Goal: Task Accomplishment & Management: Use online tool/utility

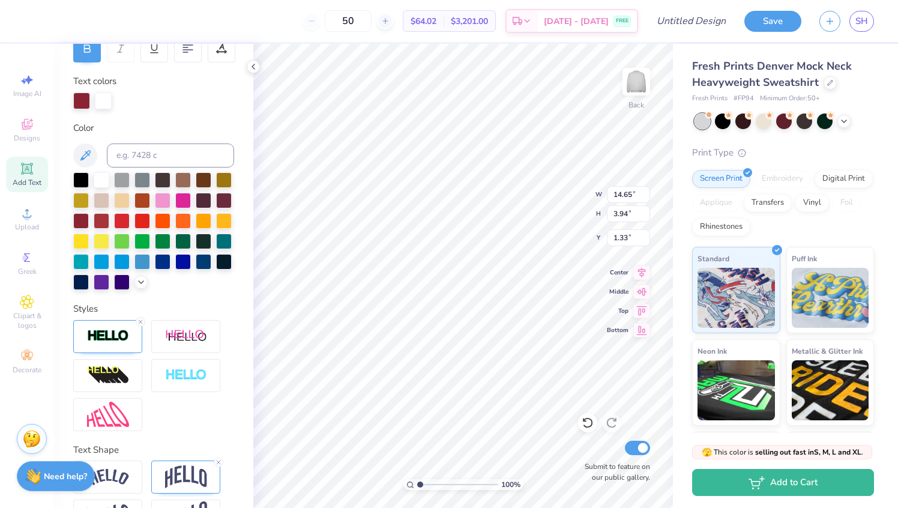
scroll to position [200, 0]
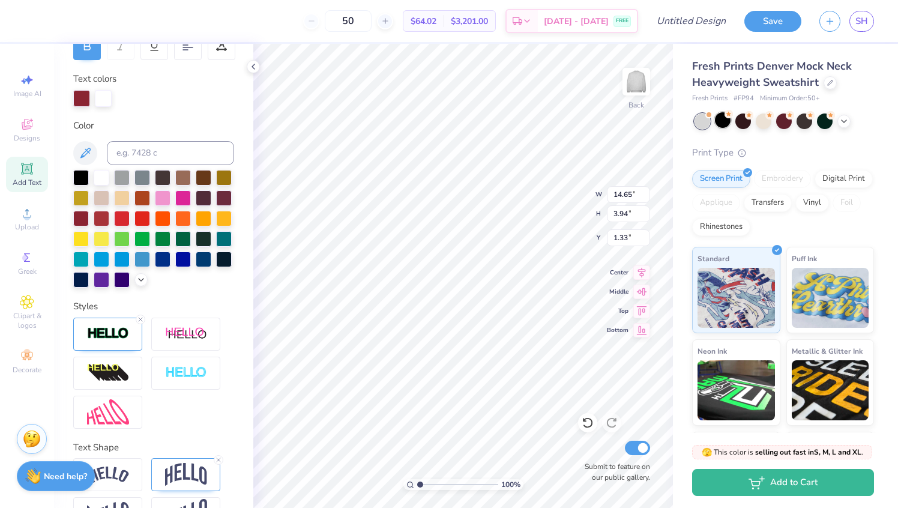
click at [728, 121] on div at bounding box center [723, 120] width 16 height 16
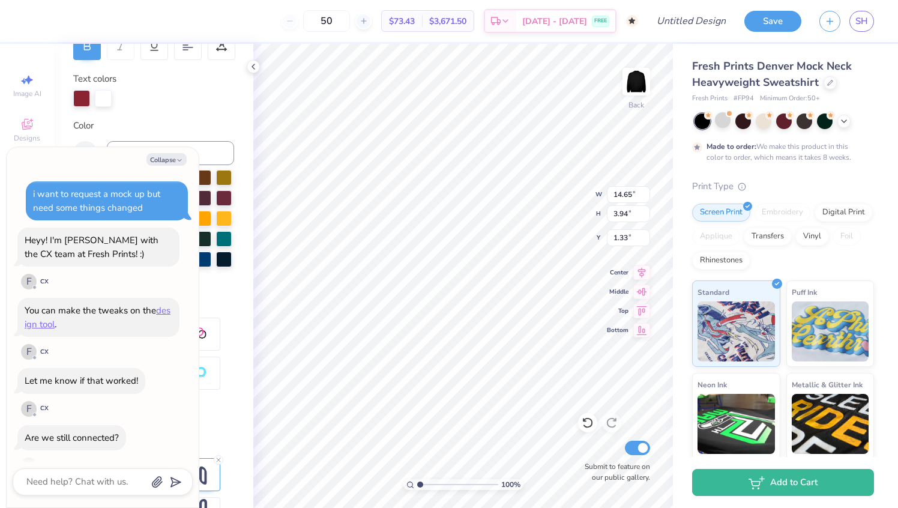
scroll to position [2173, 0]
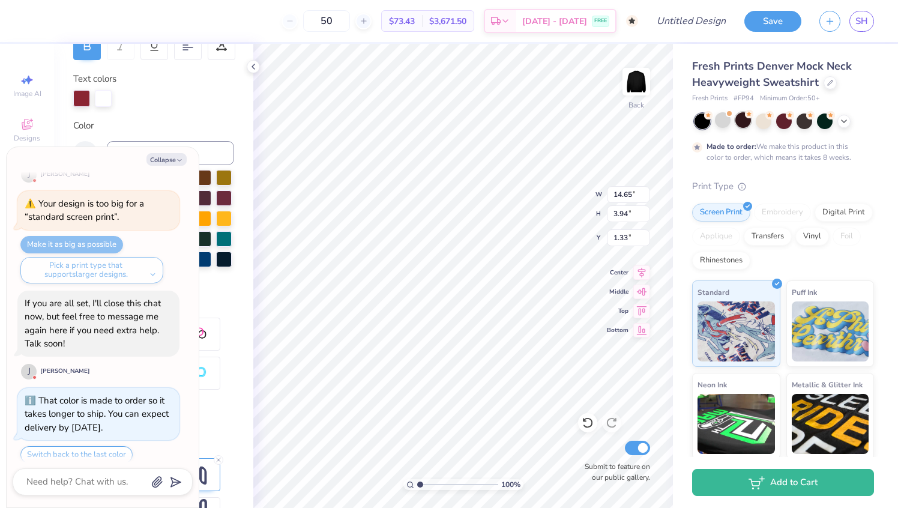
click at [743, 127] on div at bounding box center [744, 120] width 16 height 16
click at [763, 124] on div at bounding box center [764, 120] width 16 height 16
click at [844, 121] on polyline at bounding box center [844, 120] width 5 height 2
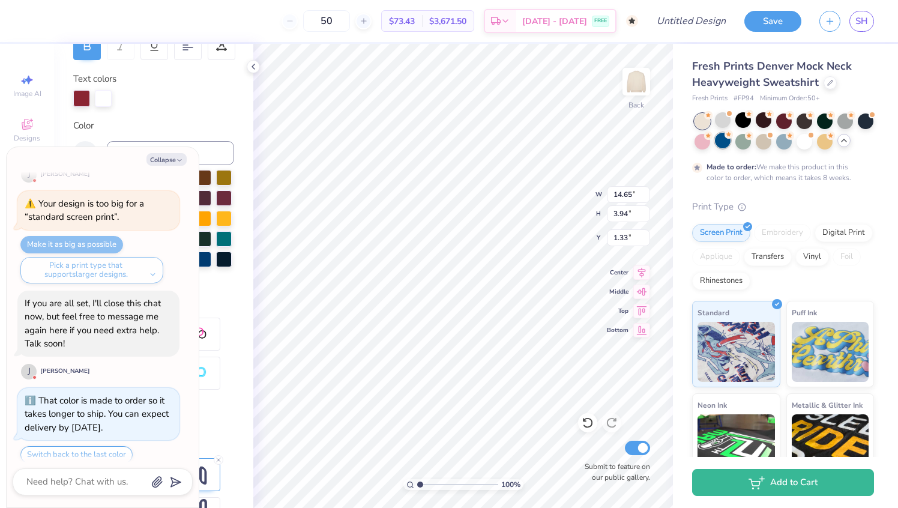
click at [725, 144] on div at bounding box center [723, 141] width 16 height 16
click at [769, 207] on div "Print Type" at bounding box center [783, 207] width 182 height 14
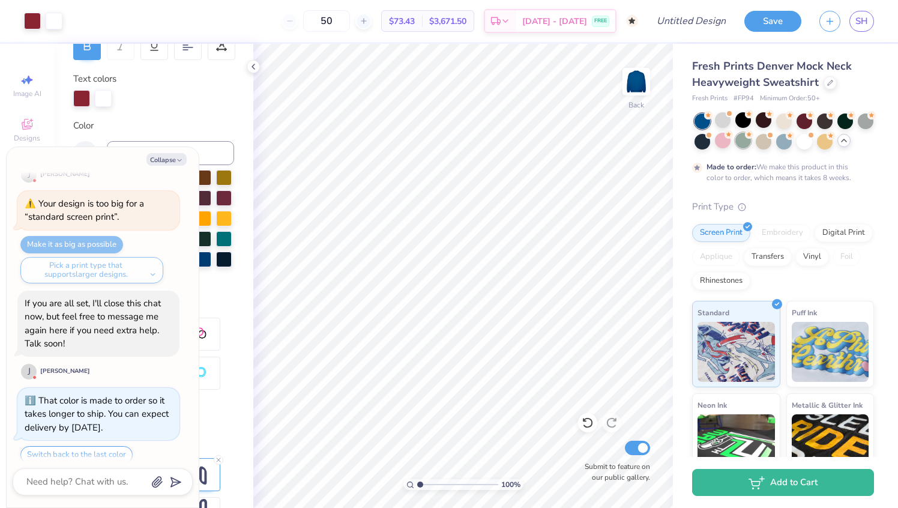
click at [748, 146] on div at bounding box center [744, 141] width 16 height 16
click at [868, 121] on div at bounding box center [866, 120] width 16 height 16
click at [843, 141] on icon at bounding box center [845, 141] width 10 height 10
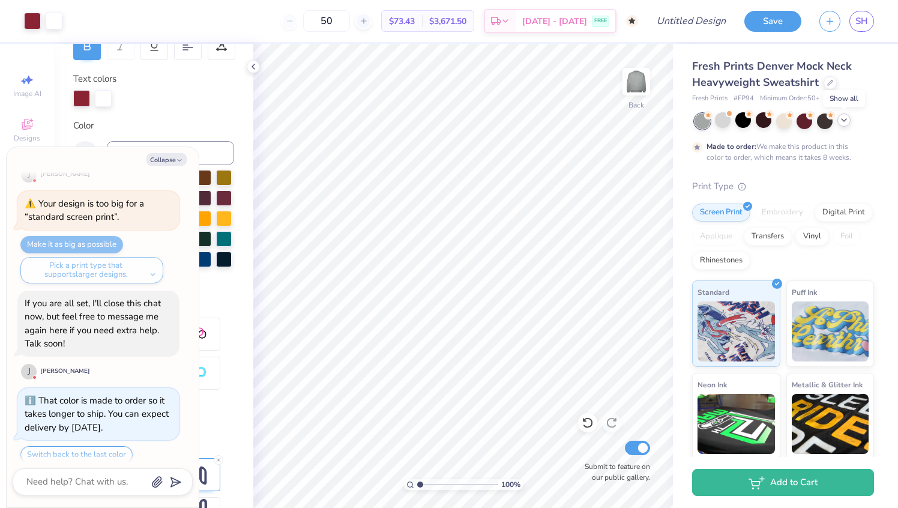
click at [848, 119] on icon at bounding box center [845, 120] width 10 height 10
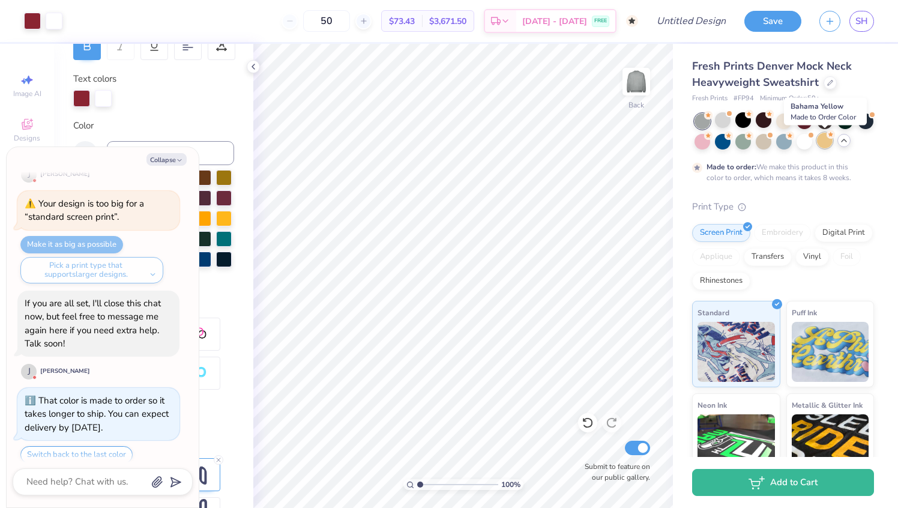
click at [824, 146] on div at bounding box center [825, 141] width 16 height 16
click at [776, 125] on div at bounding box center [784, 120] width 16 height 16
click at [719, 123] on div at bounding box center [723, 120] width 16 height 16
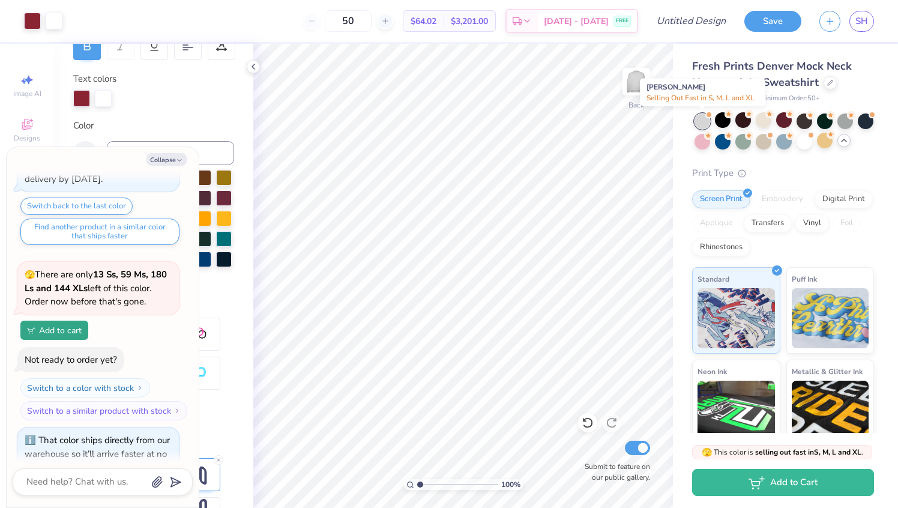
click at [704, 123] on div at bounding box center [703, 122] width 16 height 16
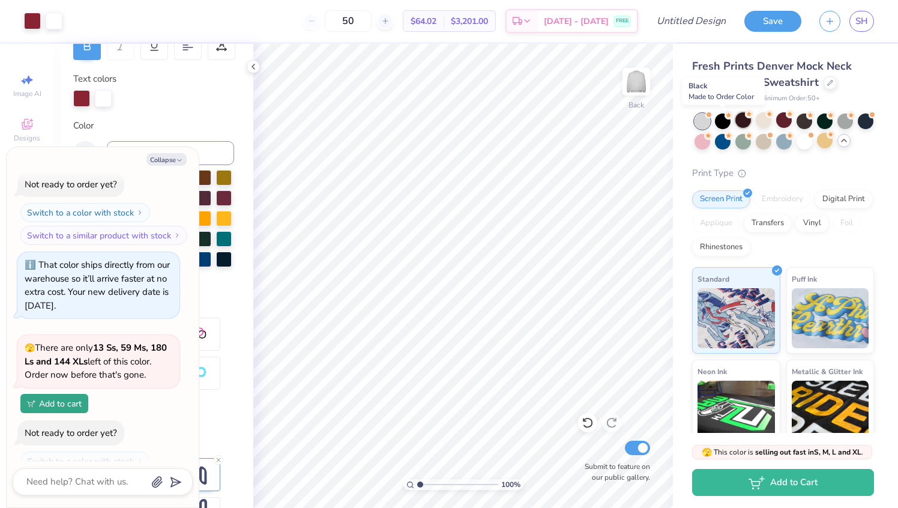
drag, startPoint x: 724, startPoint y: 123, endPoint x: 742, endPoint y: 122, distance: 18.7
click at [723, 123] on div at bounding box center [723, 122] width 16 height 16
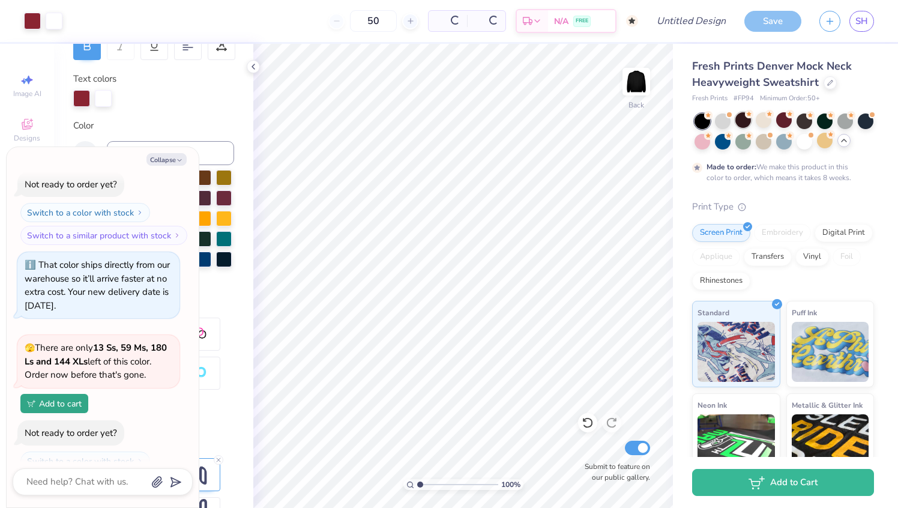
scroll to position [2711, 0]
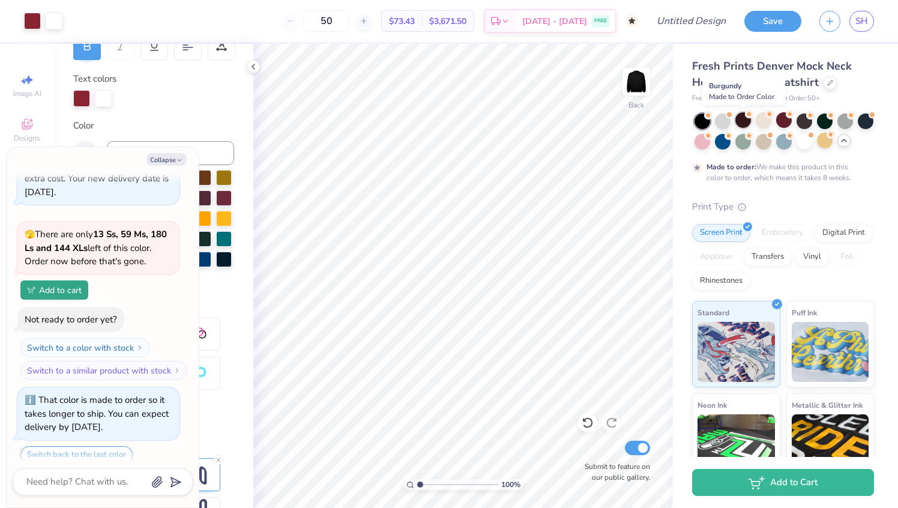
click at [742, 122] on div at bounding box center [744, 120] width 16 height 16
click at [753, 121] on div at bounding box center [785, 132] width 180 height 36
click at [764, 120] on div at bounding box center [764, 120] width 16 height 16
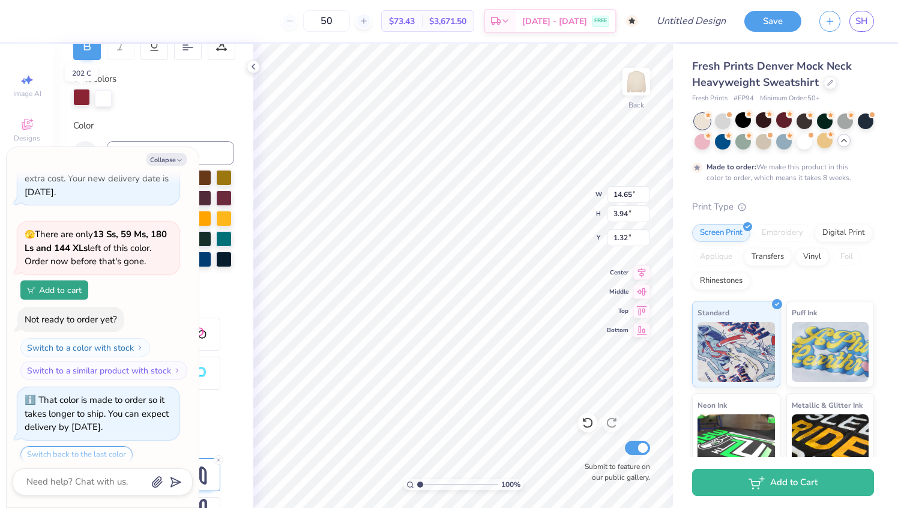
click at [83, 100] on div at bounding box center [81, 97] width 17 height 17
click at [168, 163] on button "Collapse" at bounding box center [167, 159] width 40 height 13
type textarea "x"
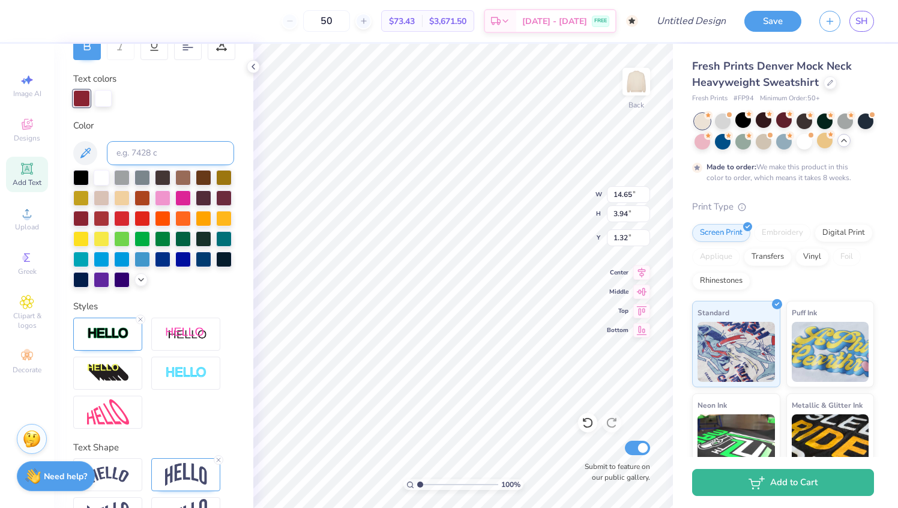
click at [165, 156] on input at bounding box center [170, 153] width 127 height 24
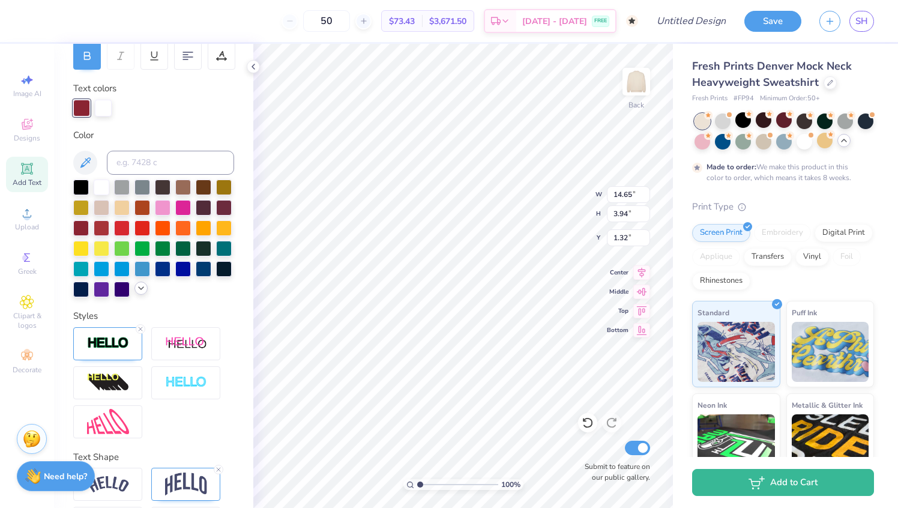
click at [138, 283] on icon at bounding box center [141, 288] width 10 height 10
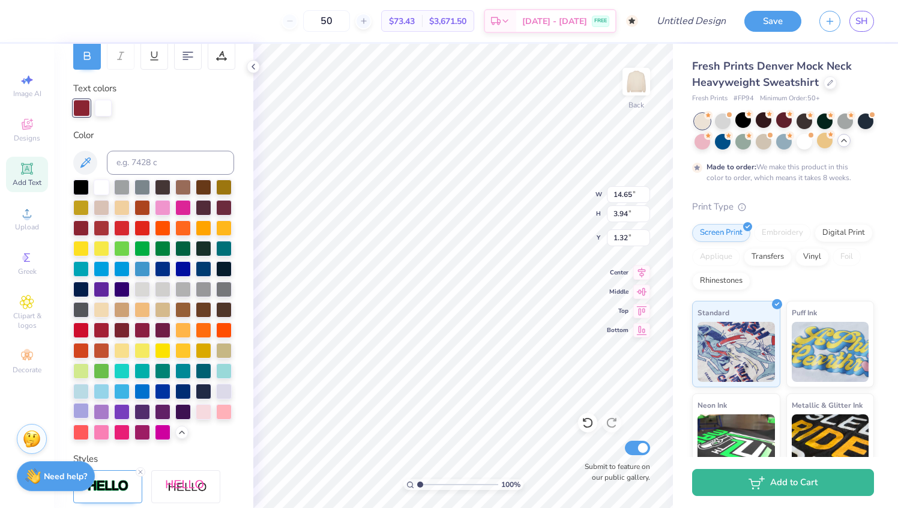
click at [79, 412] on div at bounding box center [81, 411] width 16 height 16
click at [101, 417] on div at bounding box center [102, 412] width 16 height 16
click at [120, 410] on div at bounding box center [122, 411] width 16 height 16
click at [144, 408] on div at bounding box center [143, 411] width 16 height 16
click at [159, 408] on div at bounding box center [163, 411] width 16 height 16
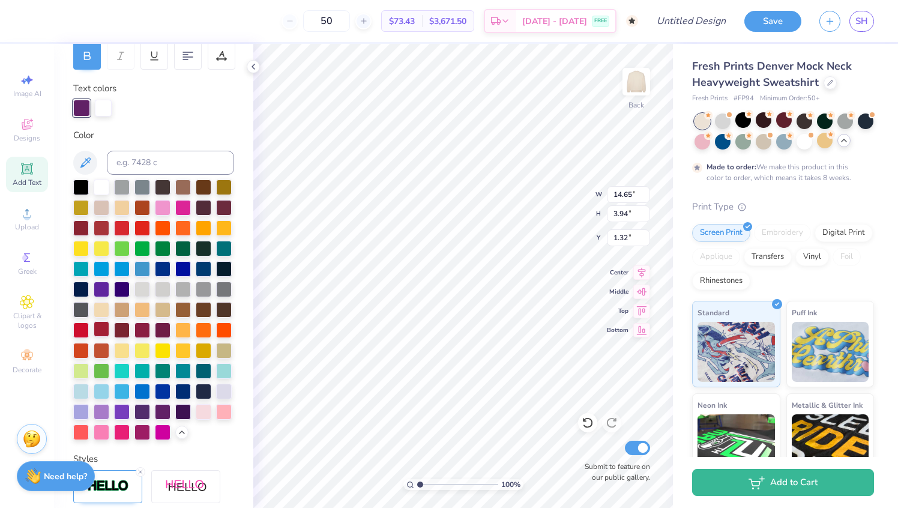
click at [101, 325] on div at bounding box center [102, 329] width 16 height 16
type input "1.31"
type textarea "SIGKAP"
type textarea "SIG KAP"
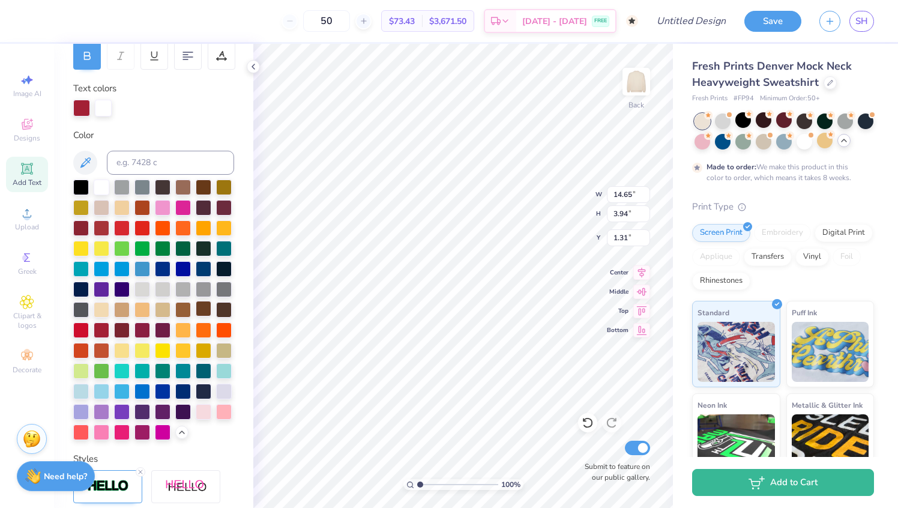
type textarea "SIGKAP"
click at [721, 125] on div at bounding box center [723, 120] width 16 height 16
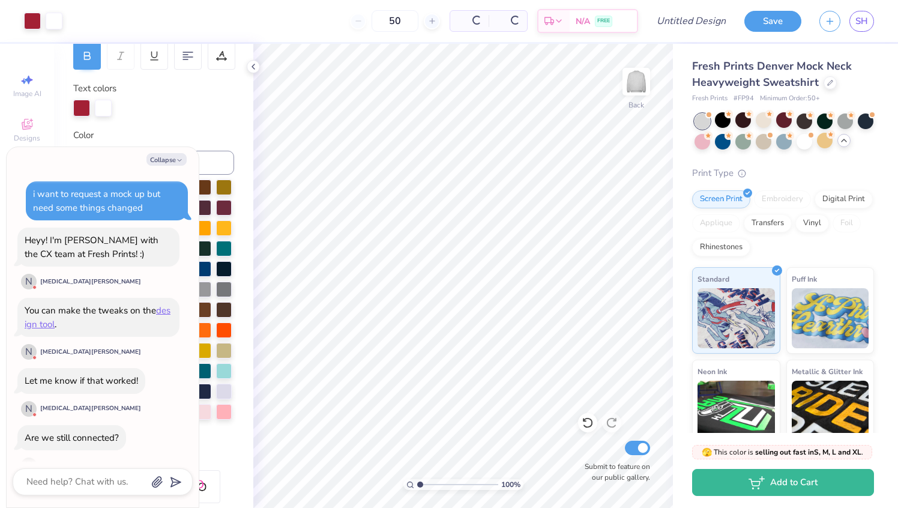
scroll to position [2959, 0]
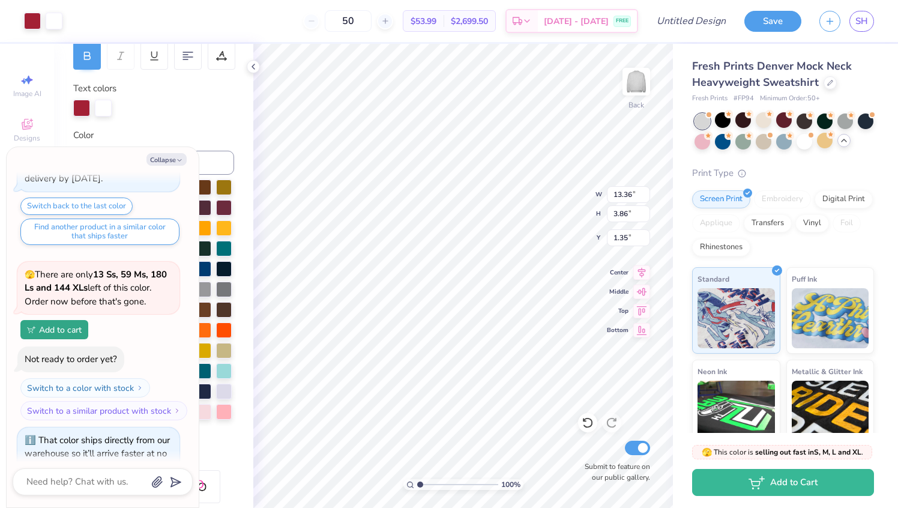
type textarea "x"
type input "1.34"
type textarea "x"
type textarea "SIG KAP"
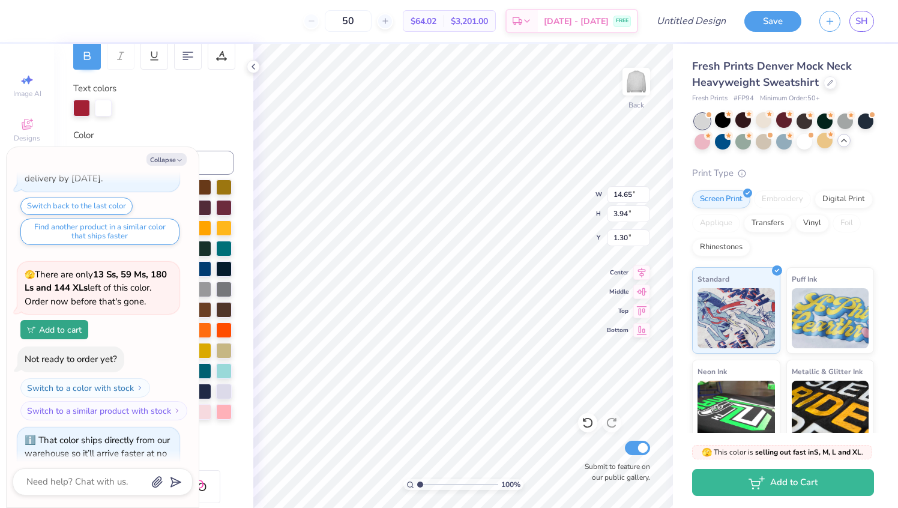
type textarea "x"
type input "1.26"
type textarea "x"
type textarea "SIGKAP"
type textarea "x"
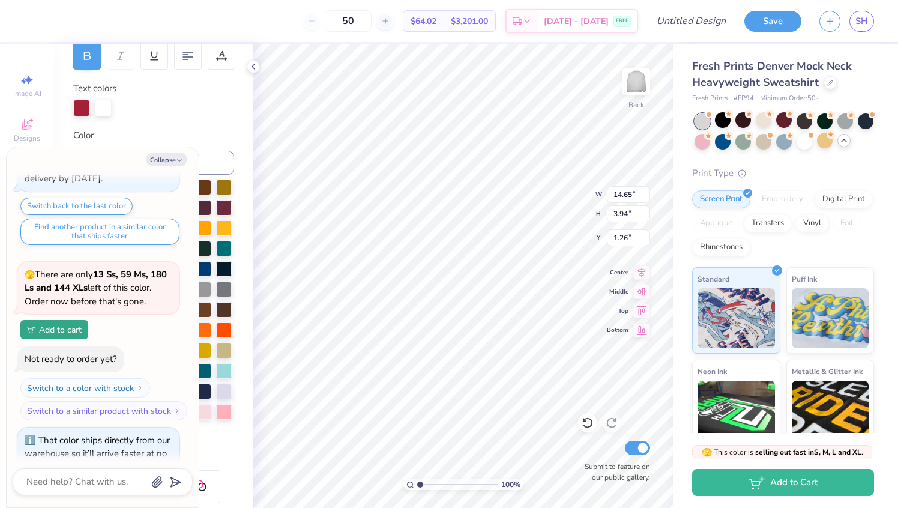
type textarea "SIGKA"
type textarea "x"
type textarea "SIGK"
type textarea "x"
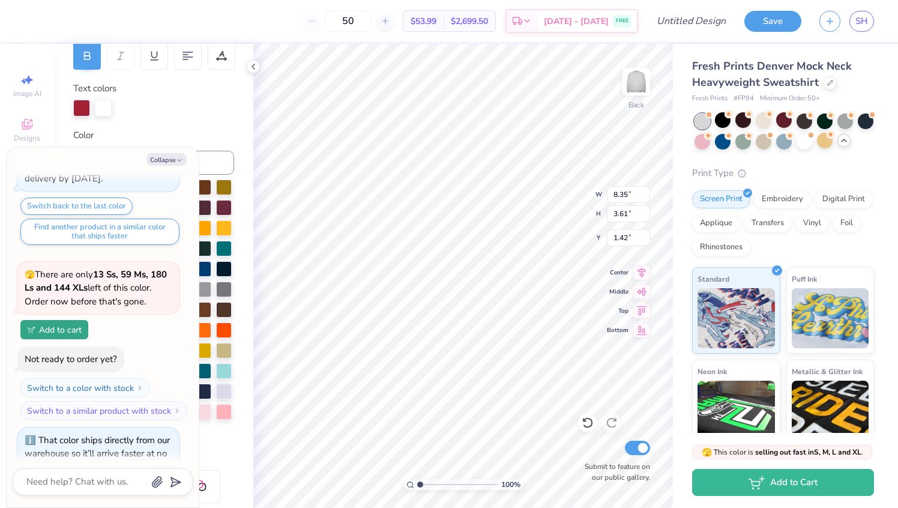
type input "11.71"
type input "5.06"
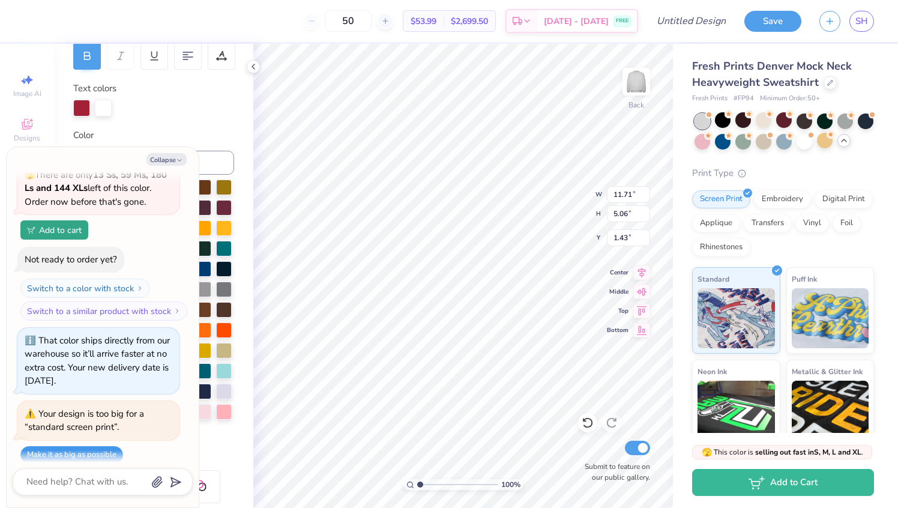
click at [65, 446] on button "Make it as big as possible" at bounding box center [71, 454] width 103 height 17
type textarea "x"
type input "15.00"
type input "6.48"
type input "1.42"
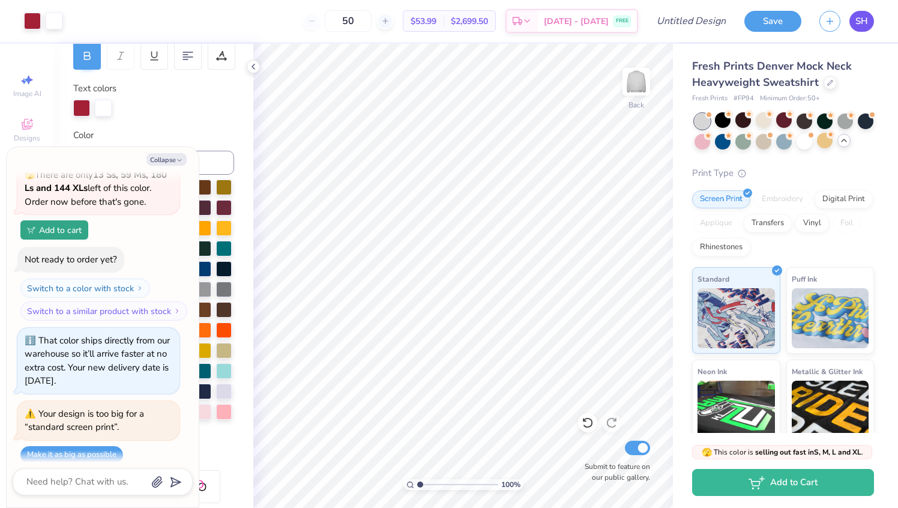
click at [867, 13] on link "SH" at bounding box center [862, 21] width 25 height 21
type textarea "x"
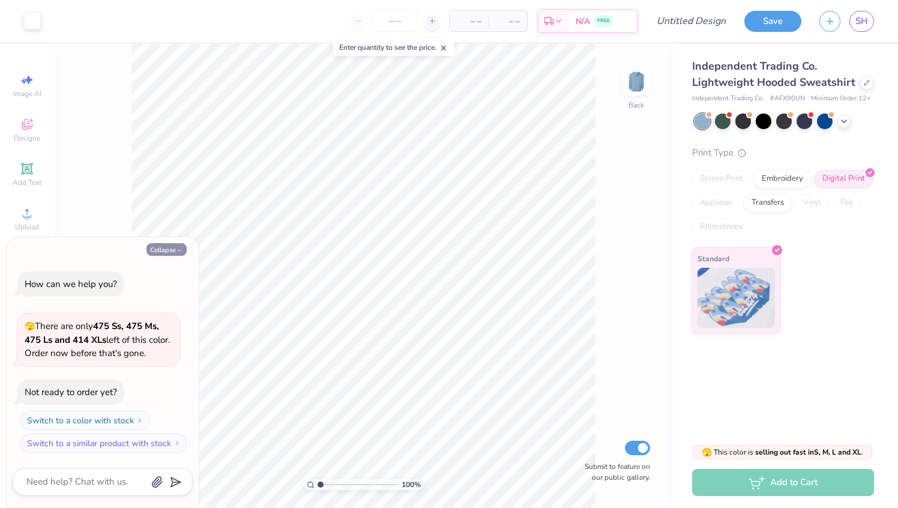
click at [175, 246] on button "Collapse" at bounding box center [167, 249] width 40 height 13
type textarea "x"
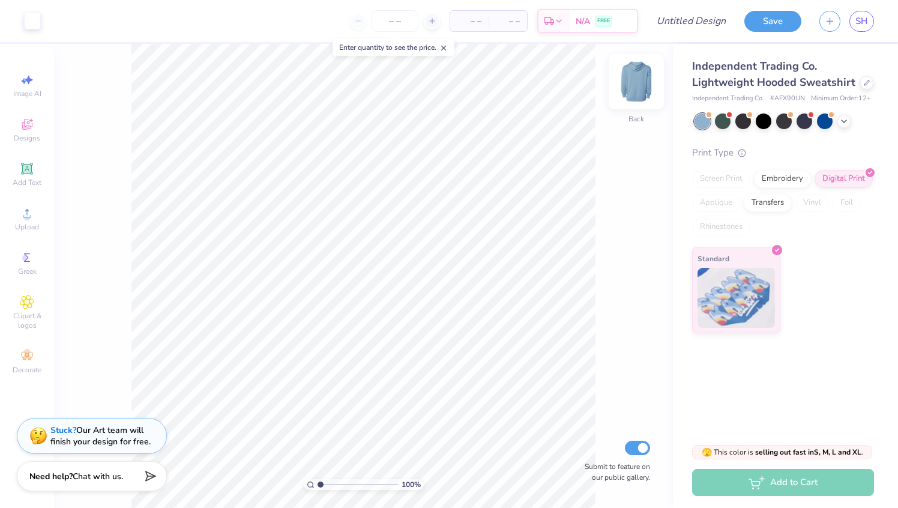
click at [640, 77] on img at bounding box center [637, 82] width 48 height 48
click at [868, 78] on div at bounding box center [867, 81] width 13 height 13
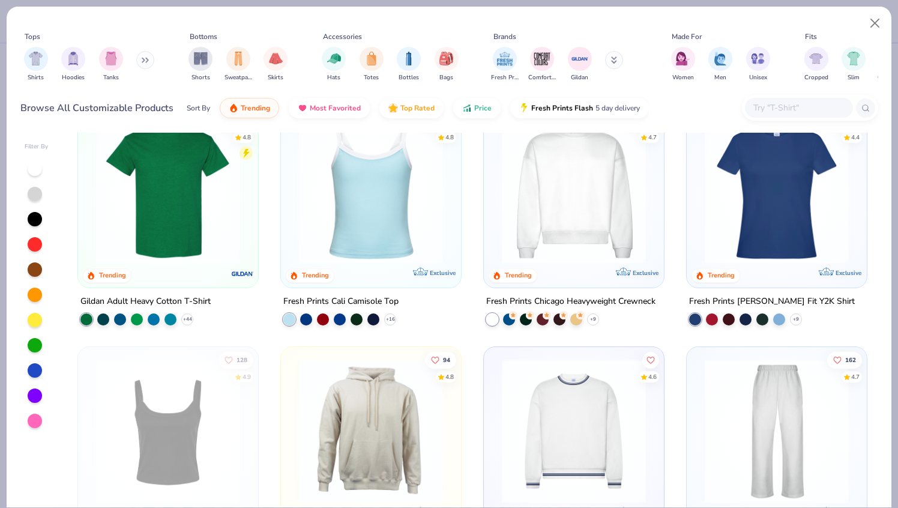
scroll to position [261, 0]
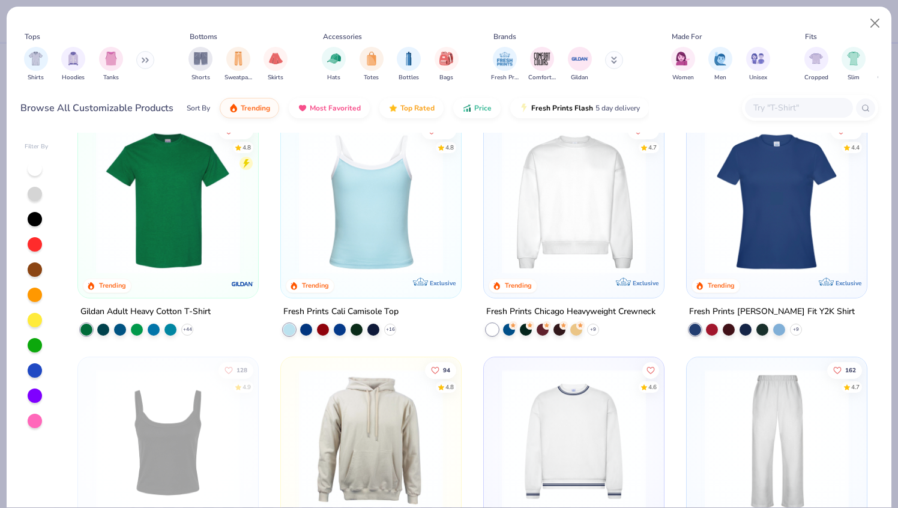
click at [580, 227] on img at bounding box center [574, 202] width 156 height 144
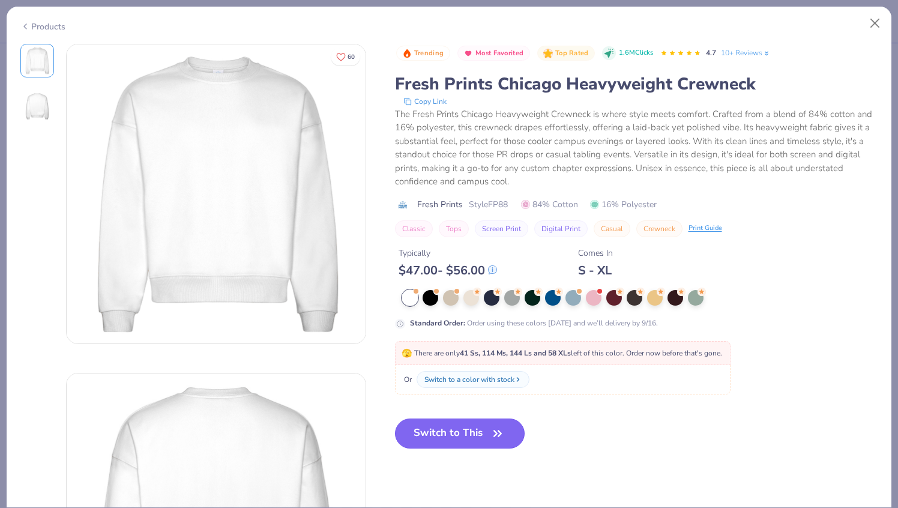
click at [472, 431] on button "Switch to This" at bounding box center [460, 434] width 130 height 30
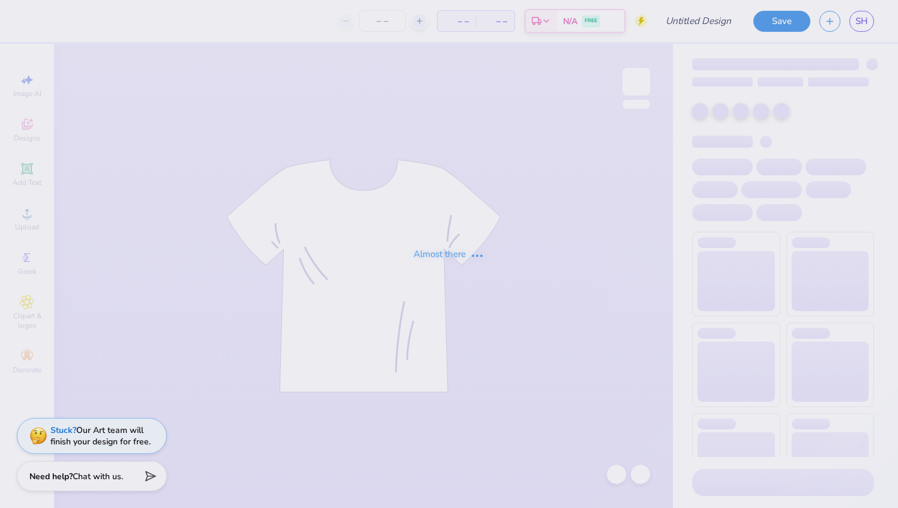
type input "Senior Shirts"
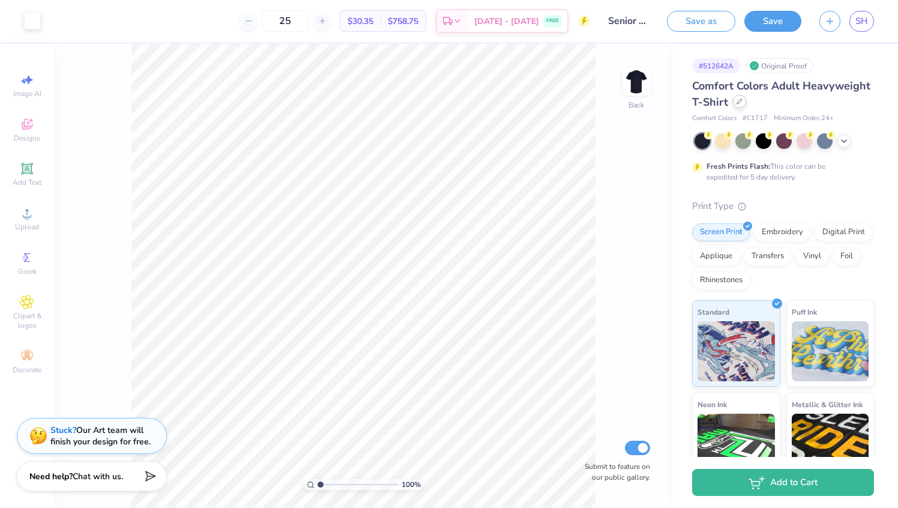
click at [743, 102] on div at bounding box center [739, 101] width 13 height 13
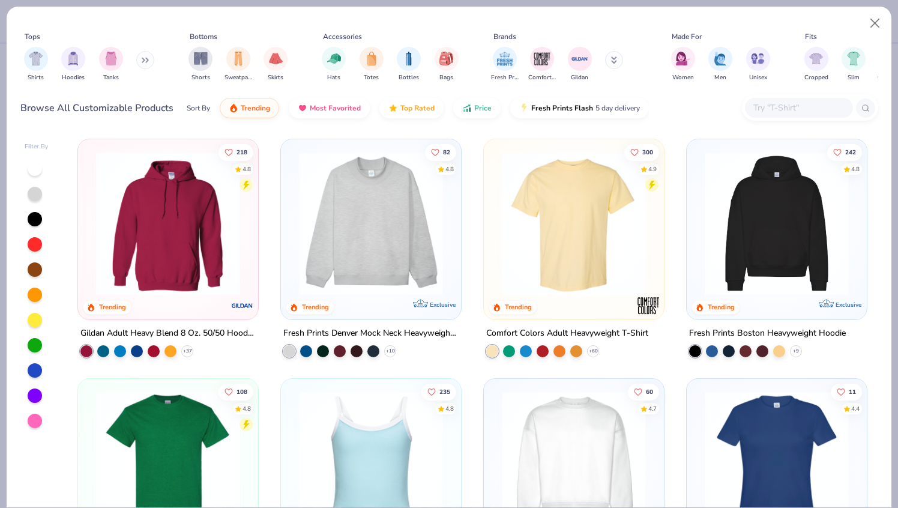
click at [407, 249] on img at bounding box center [371, 223] width 156 height 144
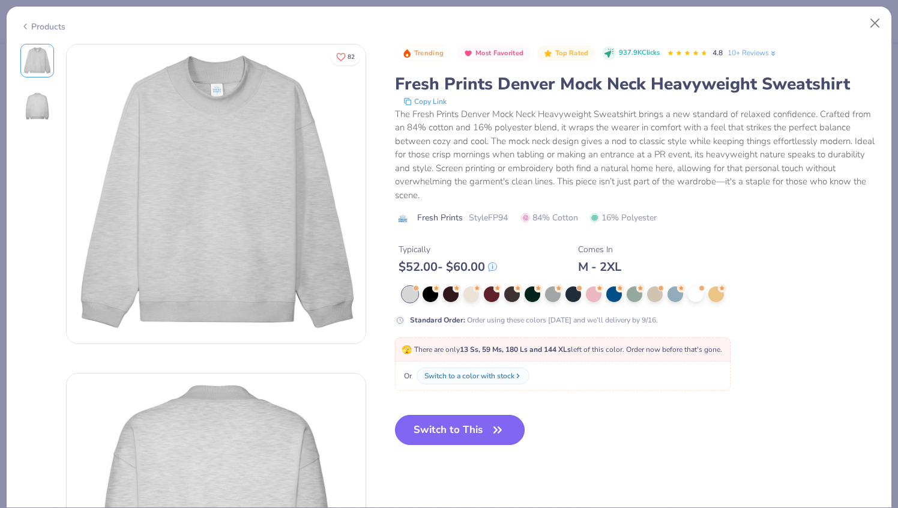
click at [474, 430] on button "Switch to This" at bounding box center [460, 430] width 130 height 30
type input "50"
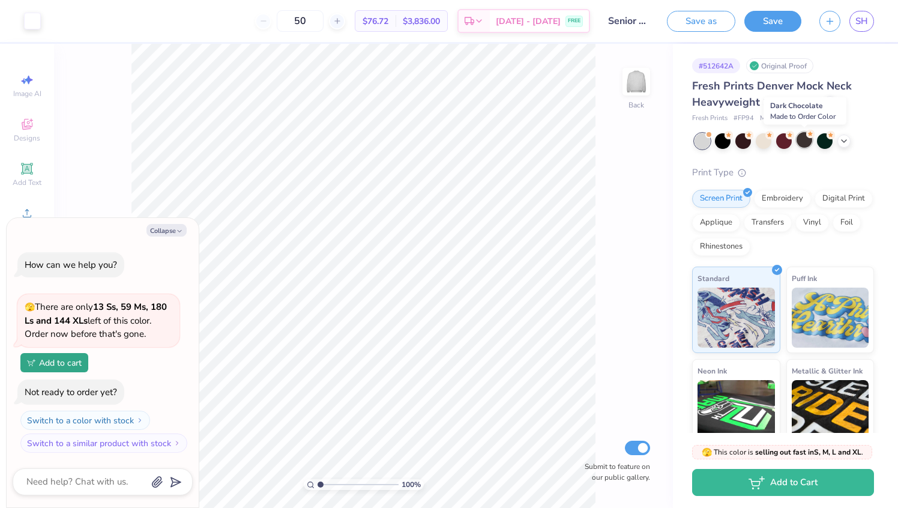
click at [811, 138] on div at bounding box center [805, 140] width 16 height 16
click at [819, 140] on div at bounding box center [825, 141] width 16 height 16
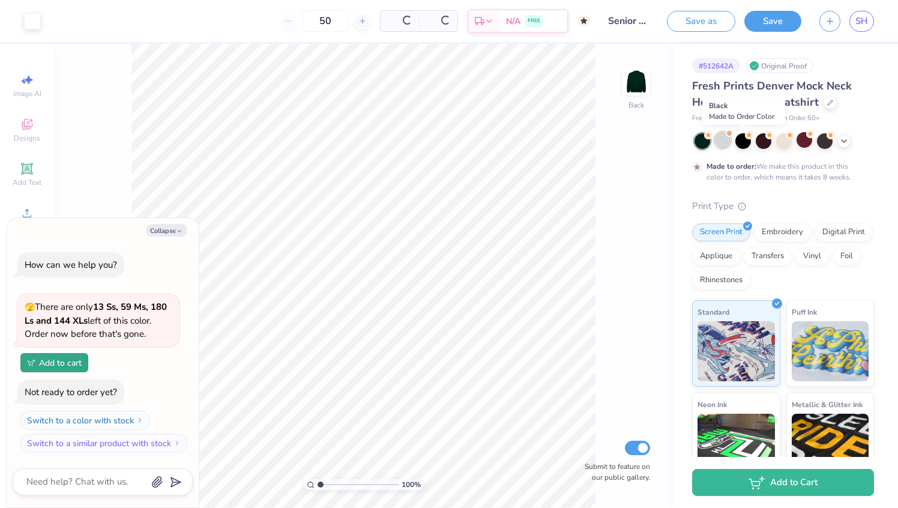
scroll to position [43, 0]
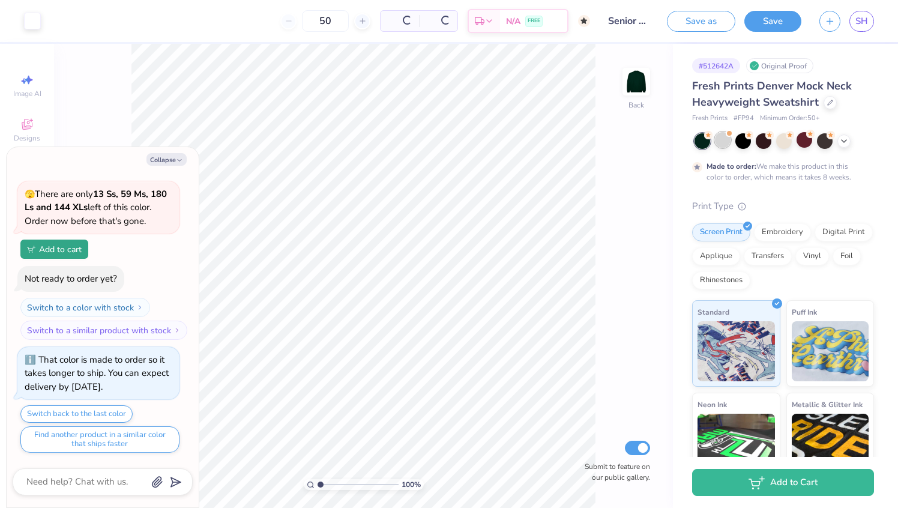
click at [724, 143] on div at bounding box center [723, 140] width 16 height 16
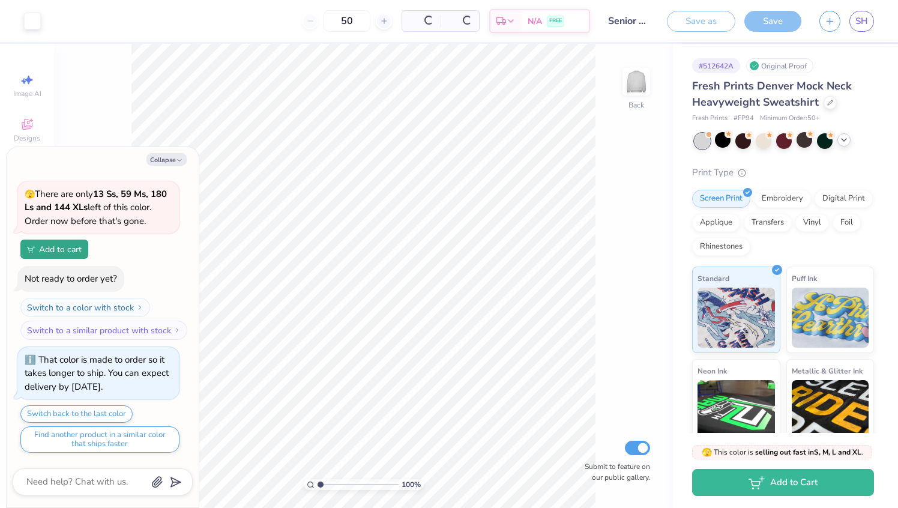
scroll to position [277, 0]
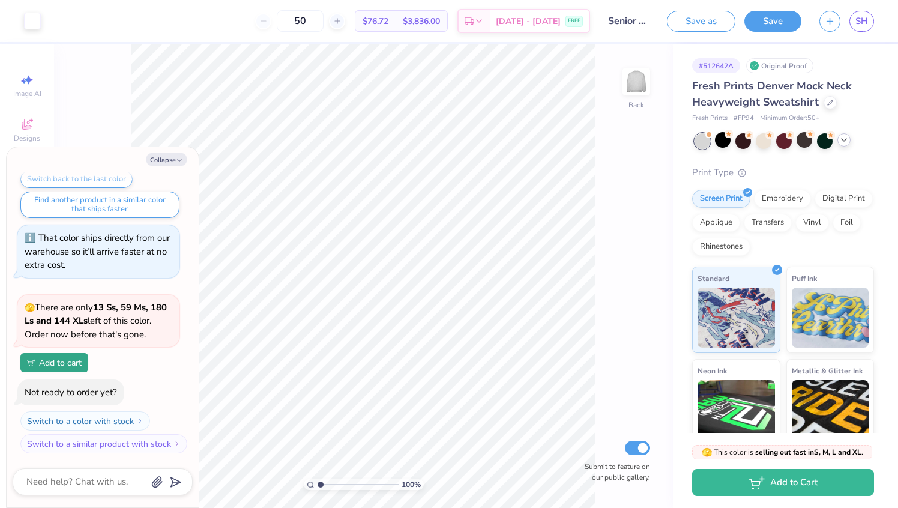
click at [845, 141] on icon at bounding box center [845, 140] width 10 height 10
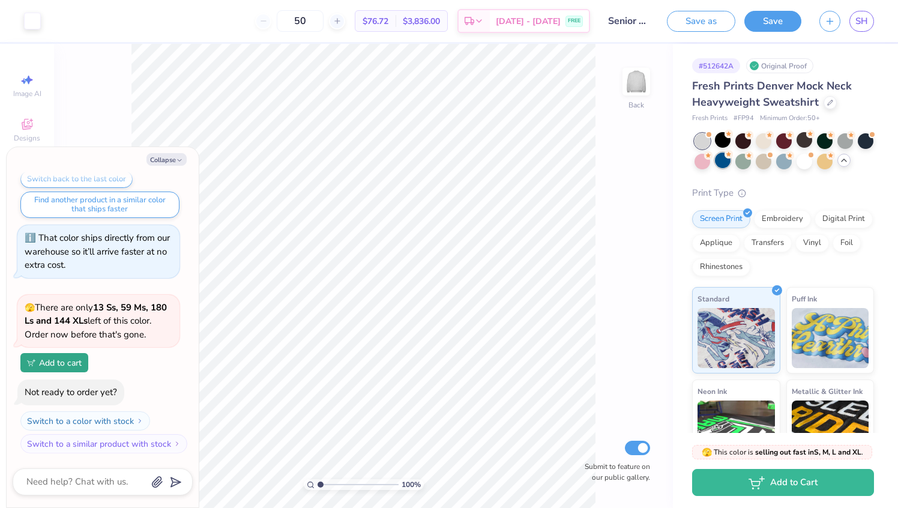
click at [723, 157] on div at bounding box center [723, 161] width 16 height 16
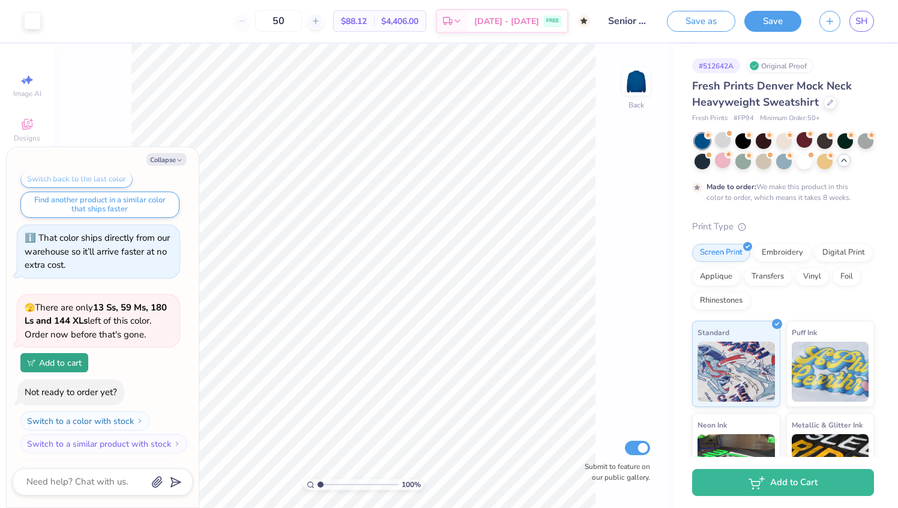
scroll to position [391, 0]
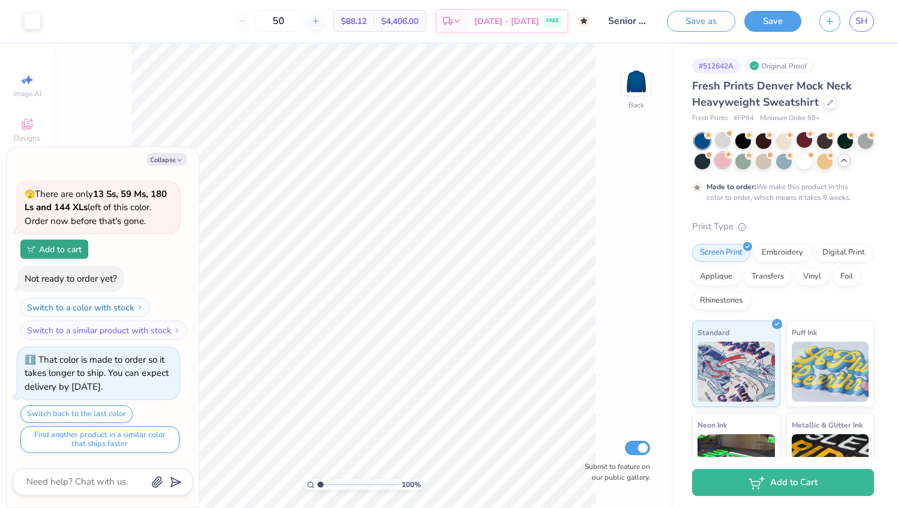
click at [719, 162] on div at bounding box center [723, 161] width 16 height 16
click at [829, 165] on div at bounding box center [825, 161] width 16 height 16
click at [745, 138] on div at bounding box center [744, 141] width 16 height 16
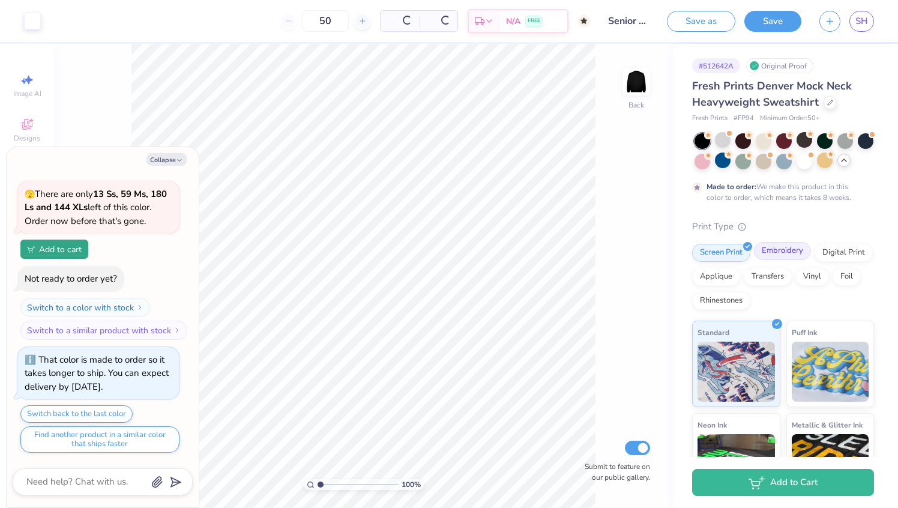
type textarea "x"
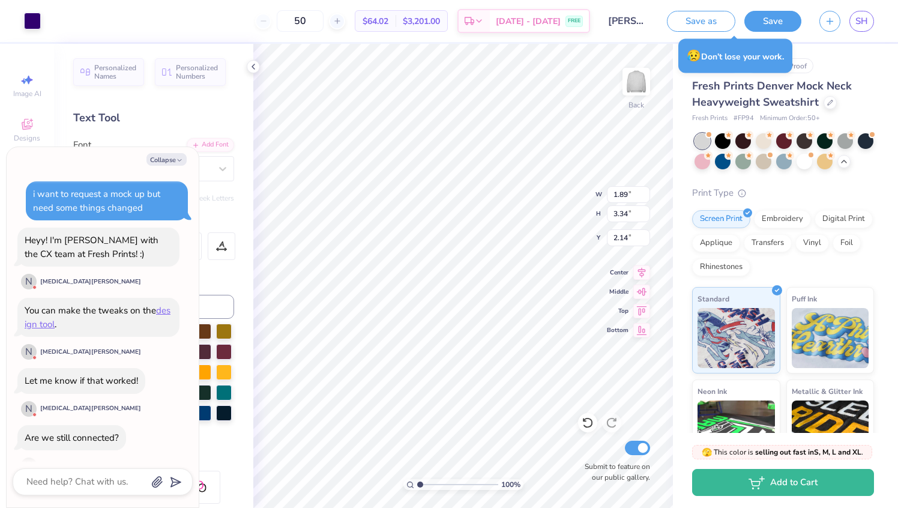
scroll to position [2774, 0]
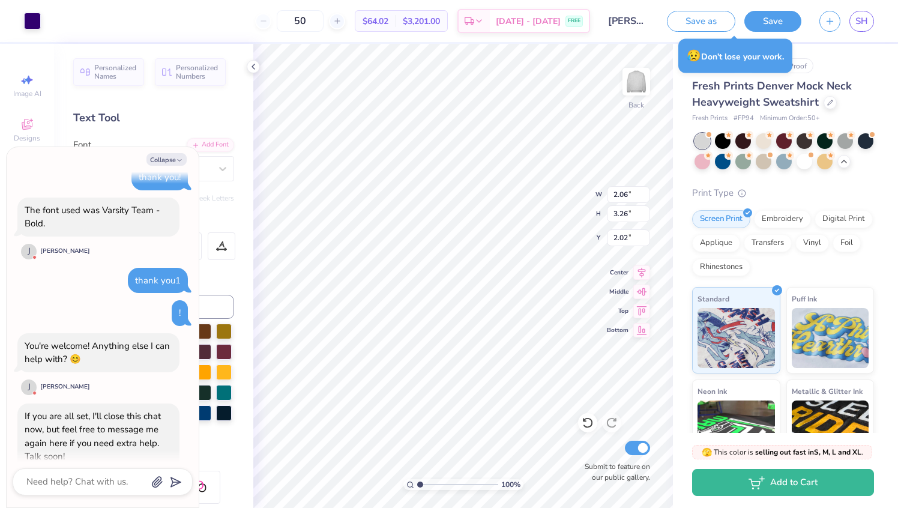
type textarea "x"
type input "2.68"
type input "3.30"
type input "1.32"
click at [864, 20] on span "SH" at bounding box center [862, 21] width 13 height 14
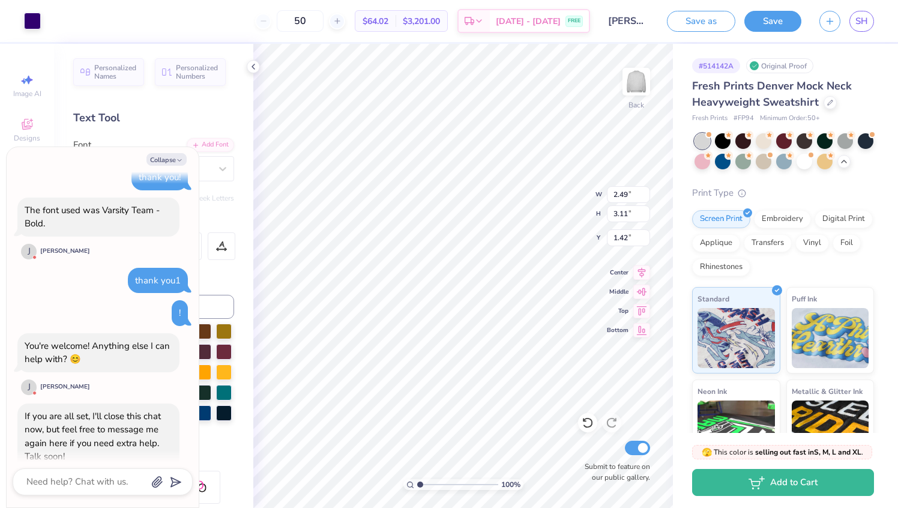
click at [877, 17] on div "Save as Save SH" at bounding box center [782, 21] width 231 height 42
click at [872, 17] on link "SH" at bounding box center [862, 21] width 25 height 21
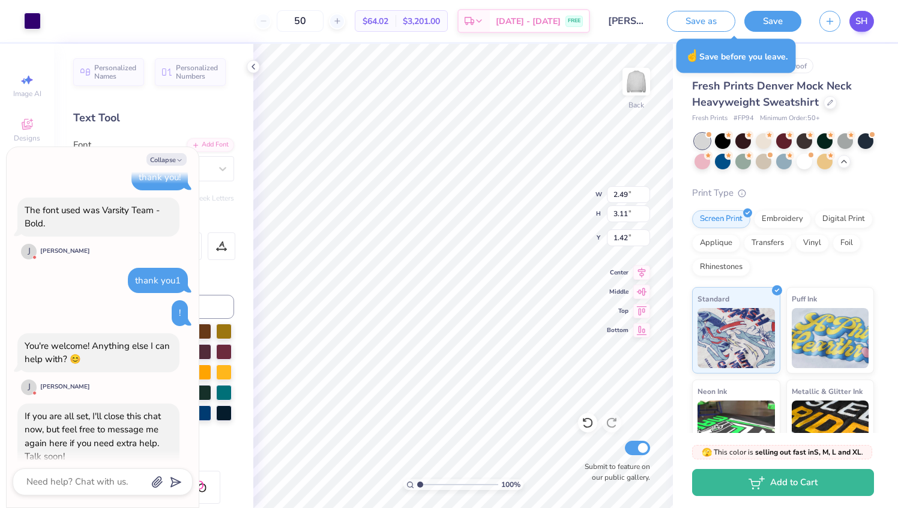
type textarea "x"
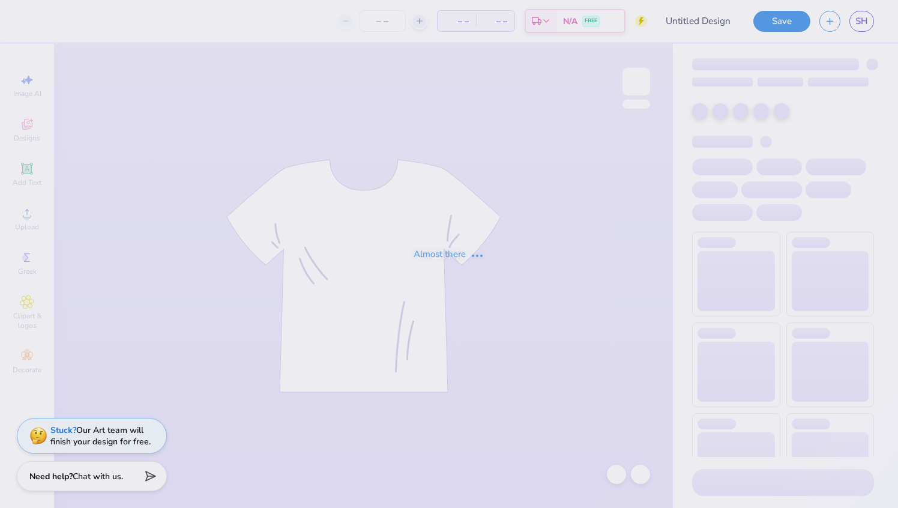
type input "[PERSON_NAME] : [GEOGRAPHIC_DATA][US_STATE]"
type input "50"
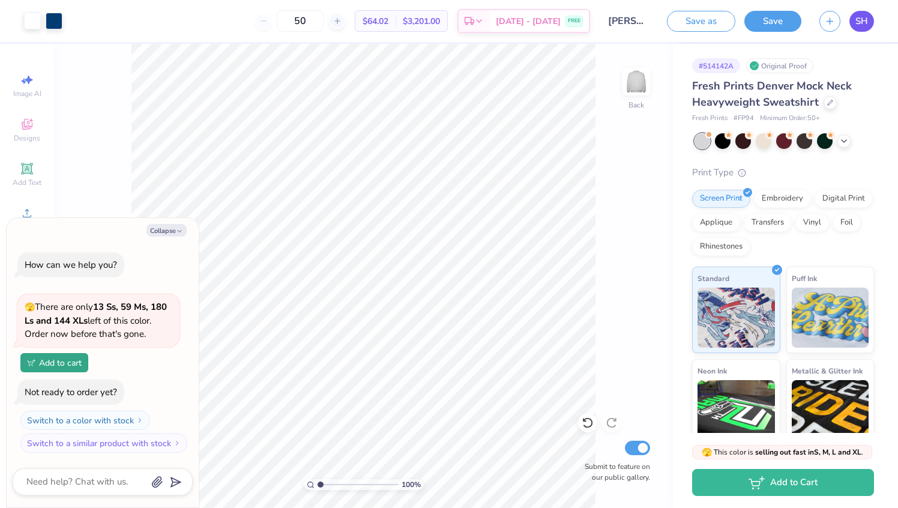
click at [856, 28] on link "SH" at bounding box center [862, 21] width 25 height 21
type textarea "x"
click at [172, 226] on button "Collapse" at bounding box center [167, 230] width 40 height 13
type textarea "x"
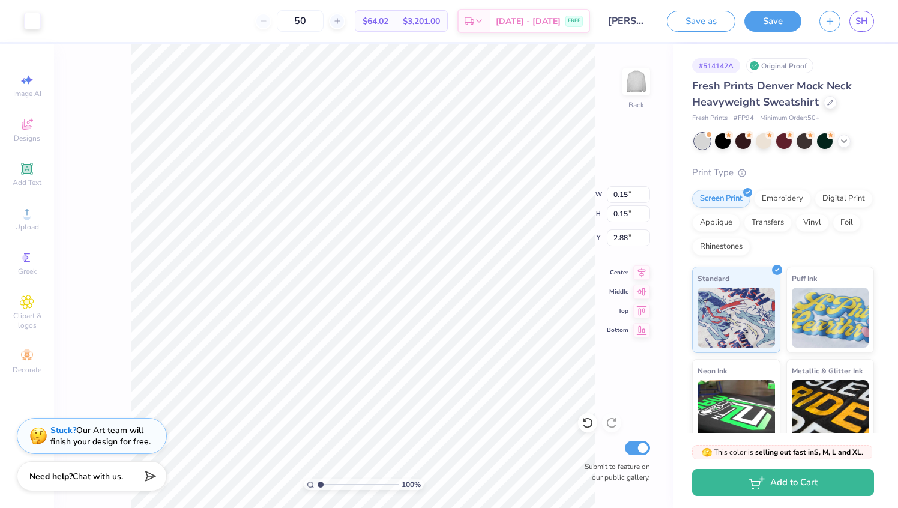
type input "3.00"
type input "2.33"
type input "3.33"
type input "1.16"
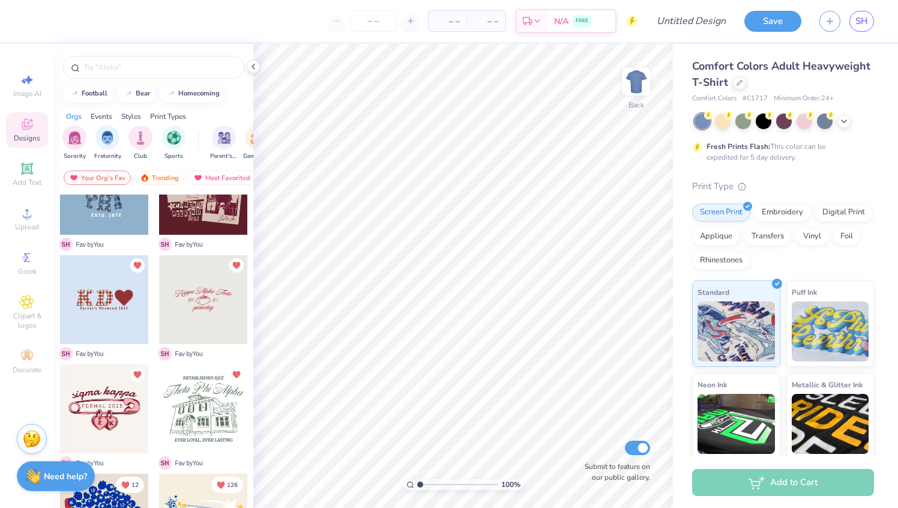
scroll to position [188, 0]
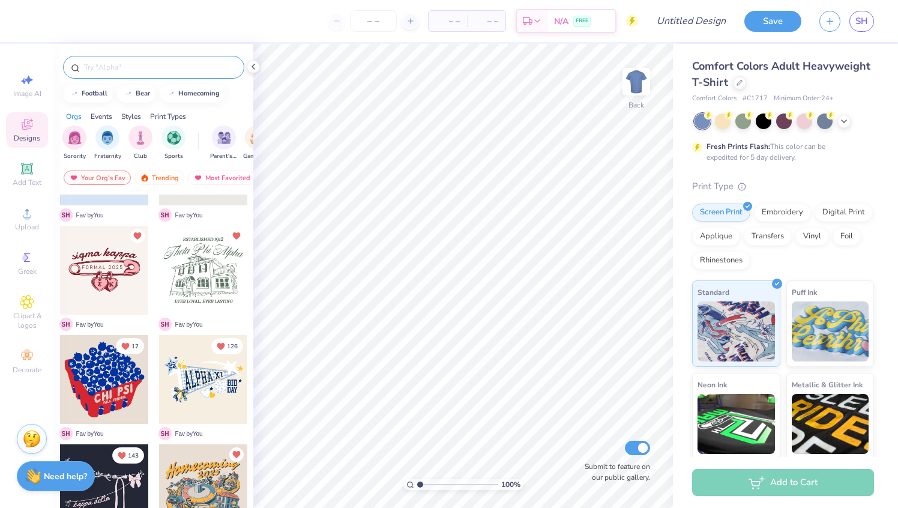
click at [133, 69] on input "text" at bounding box center [160, 67] width 154 height 12
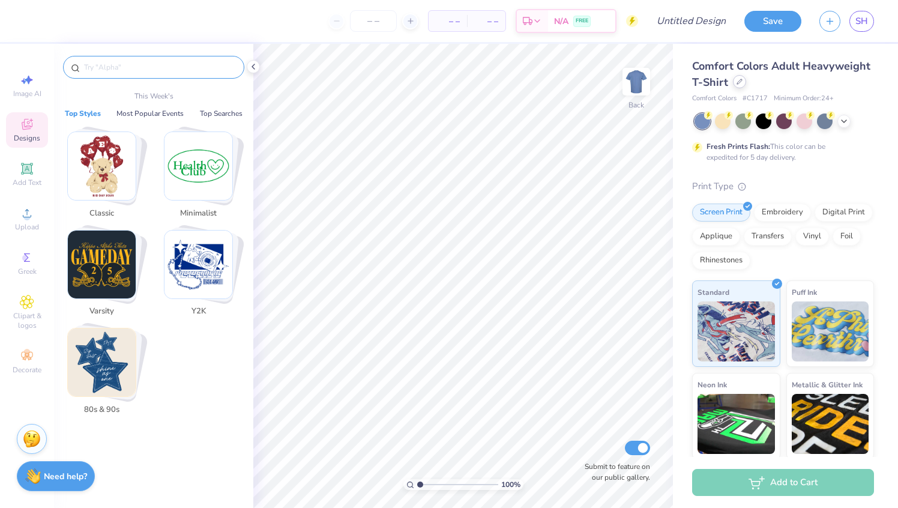
click at [734, 80] on div at bounding box center [739, 81] width 13 height 13
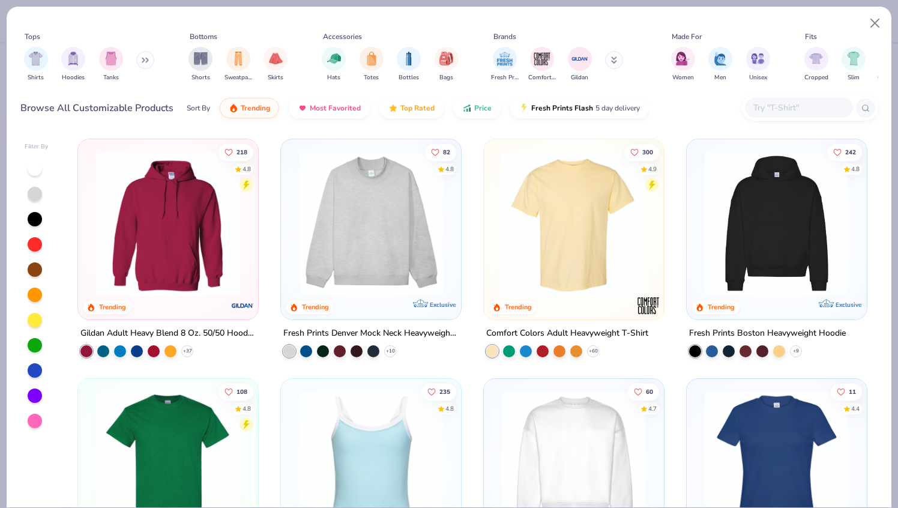
click at [393, 258] on img at bounding box center [371, 223] width 156 height 144
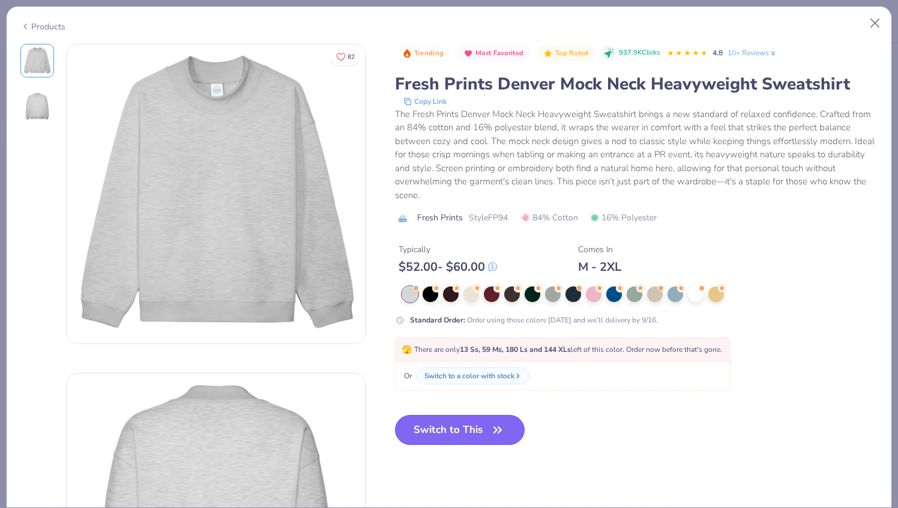
click at [467, 432] on button "Switch to This" at bounding box center [460, 430] width 130 height 30
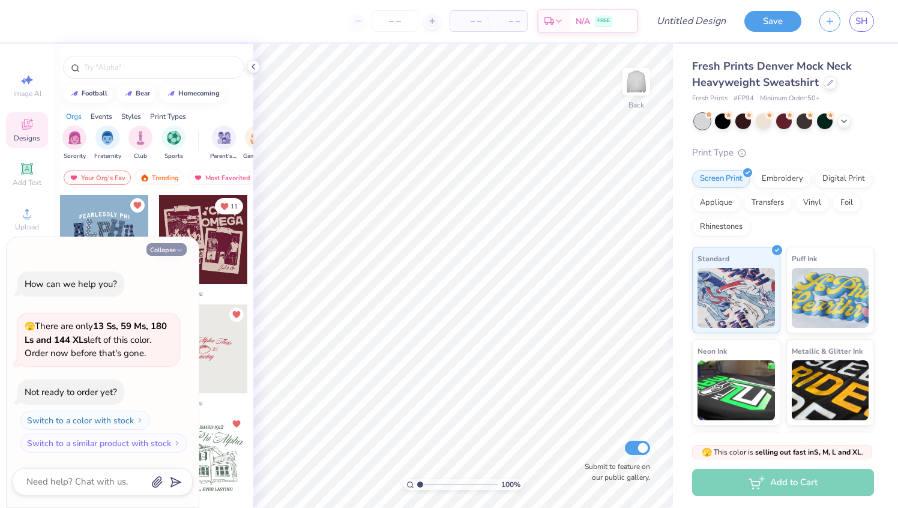
click at [171, 249] on button "Collapse" at bounding box center [167, 249] width 40 height 13
type textarea "x"
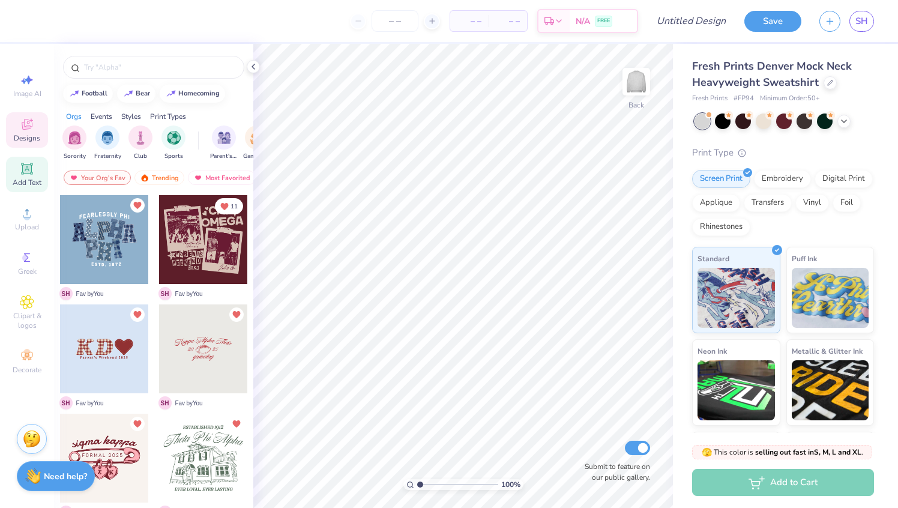
click at [28, 181] on span "Add Text" at bounding box center [27, 183] width 29 height 10
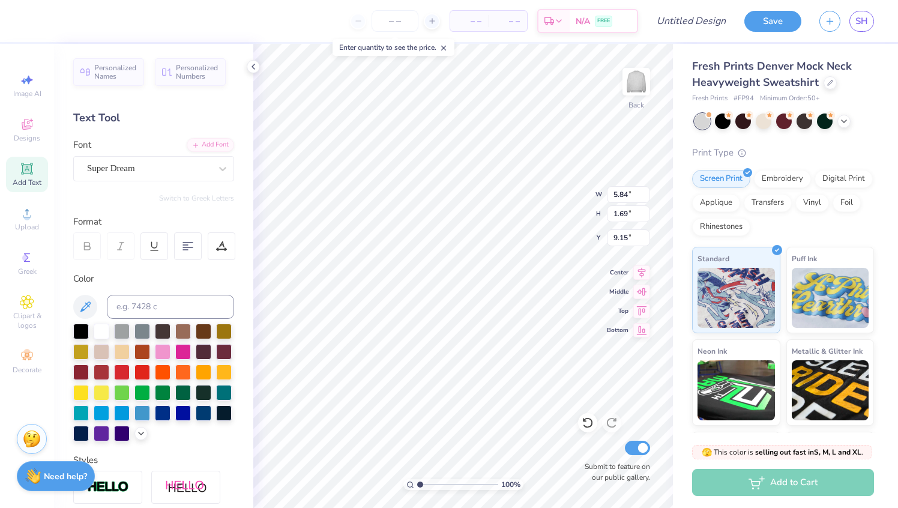
type textarea "s"
type textarea "SIGKAP"
click at [145, 176] on div "Super Dream" at bounding box center [149, 168] width 126 height 19
click at [162, 261] on div "Varsity Team" at bounding box center [154, 263] width 130 height 13
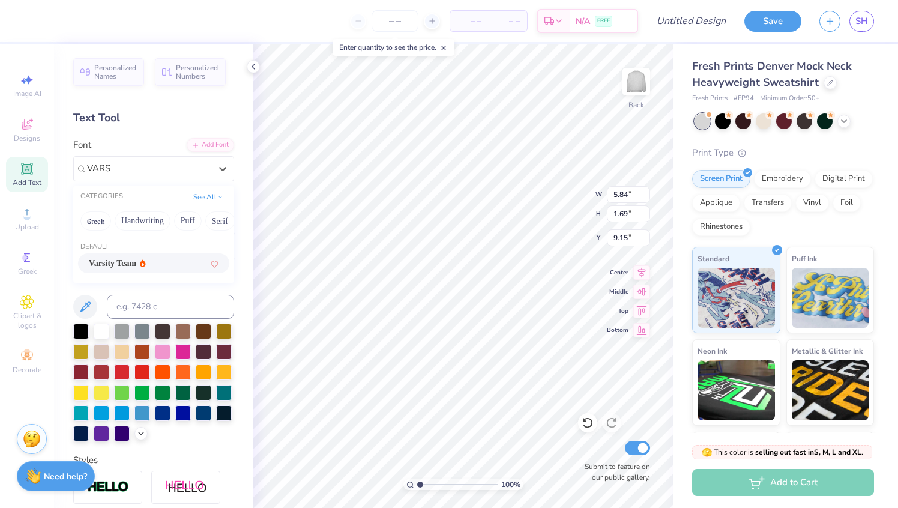
type input "VARS"
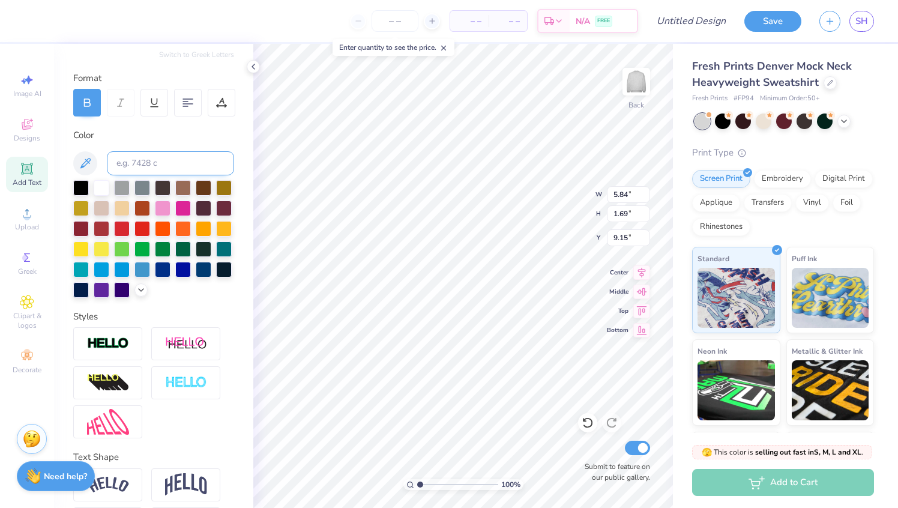
scroll to position [190, 0]
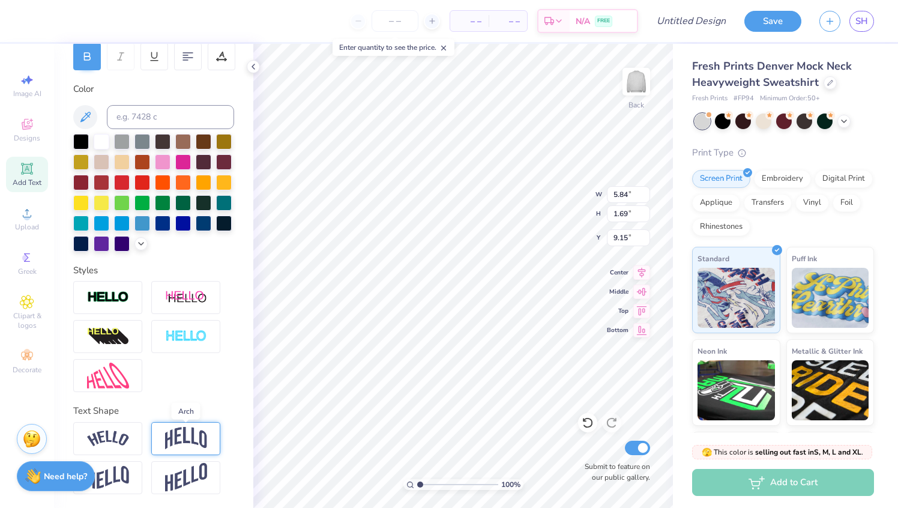
click at [183, 438] on img at bounding box center [186, 438] width 42 height 23
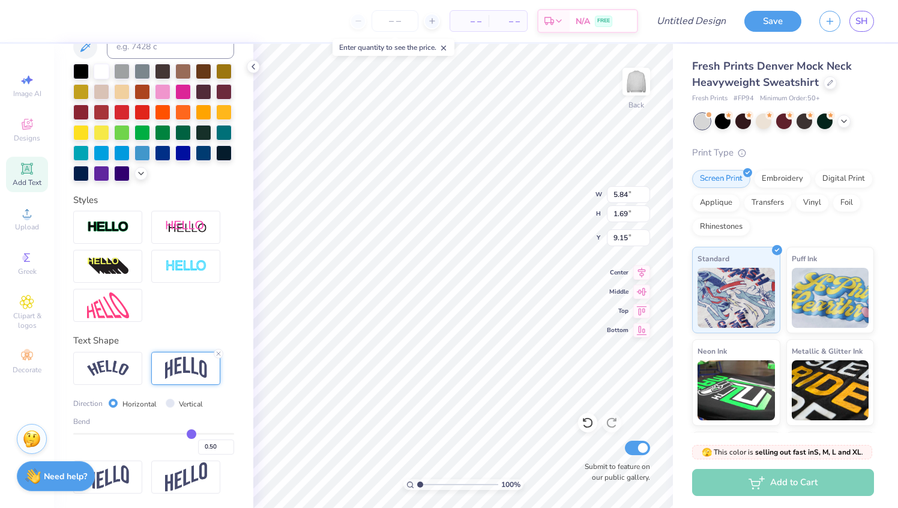
type input "0.51"
type input "0.52"
type input "0.53"
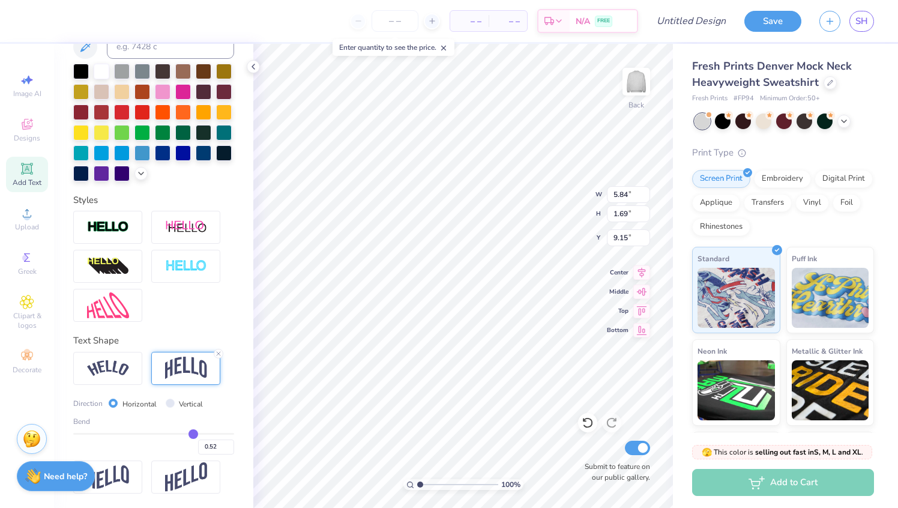
type input "0.53"
type input "0.54"
type input "0.55"
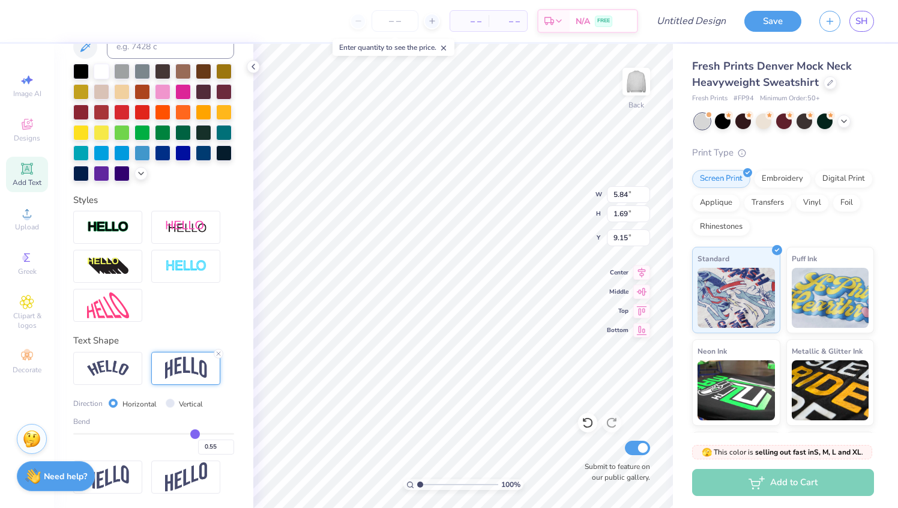
type input "0.56"
type input "0.57"
type input "0.58"
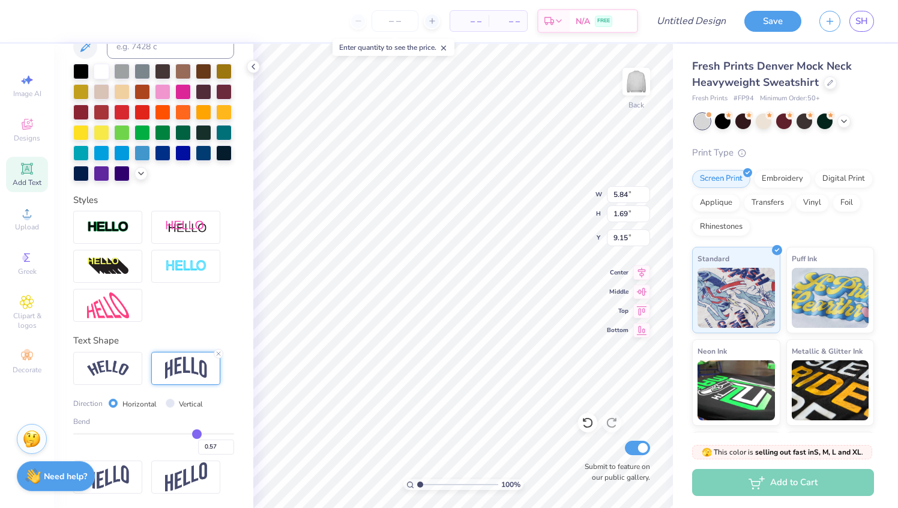
type input "0.58"
type input "0.59"
type input "0.6"
type input "0.60"
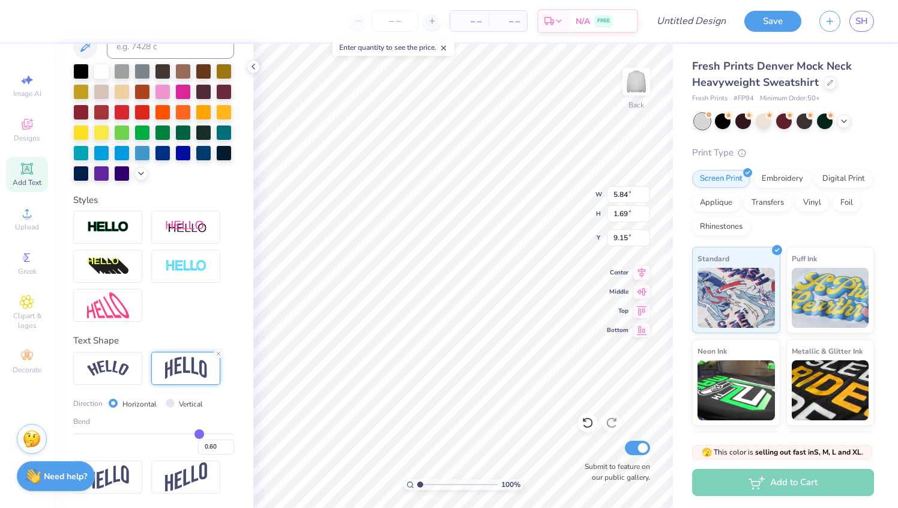
type input "0.61"
type input "0.62"
type input "0.63"
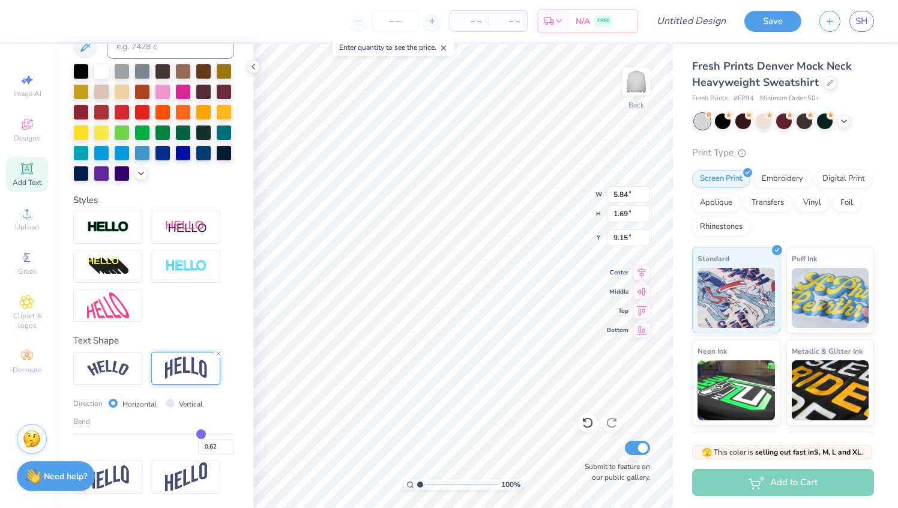
type input "0.63"
type input "0.64"
type input "0.65"
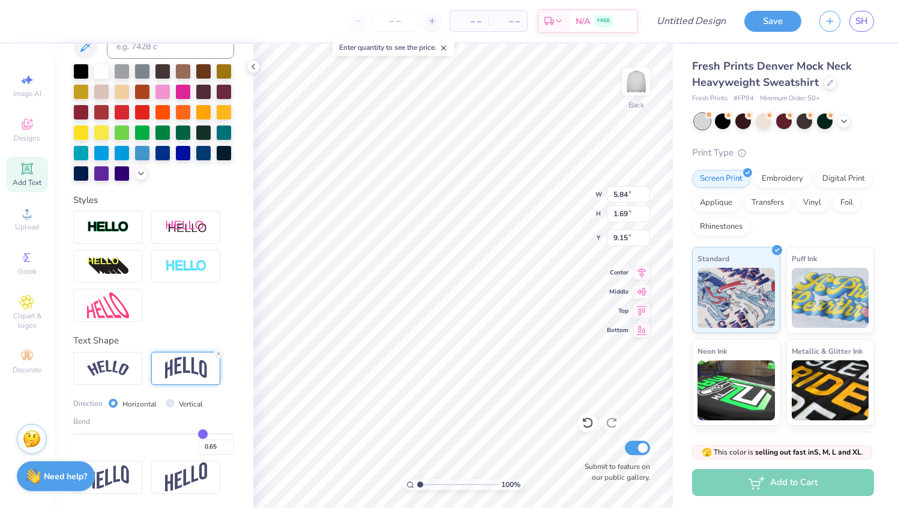
type input "0.66"
type input "0.67"
type input "0.68"
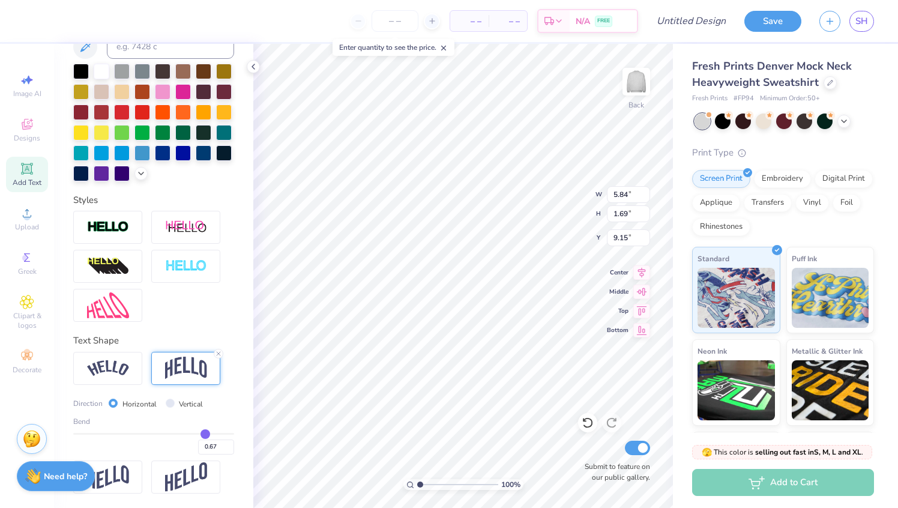
type input "0.68"
type input "0.69"
type input "0.7"
type input "0.70"
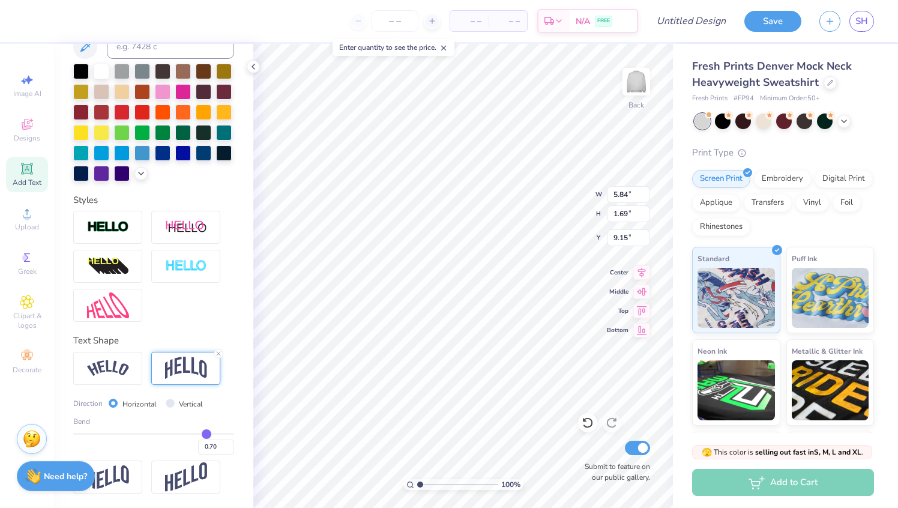
type input "0.71"
type input "0.72"
type input "0.73"
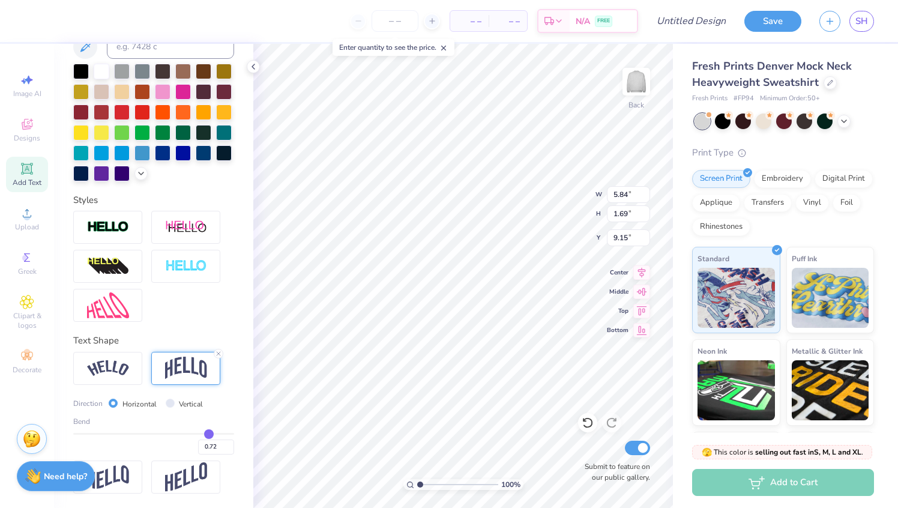
type input "0.73"
type input "0.74"
type input "0.75"
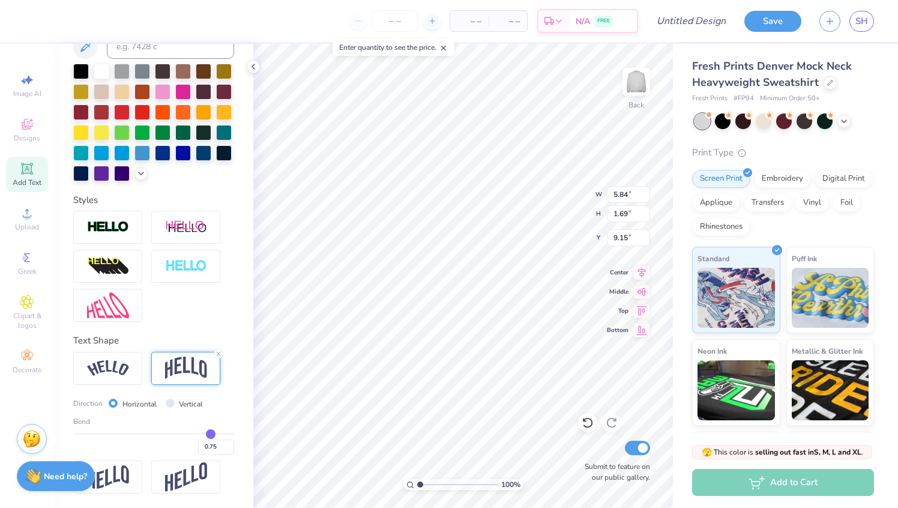
drag, startPoint x: 192, startPoint y: 432, endPoint x: 210, endPoint y: 435, distance: 18.2
click at [210, 435] on input "range" at bounding box center [153, 434] width 161 height 2
type input "0.73"
type input "0.72"
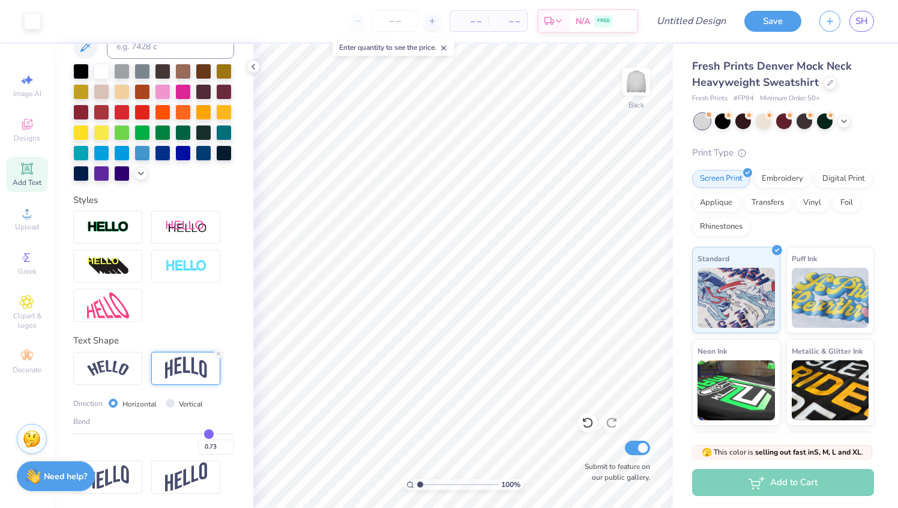
type input "0.72"
type input "0.71"
type input "0.7"
type input "0.70"
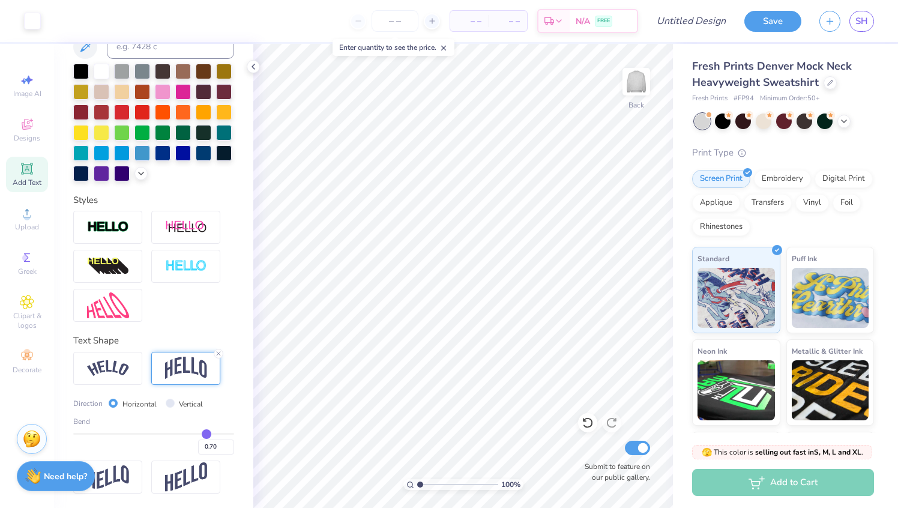
type input "0.69"
type input "0.68"
type input "0.67"
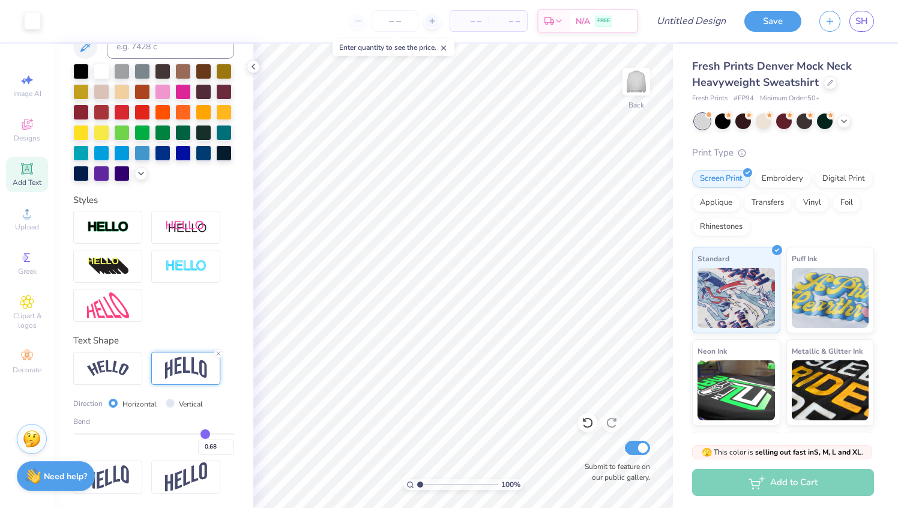
type input "0.67"
type input "0.66"
type input "0.64"
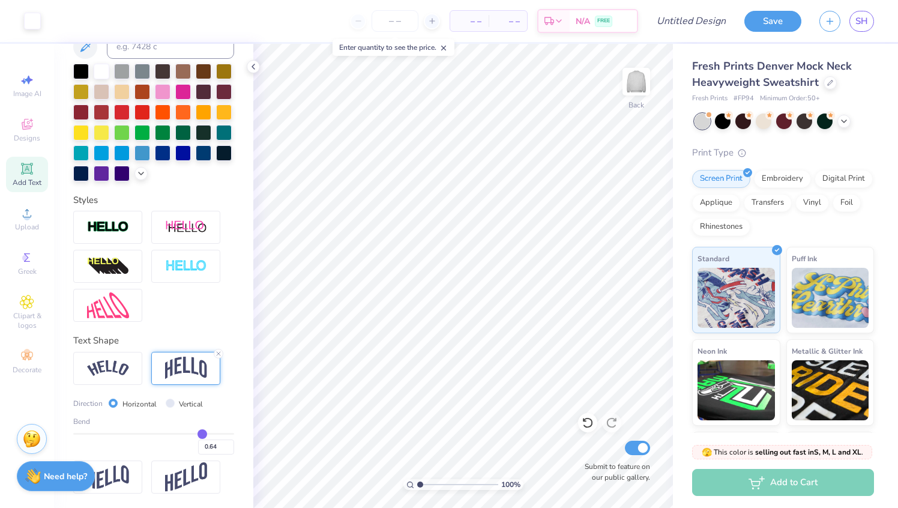
type input "0.63"
type input "0.62"
type input "0.61"
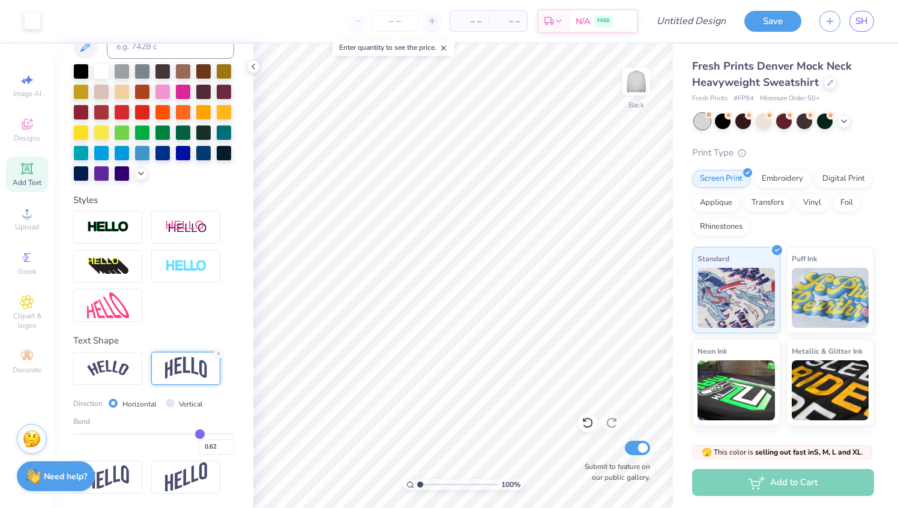
type input "0.61"
type input "0.6"
type input "0.60"
drag, startPoint x: 210, startPoint y: 434, endPoint x: 199, endPoint y: 434, distance: 10.8
click at [199, 434] on input "range" at bounding box center [153, 434] width 161 height 2
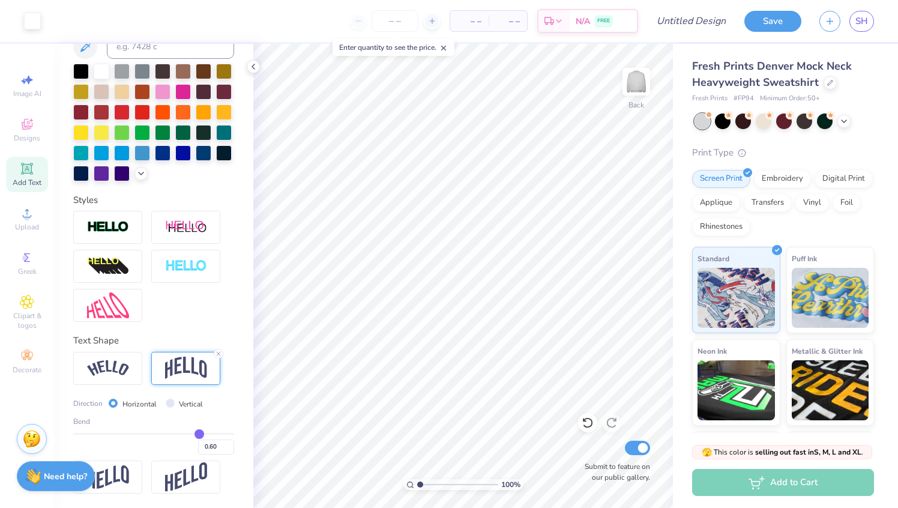
type input "0.55"
type input "0.54"
type input "0.53"
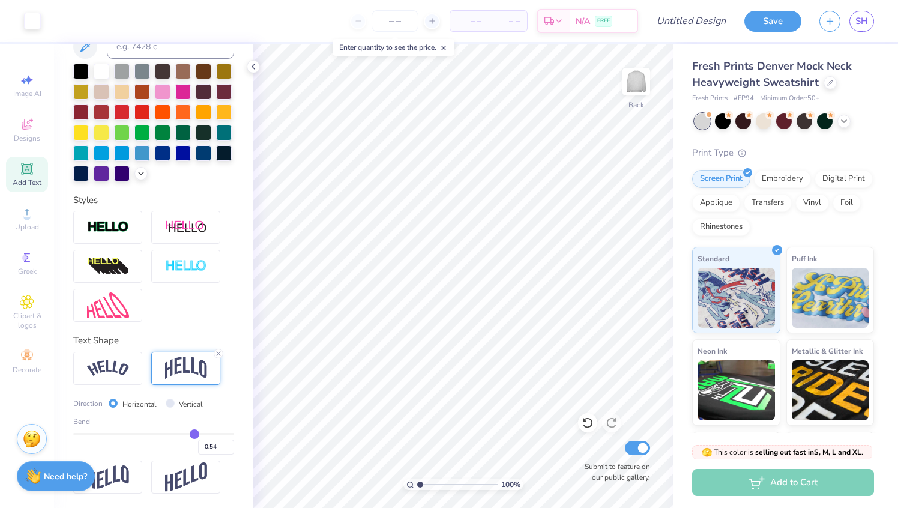
type input "0.53"
type input "0.52"
type input "0.51"
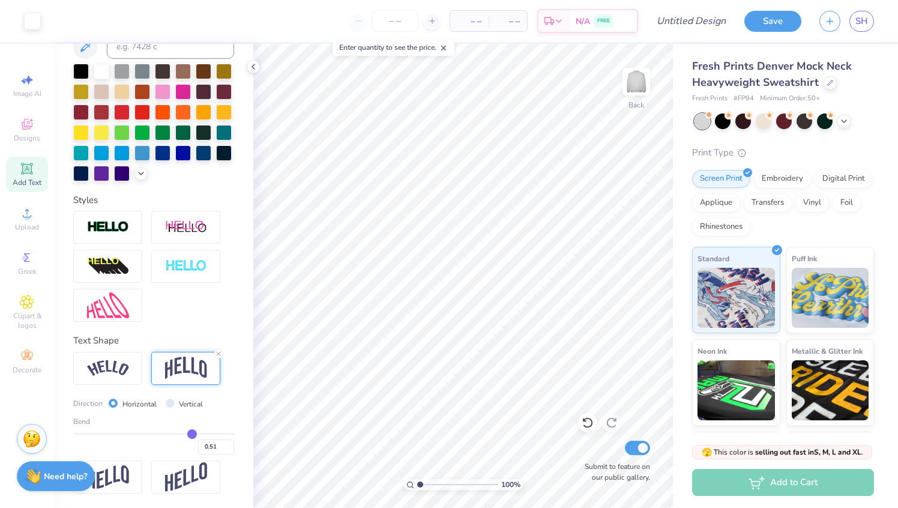
type input "0.5"
type input "0.50"
type input "0.49"
type input "0.48"
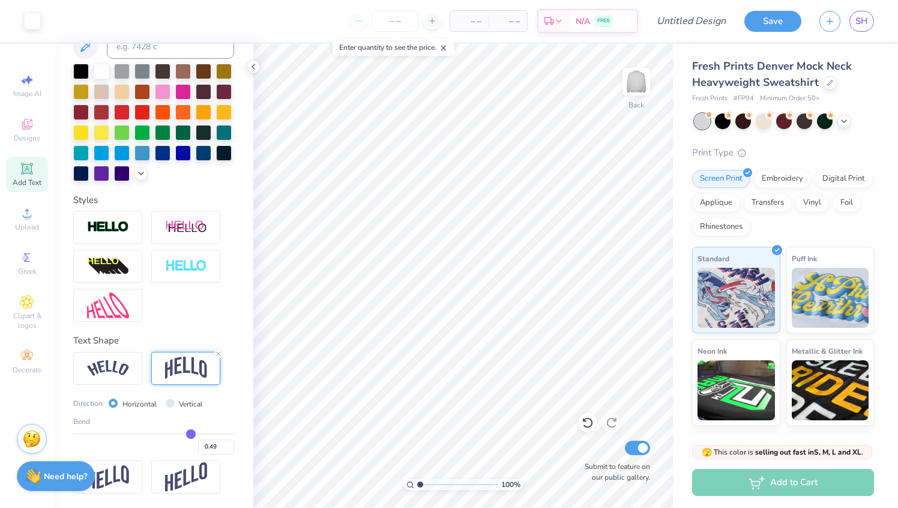
type input "0.48"
type input "0.47"
type input "0.46"
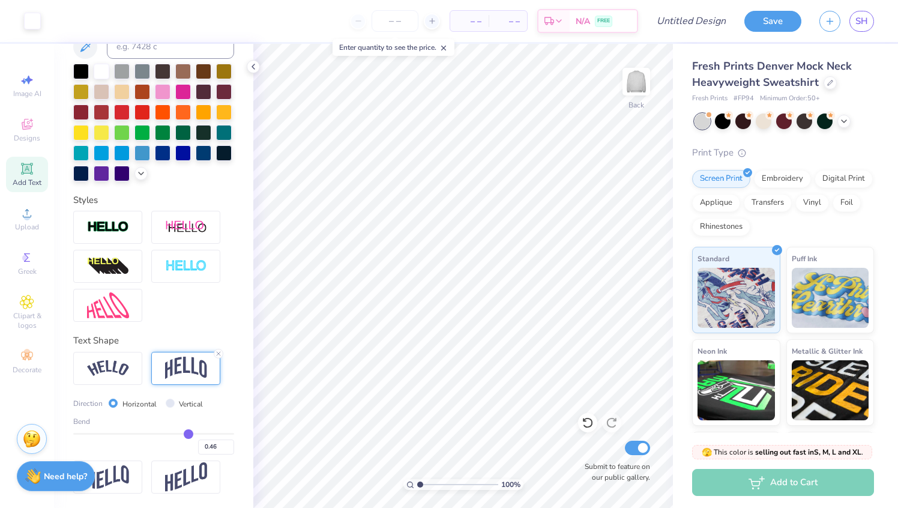
type input "0.45"
type input "0.44"
type input "0.42"
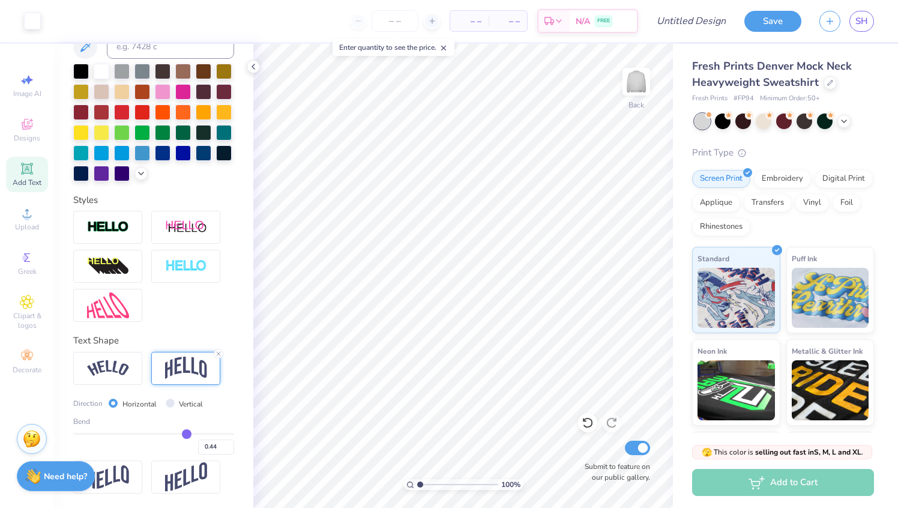
type input "0.42"
type input "0.41"
type input "0.39"
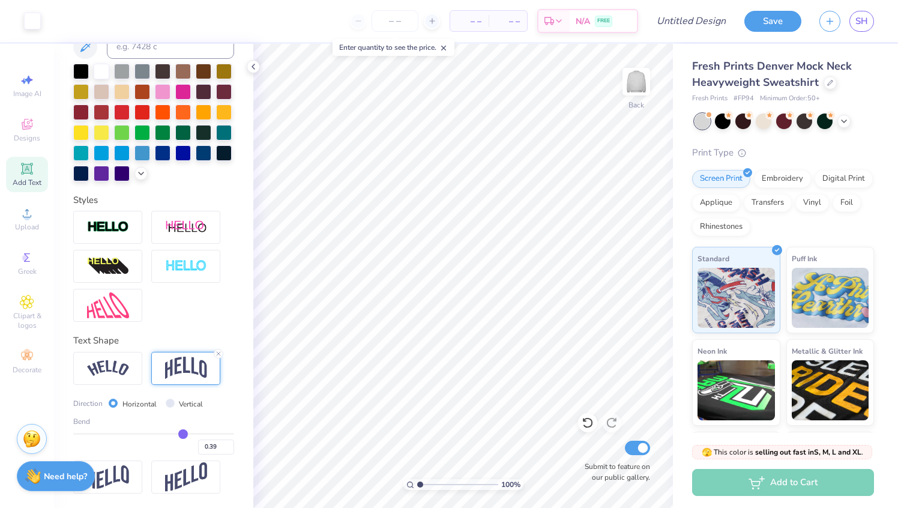
type input "0.37"
type input "0.36"
type input "0.35"
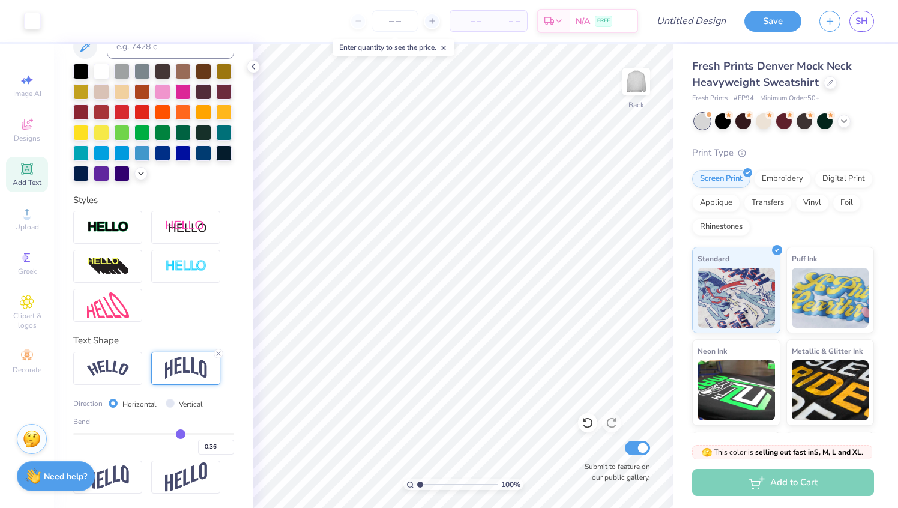
type input "0.35"
type input "0.34"
type input "0.32"
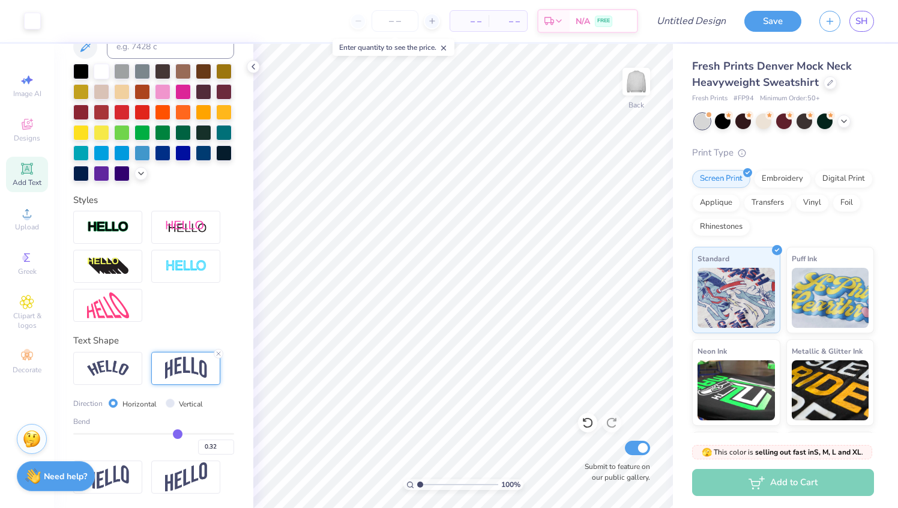
type input "0.31"
drag, startPoint x: 195, startPoint y: 432, endPoint x: 177, endPoint y: 432, distance: 18.6
type input "0.31"
click at [177, 433] on input "range" at bounding box center [153, 434] width 161 height 2
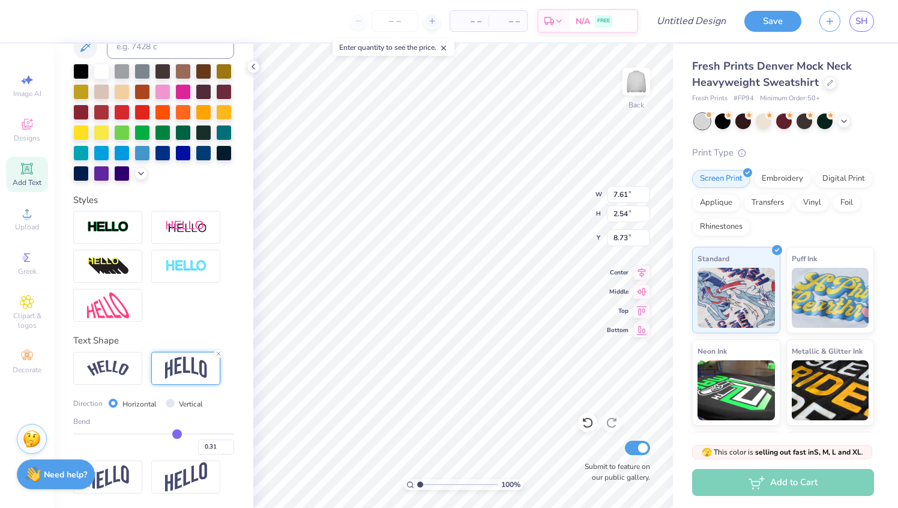
click at [59, 483] on div "Need help? Chat with us." at bounding box center [56, 474] width 78 height 30
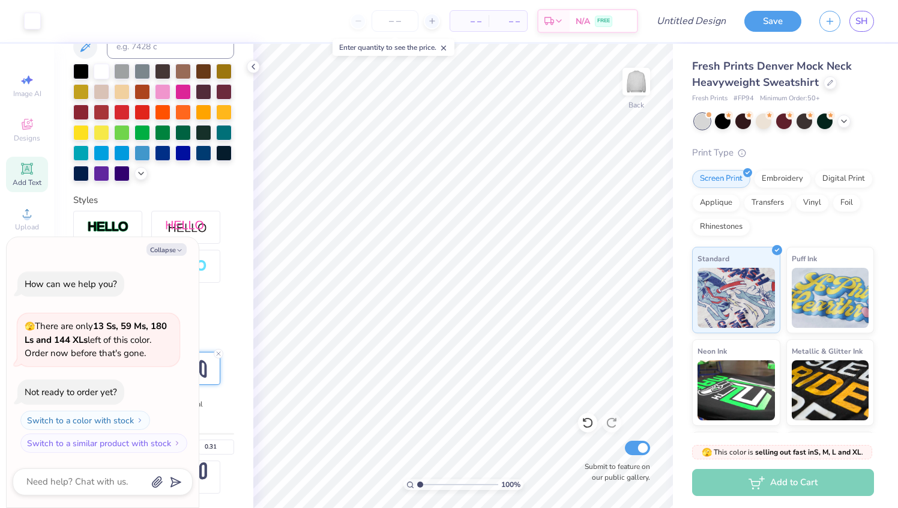
click at [207, 298] on div at bounding box center [153, 266] width 161 height 111
click at [168, 252] on button "Collapse" at bounding box center [167, 249] width 40 height 13
type textarea "x"
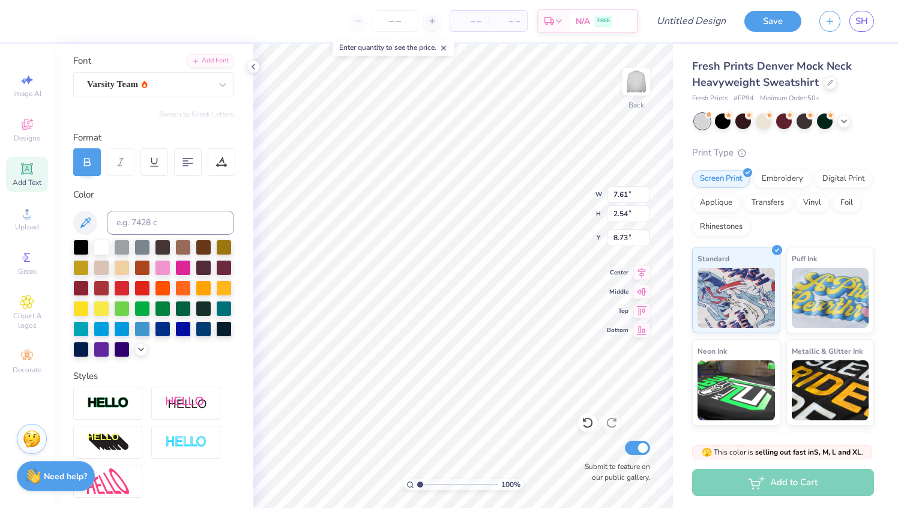
scroll to position [0, 0]
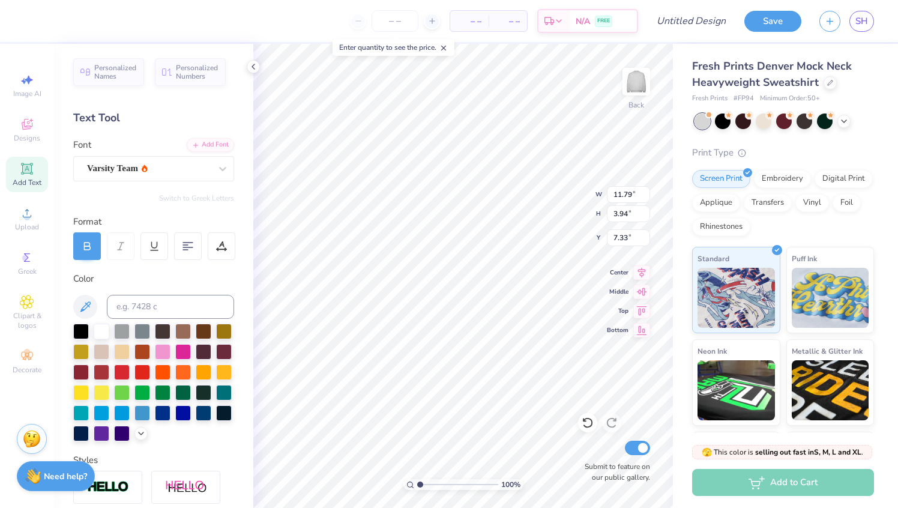
type input "11.79"
type input "3.94"
type input "7.33"
type input "0.50"
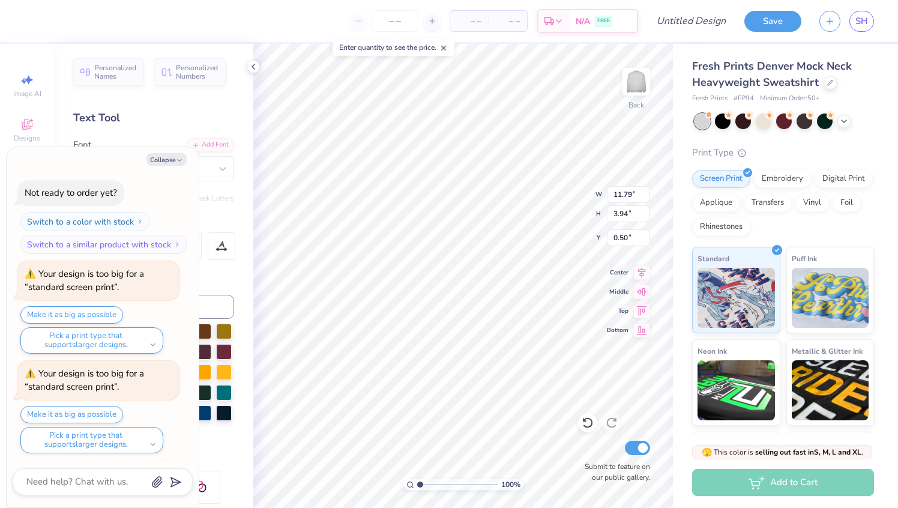
scroll to position [209, 0]
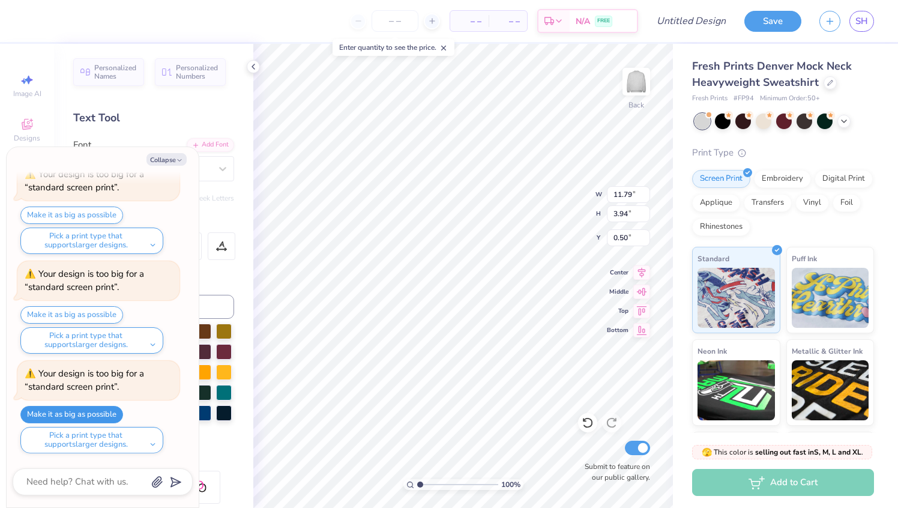
click at [87, 419] on button "Make it as big as possible" at bounding box center [71, 414] width 103 height 17
type textarea "x"
type input "15.00"
type input "5.01"
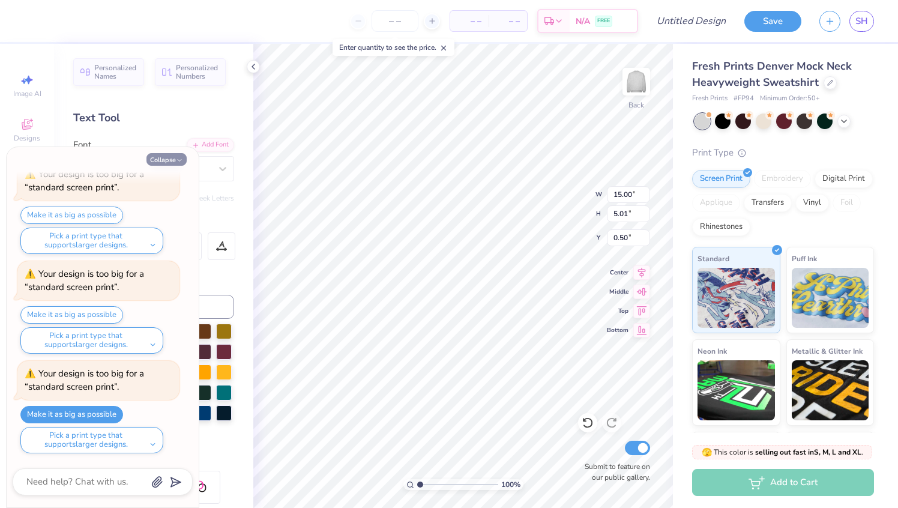
click at [177, 159] on icon "button" at bounding box center [179, 160] width 7 height 7
type textarea "x"
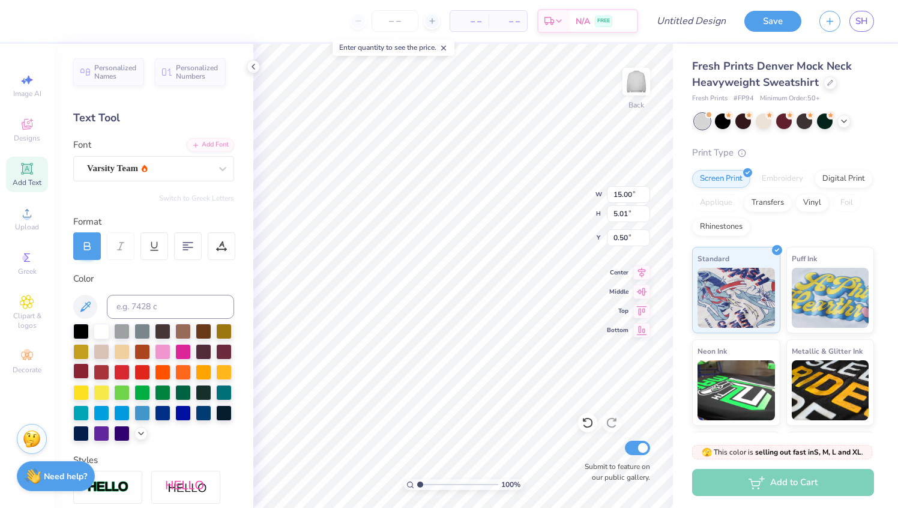
click at [81, 372] on div at bounding box center [81, 371] width 16 height 16
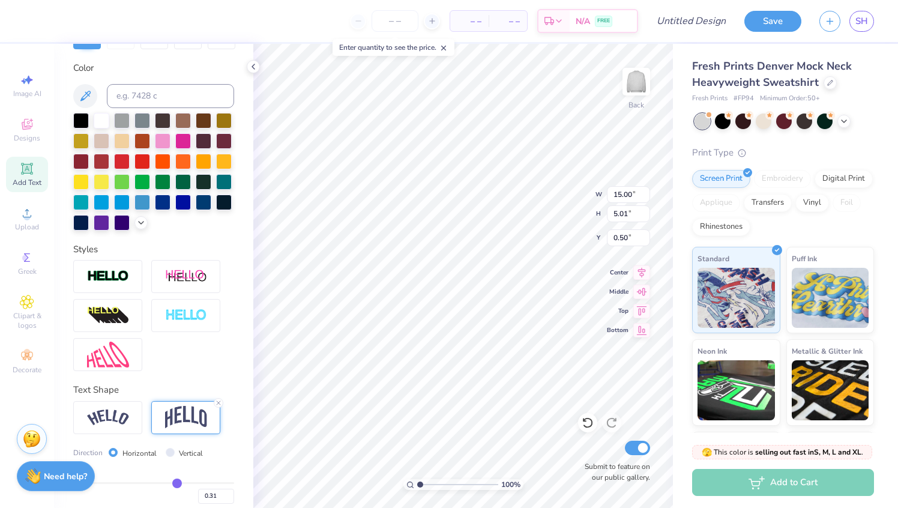
scroll to position [260, 0]
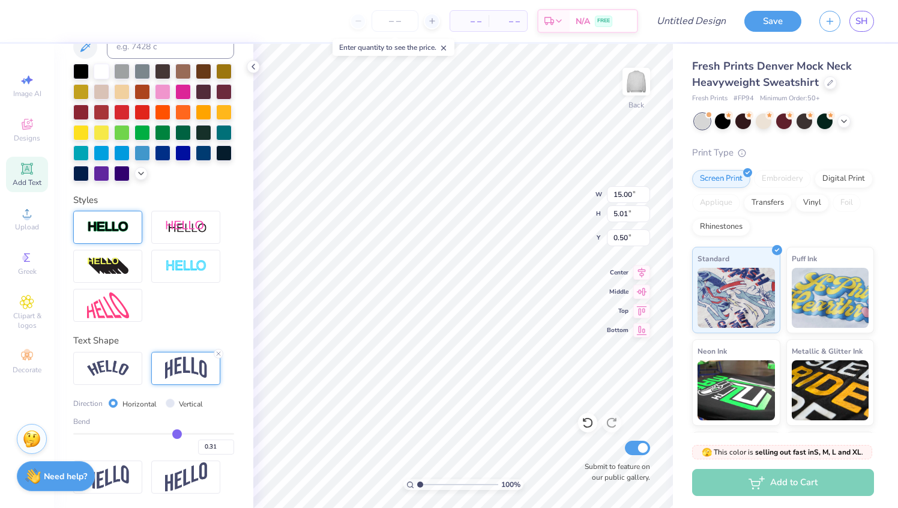
click at [124, 229] on img at bounding box center [108, 227] width 42 height 14
type input "15.06"
type input "5.07"
type input "0.53"
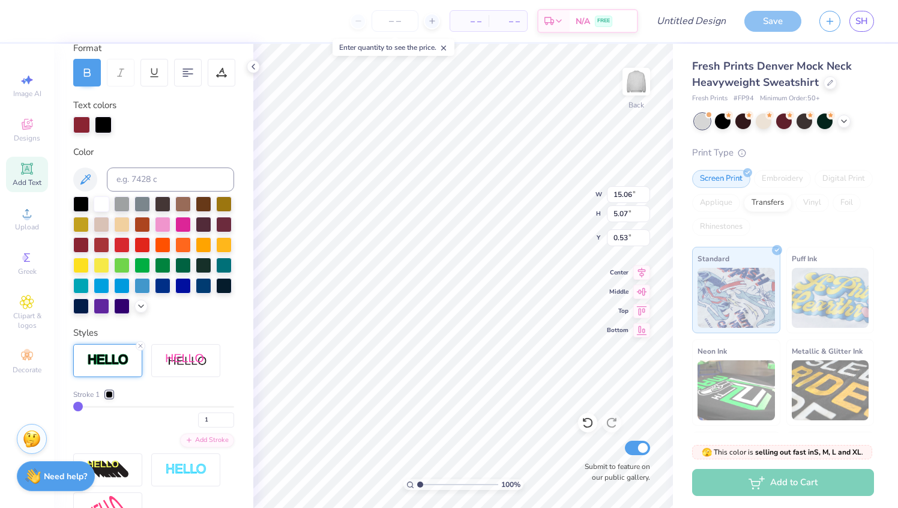
scroll to position [0, 0]
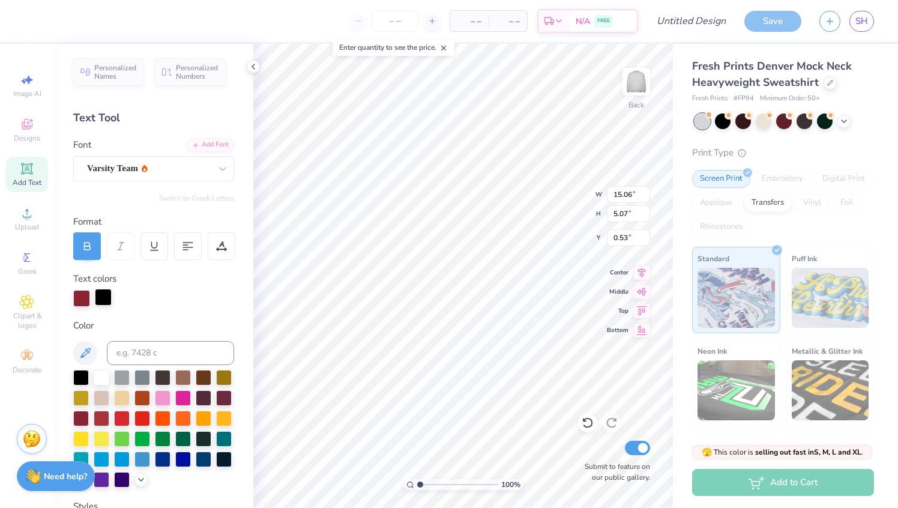
click at [102, 300] on div at bounding box center [103, 297] width 17 height 17
click at [97, 377] on div at bounding box center [102, 377] width 16 height 16
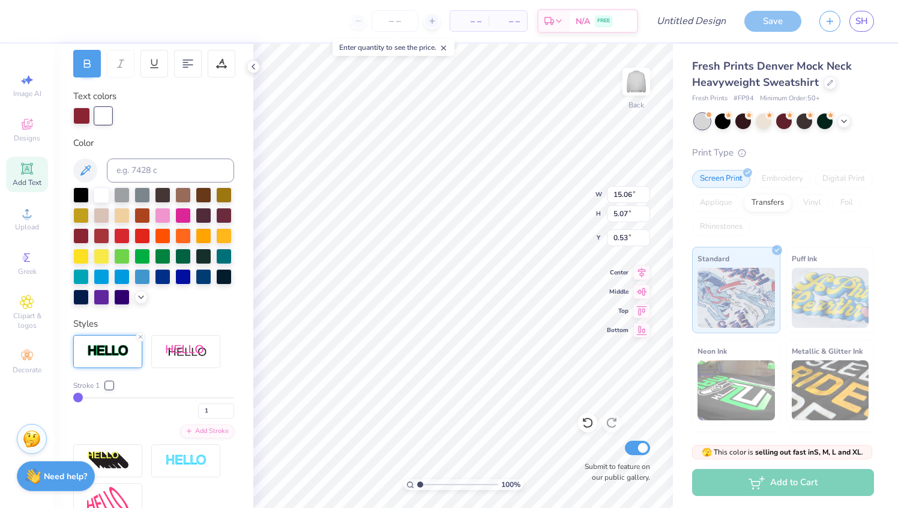
scroll to position [198, 0]
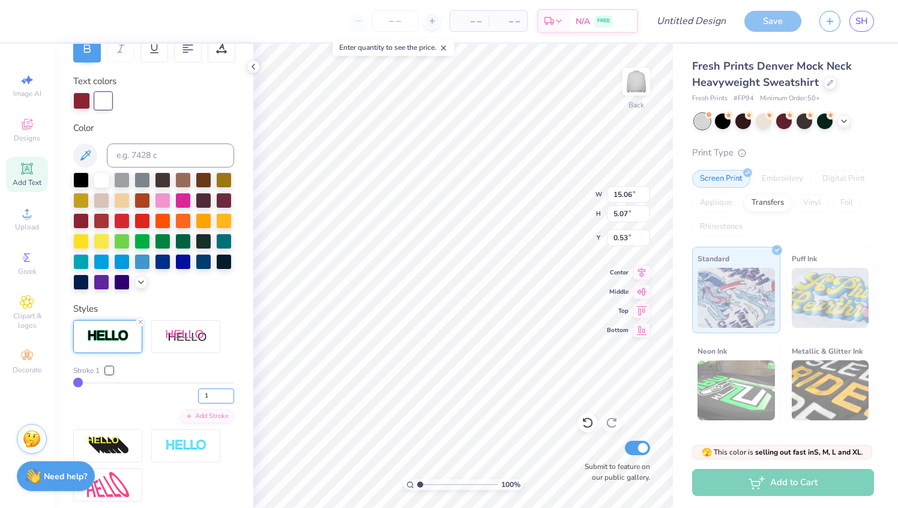
click at [212, 390] on input "1" at bounding box center [216, 396] width 36 height 15
click at [230, 392] on input "2" at bounding box center [216, 396] width 36 height 15
click at [229, 392] on input "3" at bounding box center [216, 396] width 36 height 15
type input "4"
click at [229, 392] on input "4" at bounding box center [216, 396] width 36 height 15
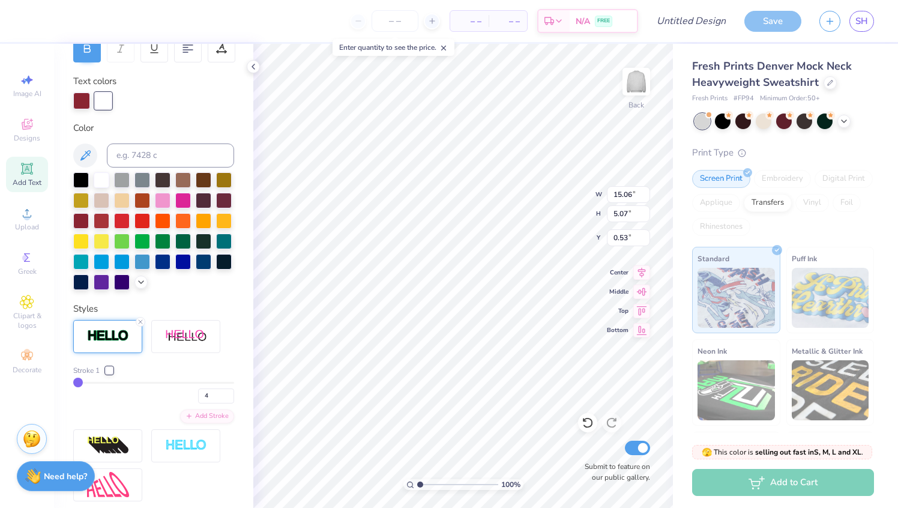
type input "4"
click at [225, 361] on div "Stroke 1 4 Add Stroke" at bounding box center [153, 410] width 161 height 181
type input "15.25"
type input "5.26"
click at [230, 400] on input "4" at bounding box center [216, 396] width 36 height 15
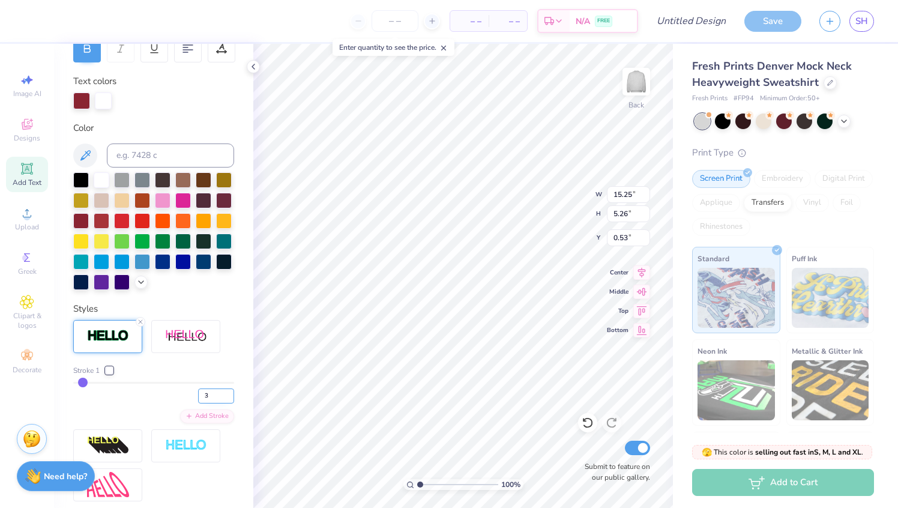
click at [230, 399] on input "3" at bounding box center [216, 396] width 36 height 15
type input "2"
click at [230, 399] on input "2" at bounding box center [216, 396] width 36 height 15
type input "2"
click at [399, 21] on input "number" at bounding box center [395, 21] width 47 height 22
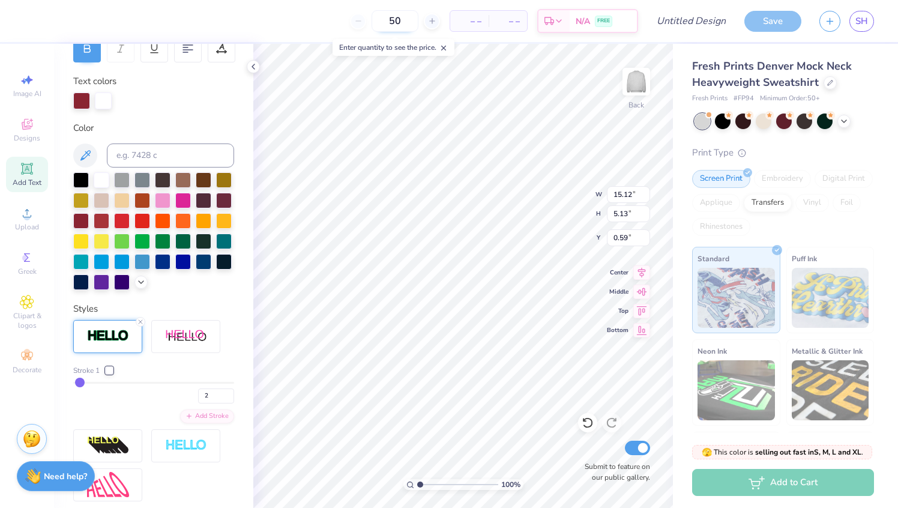
type input "50"
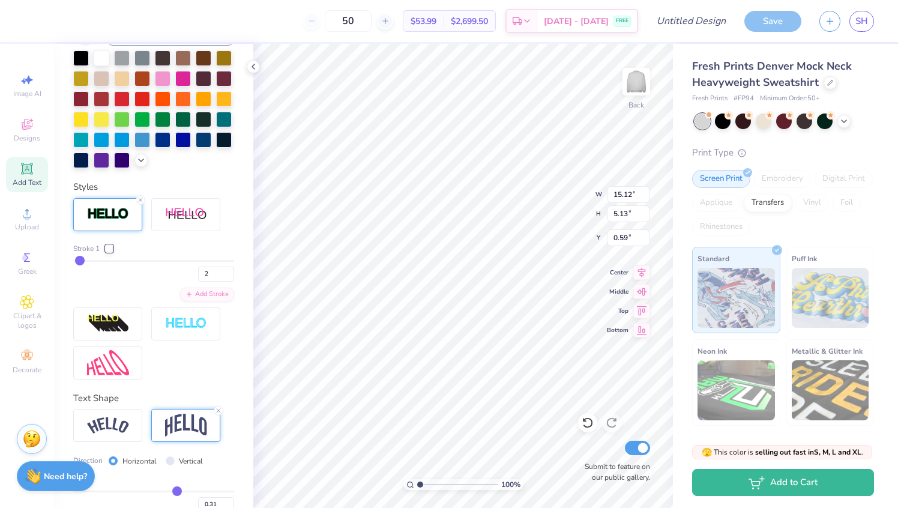
scroll to position [316, 0]
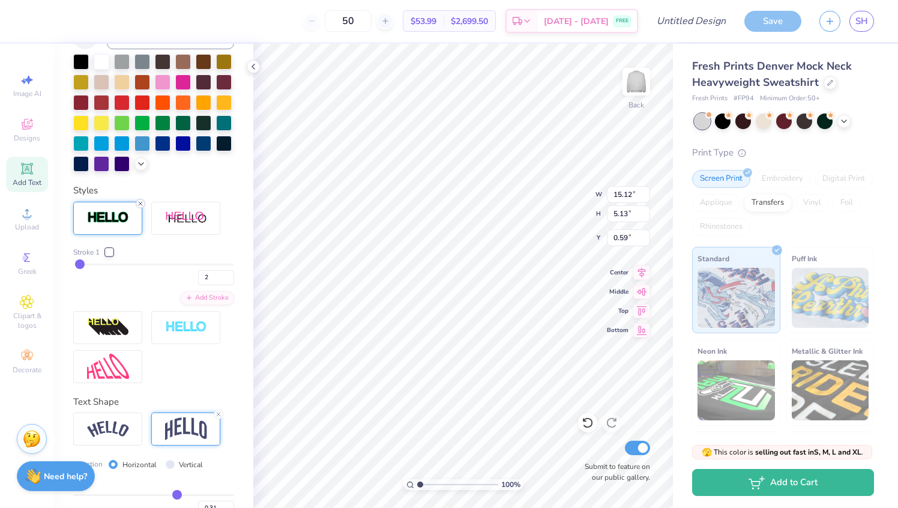
click at [139, 205] on icon at bounding box center [140, 203] width 7 height 7
type input "15.00"
type input "5.01"
type input "0.66"
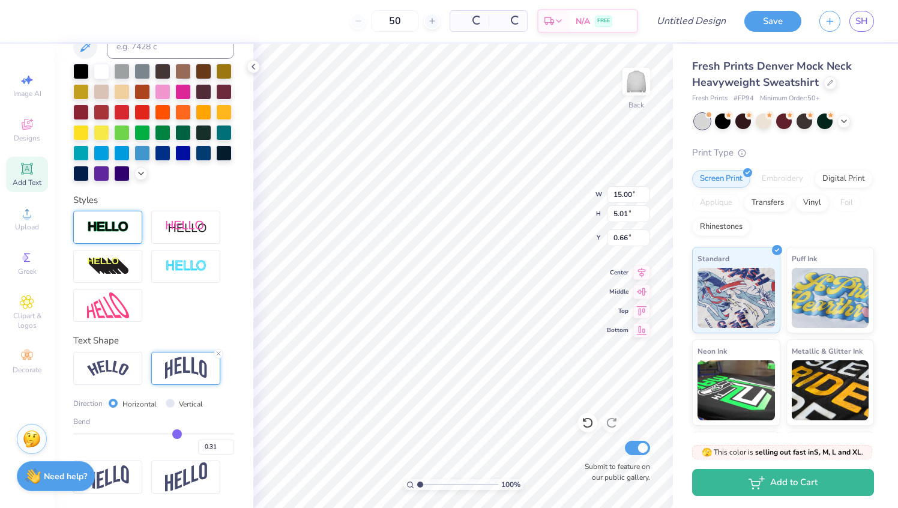
scroll to position [260, 0]
click at [121, 231] on img at bounding box center [108, 227] width 42 height 14
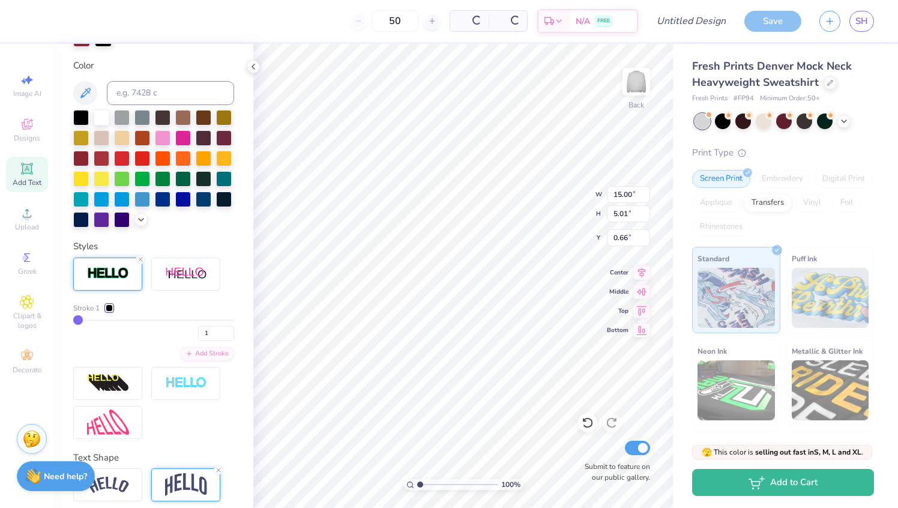
type input "15.06"
type input "5.07"
type input "0.63"
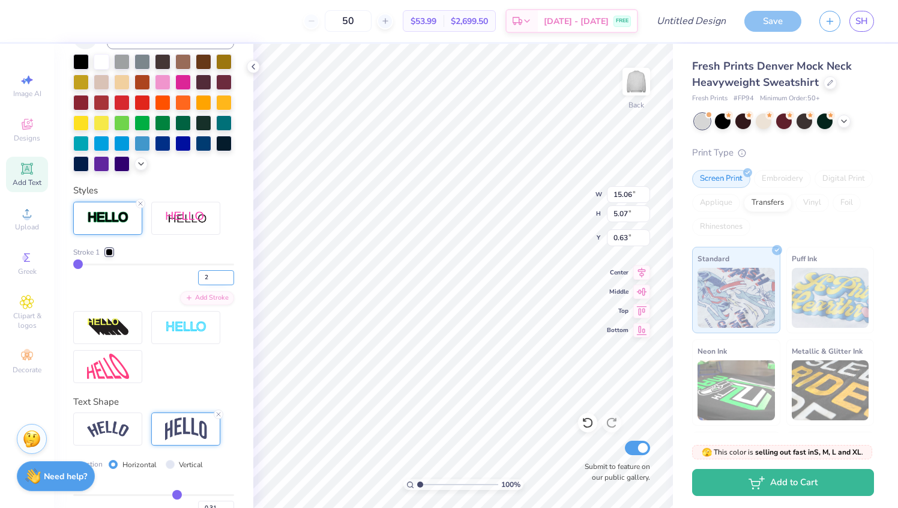
type input "2"
click at [230, 273] on input "2" at bounding box center [216, 277] width 36 height 15
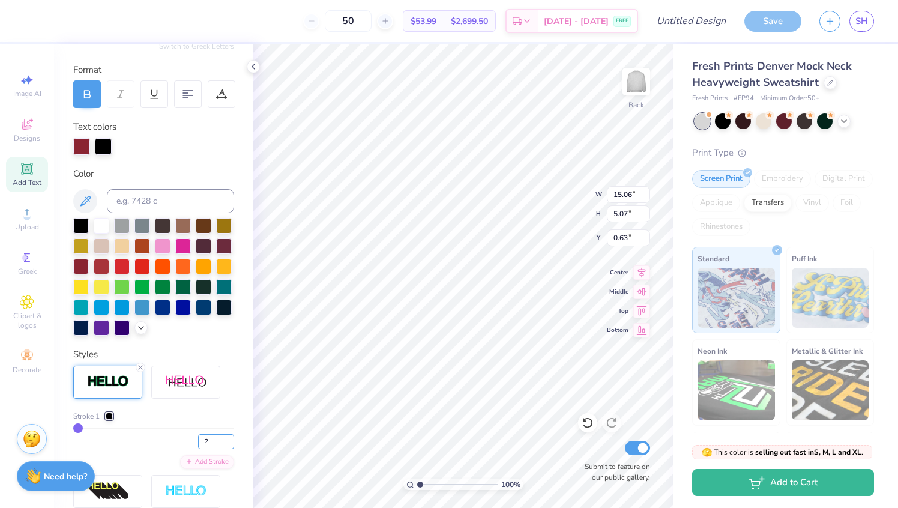
scroll to position [92, 0]
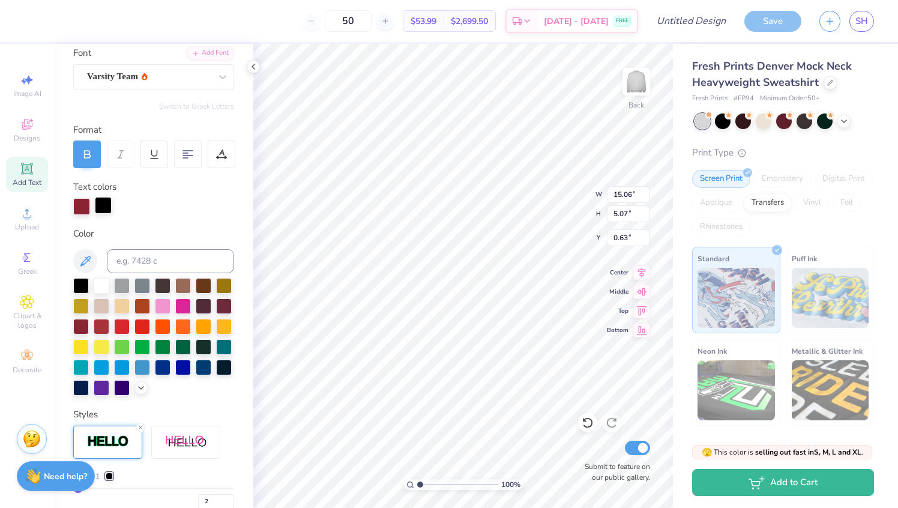
type input "2"
click at [106, 208] on div at bounding box center [103, 205] width 17 height 17
type input "15.12"
type input "5.13"
type input "0.59"
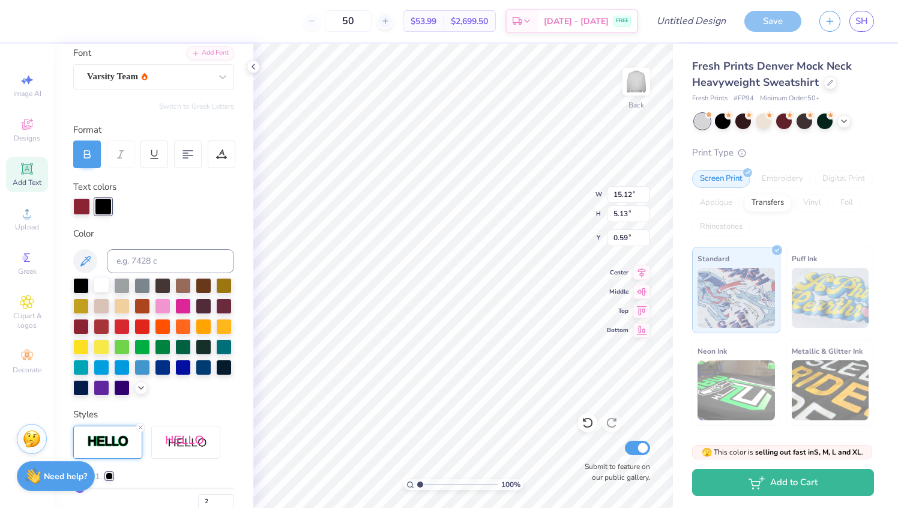
click at [107, 286] on div at bounding box center [102, 285] width 16 height 16
click at [867, 20] on span "SH" at bounding box center [862, 21] width 13 height 14
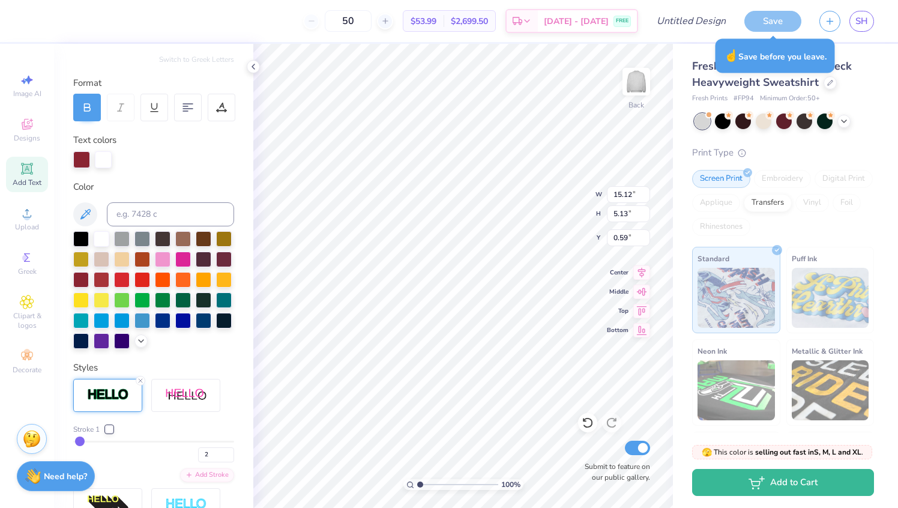
scroll to position [165, 0]
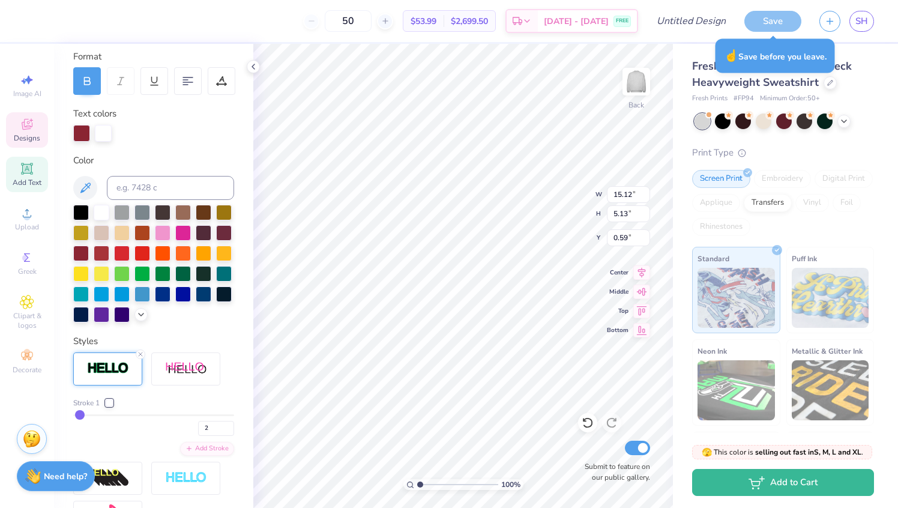
click at [19, 116] on div "Designs" at bounding box center [27, 129] width 42 height 35
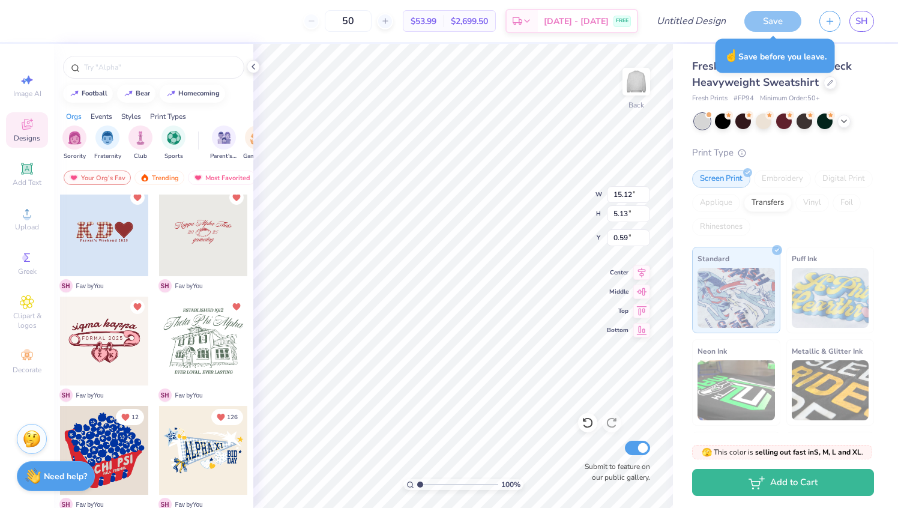
scroll to position [188, 0]
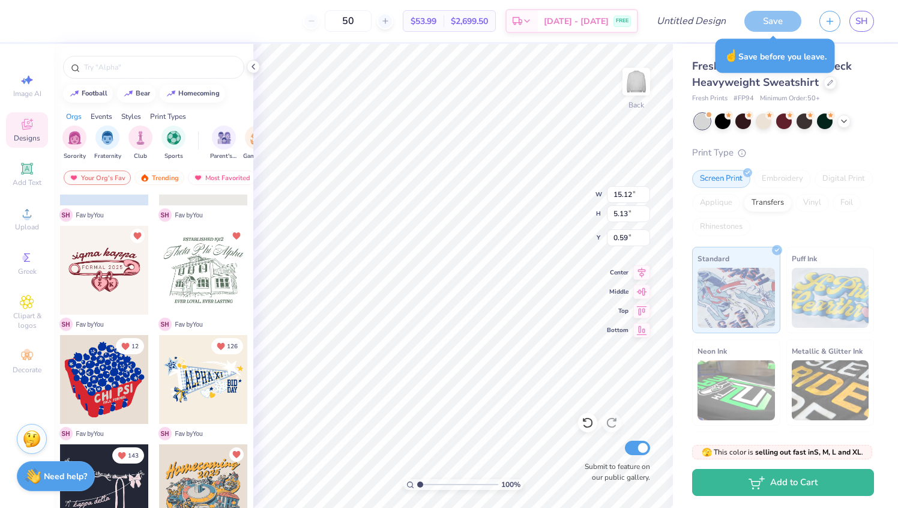
click at [196, 378] on div at bounding box center [203, 379] width 89 height 89
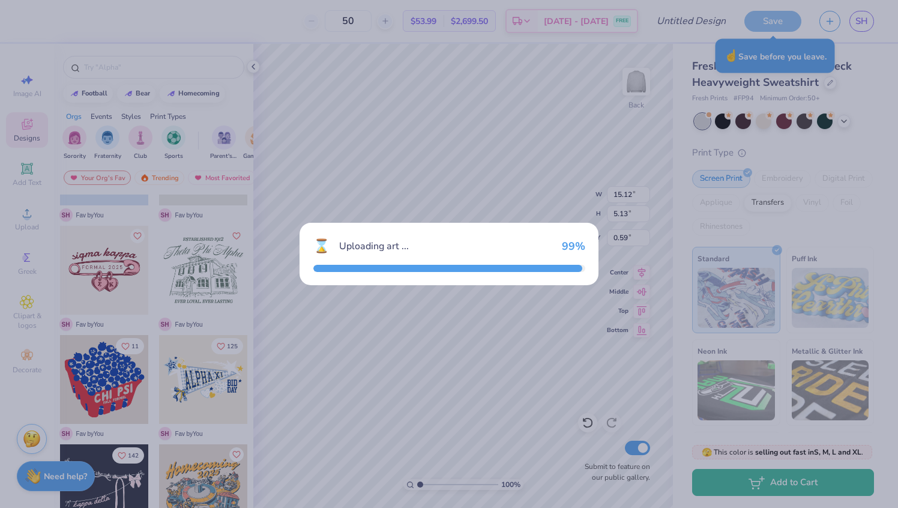
type input "10.36"
type input "6.03"
type input "3.00"
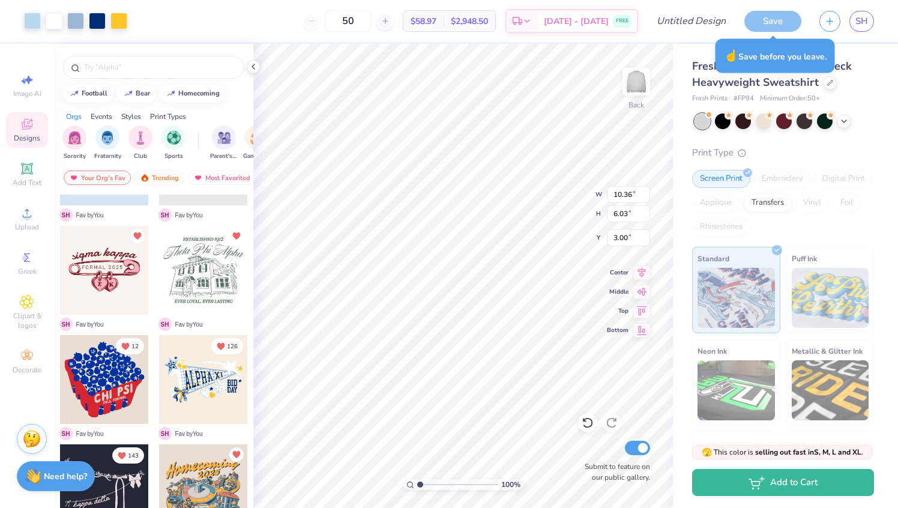
type input "15.12"
type input "5.13"
type input "0.59"
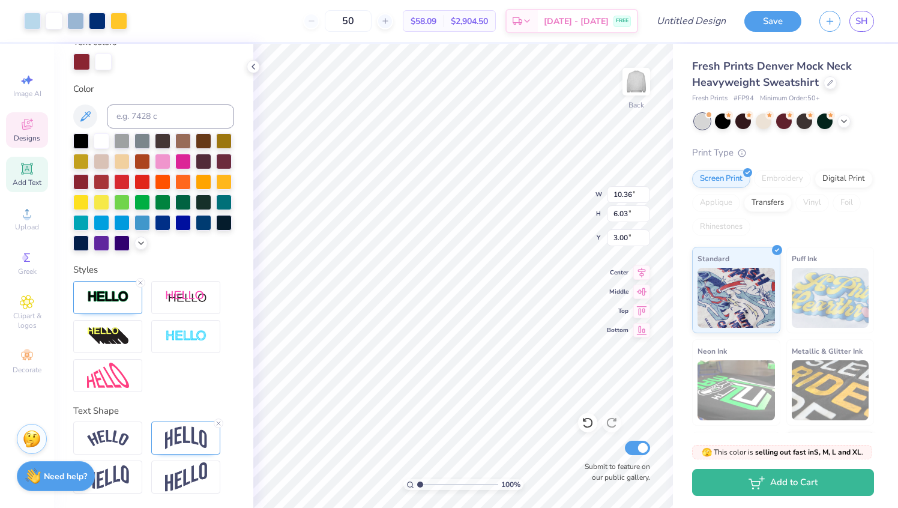
scroll to position [0, 0]
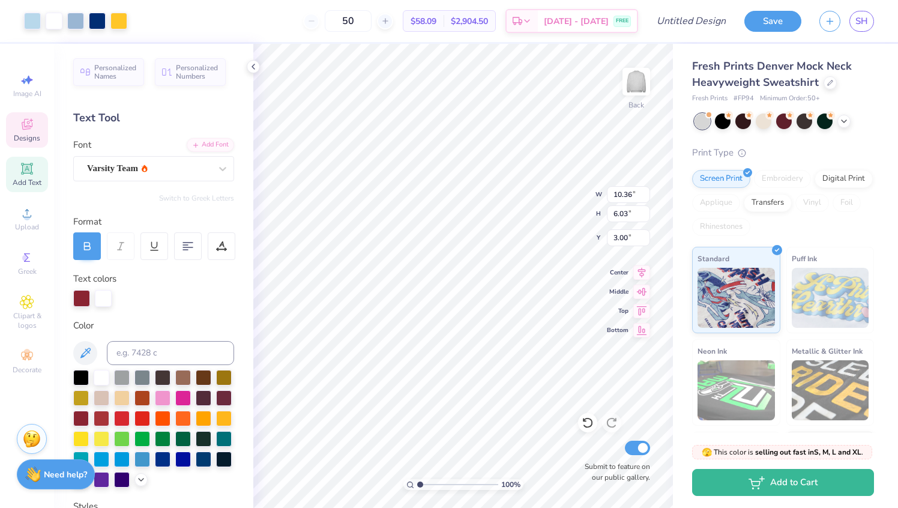
click at [58, 473] on strong "Need help?" at bounding box center [65, 474] width 43 height 11
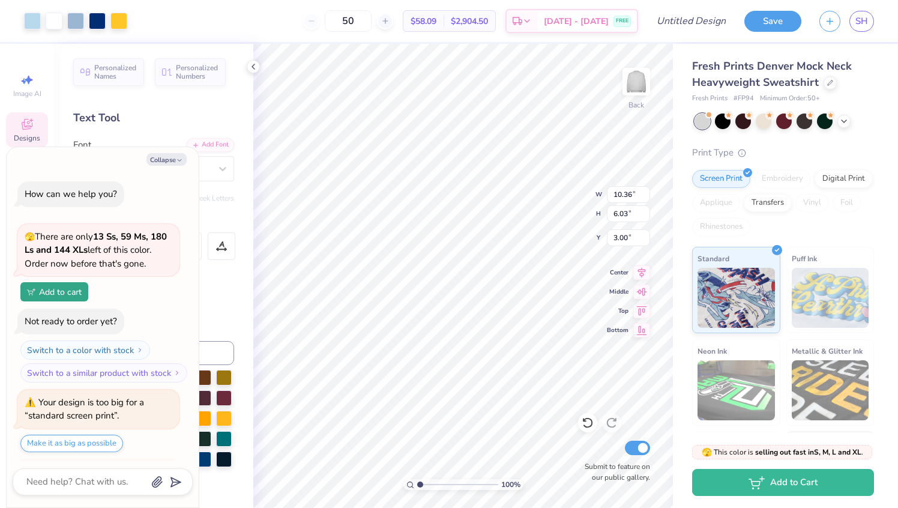
scroll to position [138, 0]
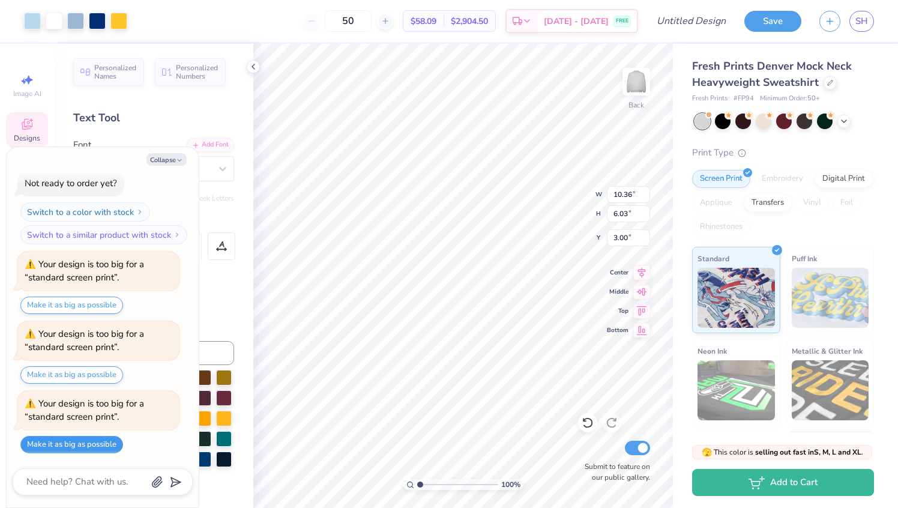
click at [100, 446] on button "Make it as big as possible" at bounding box center [71, 444] width 103 height 17
type textarea "x"
type input "15.00"
type input "5.01"
type input "0.50"
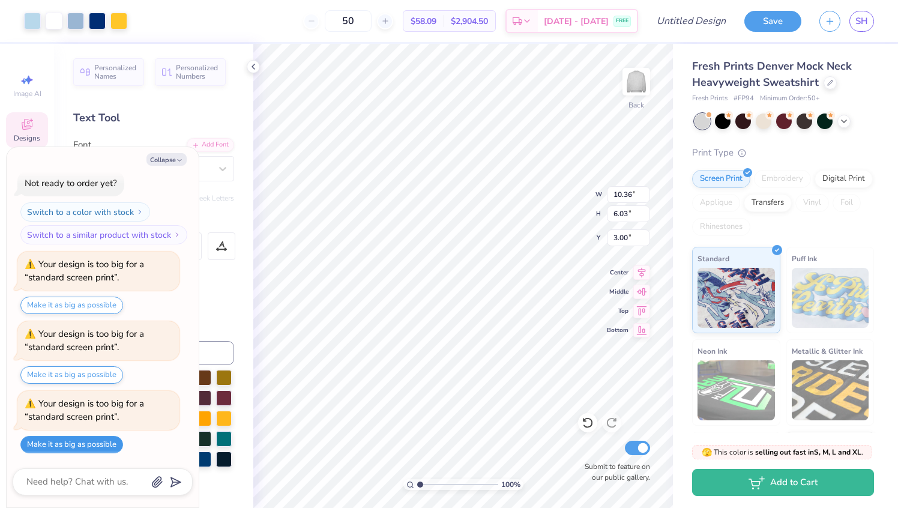
click at [95, 446] on button "Make it as big as possible" at bounding box center [71, 444] width 103 height 17
type textarea "x"
type input "15.00"
type input "5.01"
type input "0.50"
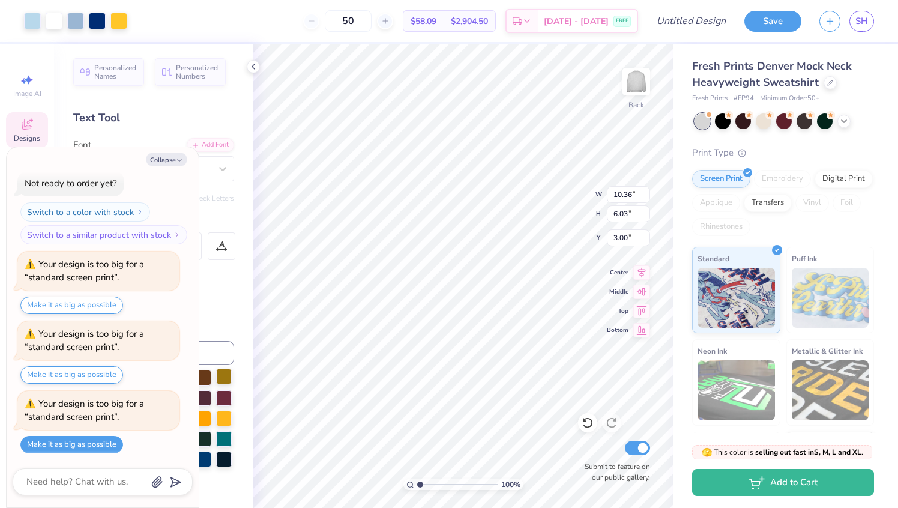
type textarea "x"
type input "13.34"
type input "7.77"
type input "1.26"
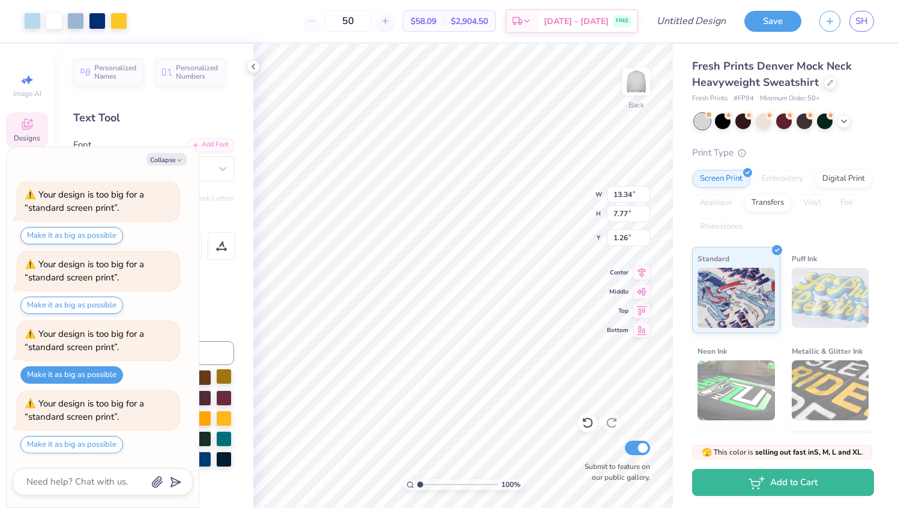
type textarea "x"
type input "1.39"
type textarea "x"
type input "6.47"
type input "3.53"
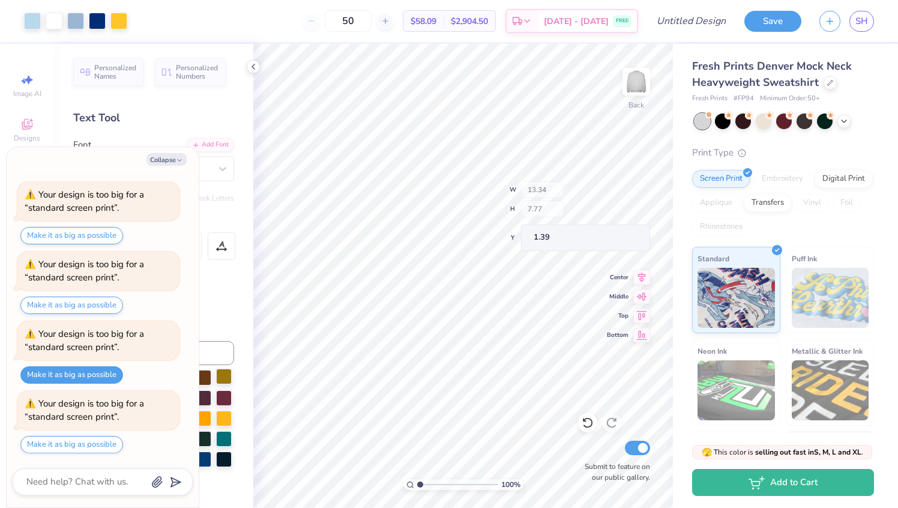
type input "3.63"
type textarea "x"
type input "3.47"
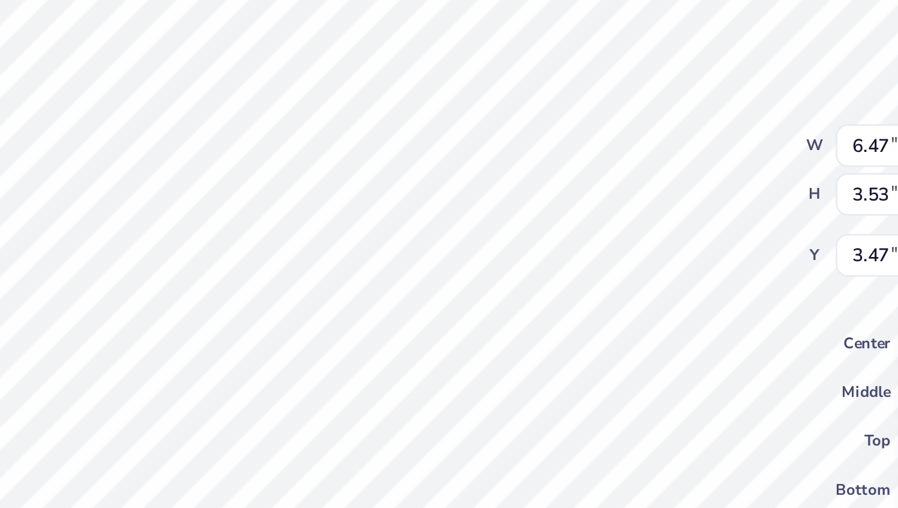
scroll to position [0, 1]
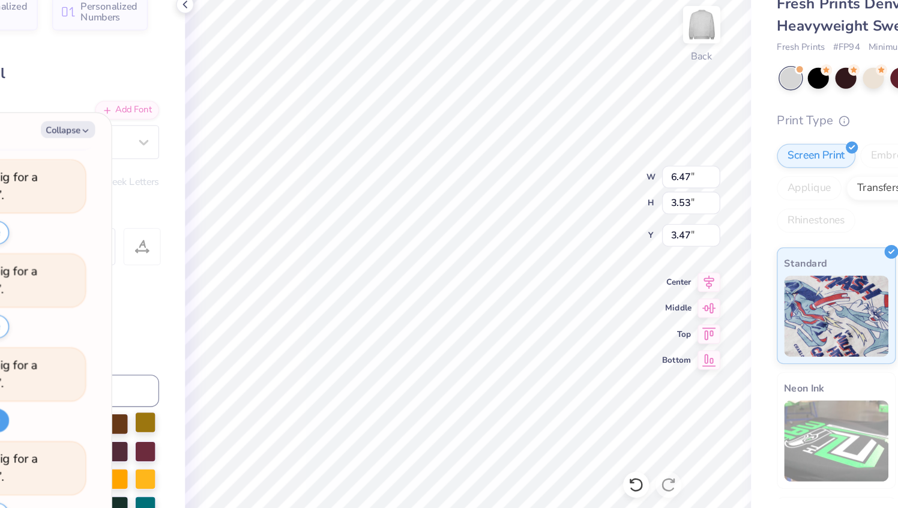
type textarea "x"
type textarea "ALHA XI"
type textarea "x"
type textarea "ALH XI"
type textarea "x"
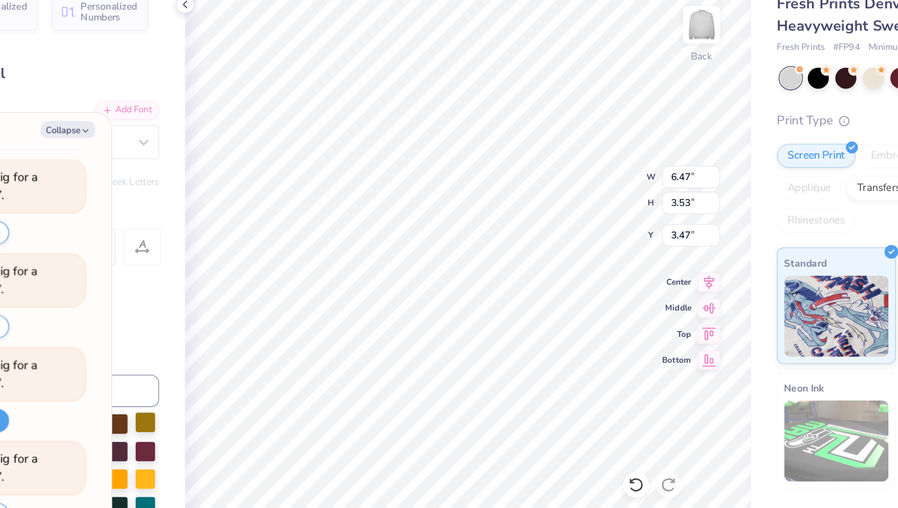
type textarea "AL XI"
type textarea "x"
type textarea "A XI"
type textarea "x"
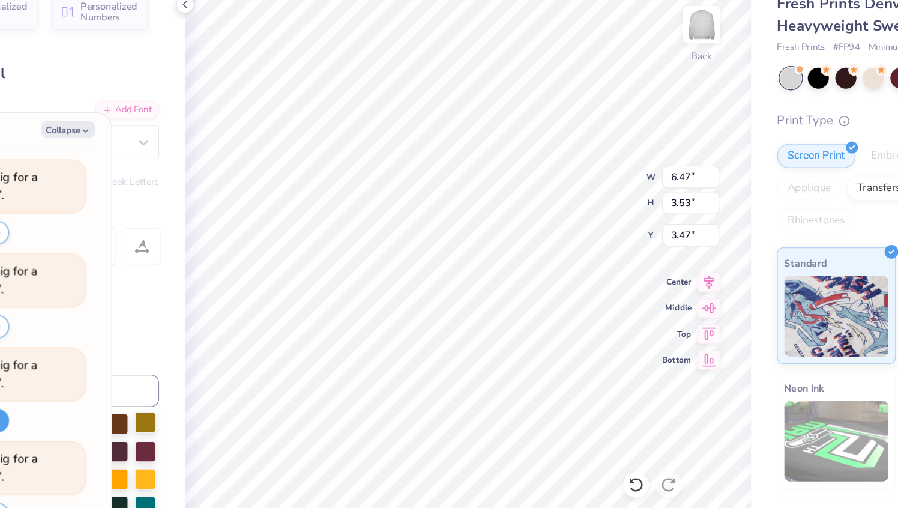
type textarea "XI"
type textarea "x"
type textarea "S XI"
type textarea "x"
type textarea "SI XI"
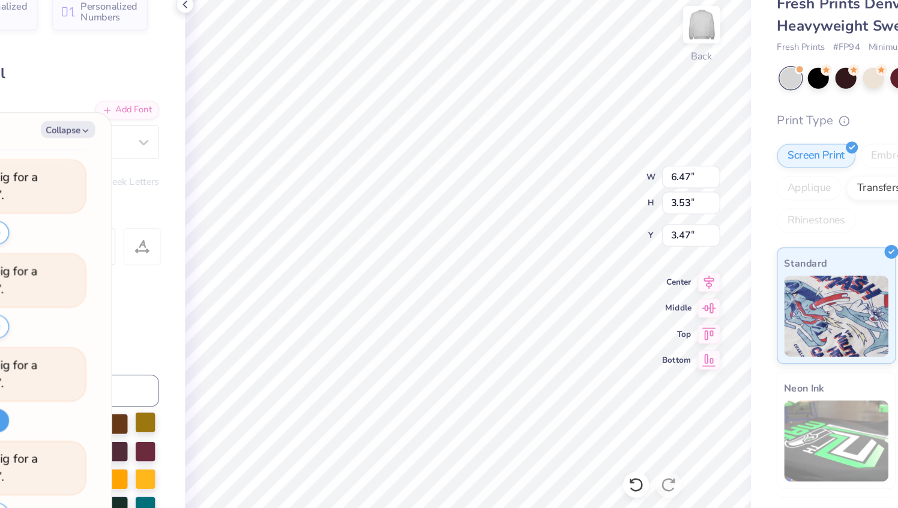
type textarea "x"
type textarea "SIG XI"
type textarea "x"
type textarea "SIGM XI"
type textarea "x"
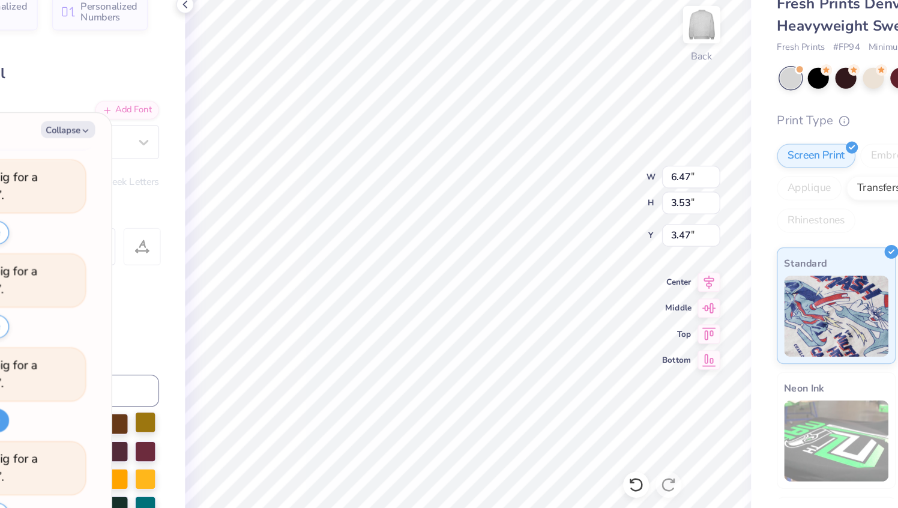
type textarea "SIGMS XI"
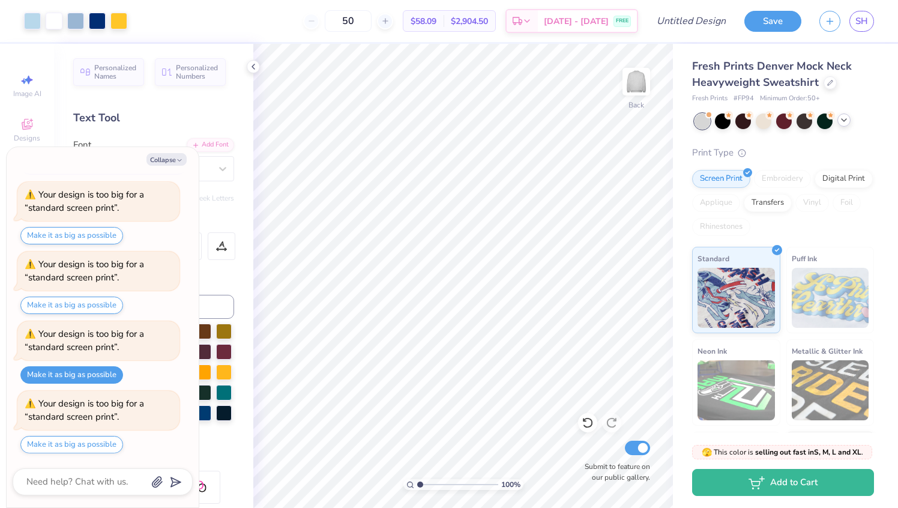
click at [847, 117] on icon at bounding box center [845, 120] width 10 height 10
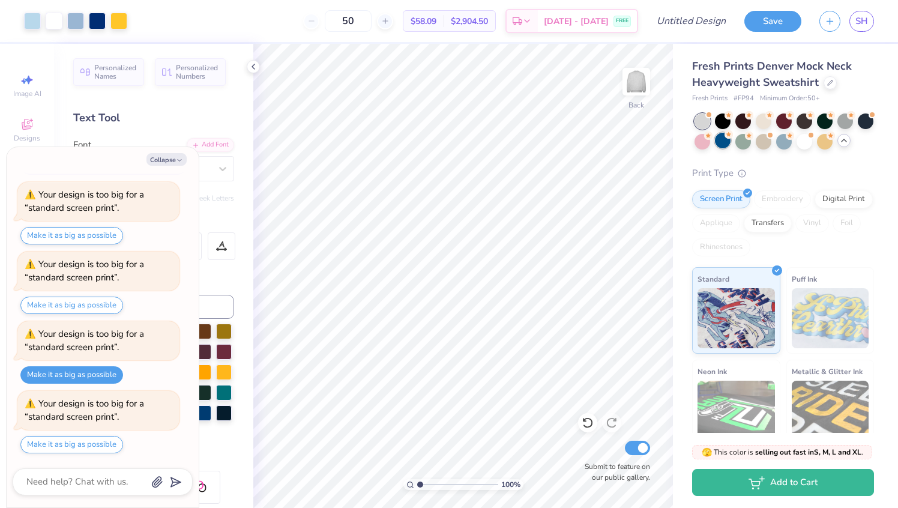
click at [721, 146] on div at bounding box center [723, 141] width 16 height 16
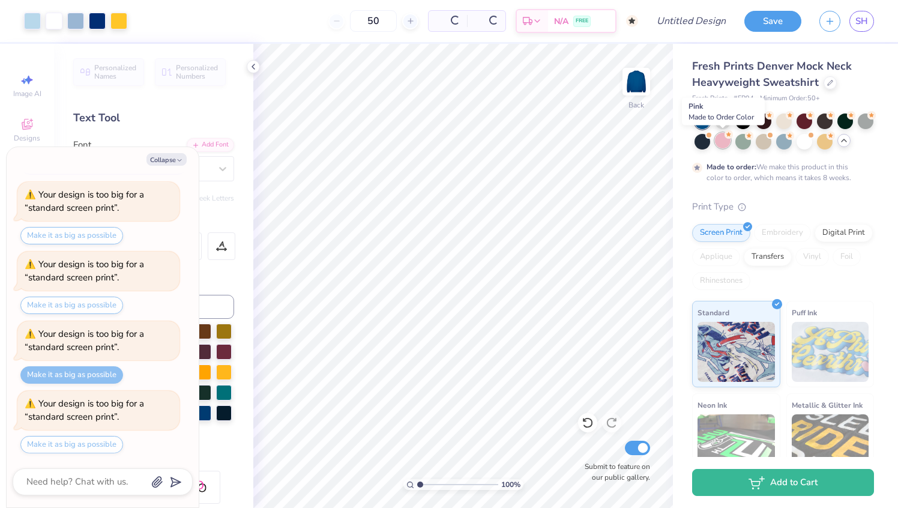
scroll to position [321, 0]
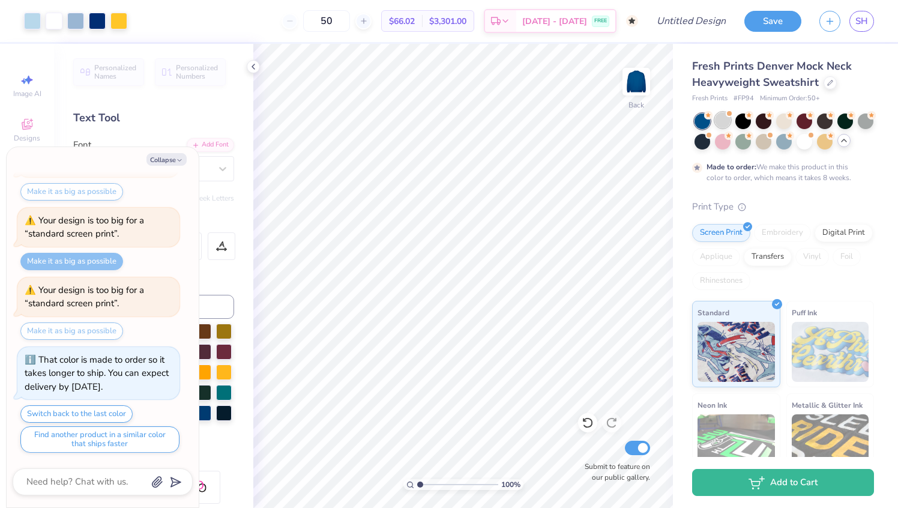
click at [722, 143] on div at bounding box center [723, 142] width 16 height 16
click at [724, 121] on div at bounding box center [723, 120] width 16 height 16
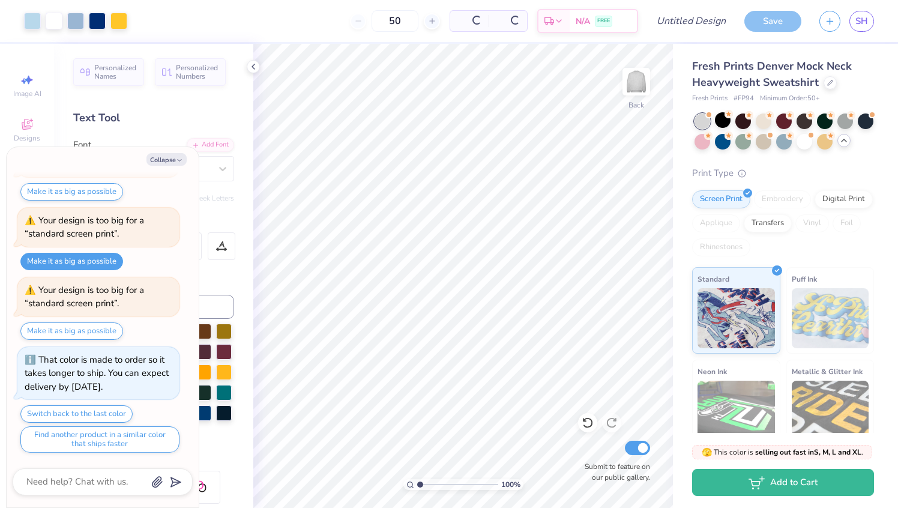
scroll to position [570, 0]
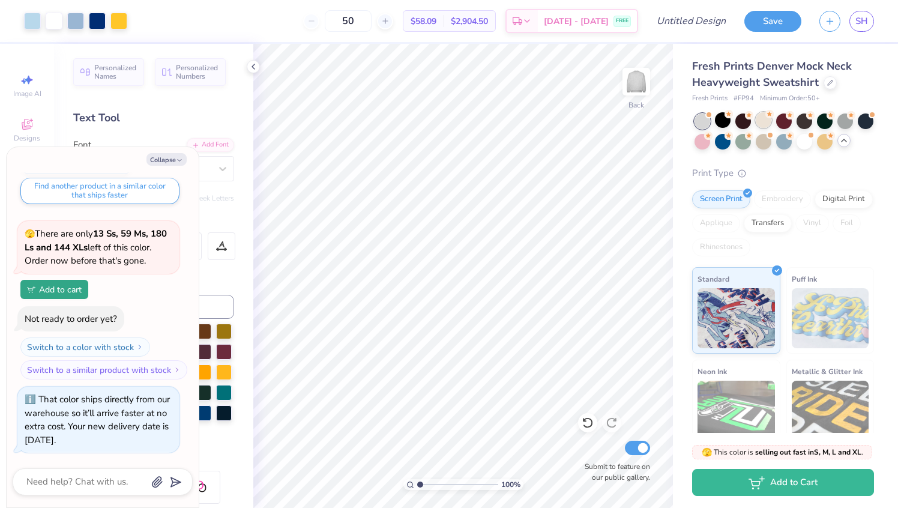
click at [760, 122] on div at bounding box center [764, 120] width 16 height 16
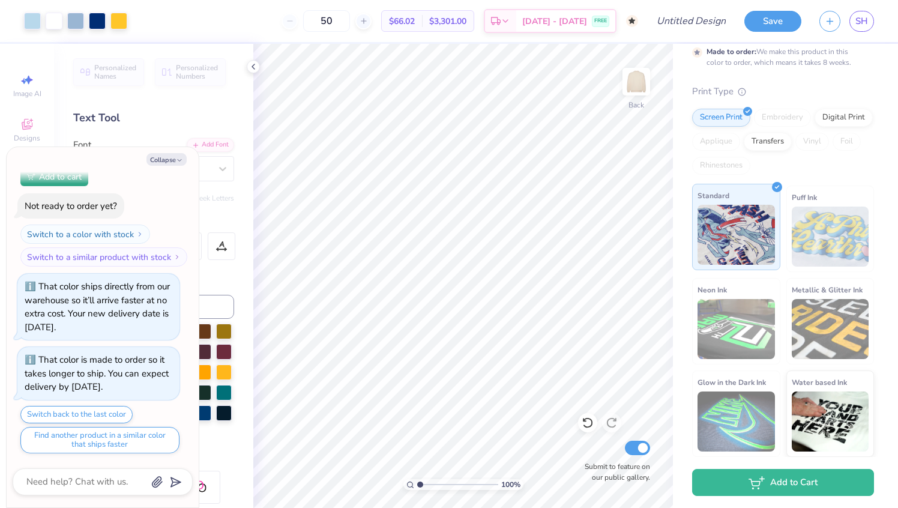
scroll to position [0, 0]
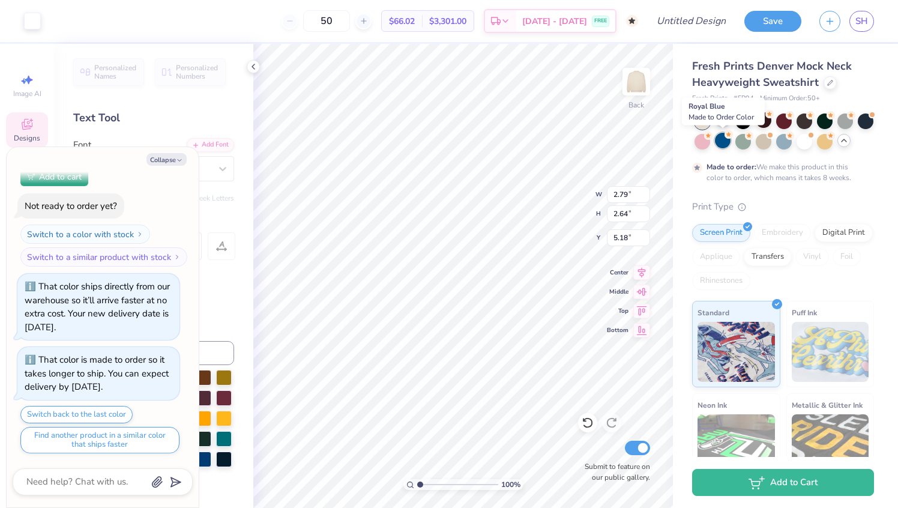
click at [728, 145] on div at bounding box center [723, 141] width 16 height 16
click at [781, 121] on div at bounding box center [784, 120] width 16 height 16
click at [809, 118] on div at bounding box center [805, 120] width 16 height 16
click at [828, 118] on div at bounding box center [825, 120] width 16 height 16
click at [873, 120] on div at bounding box center [866, 120] width 16 height 16
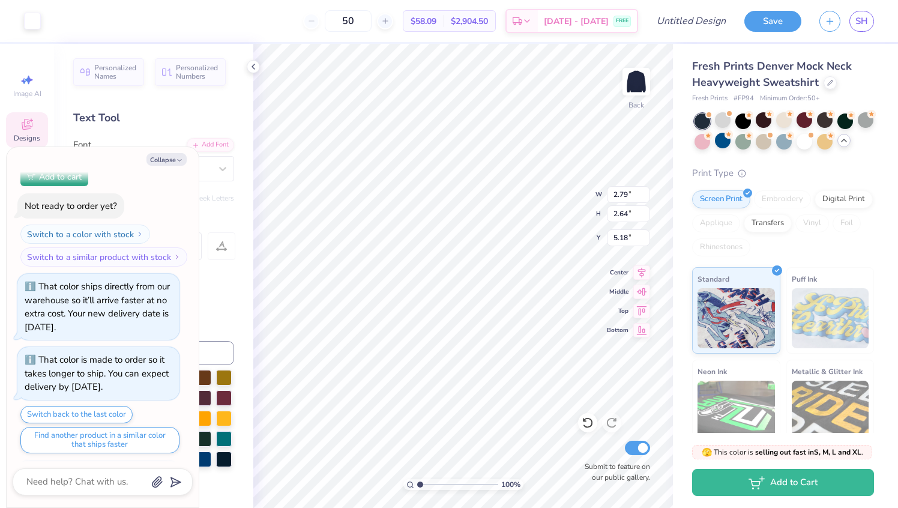
scroll to position [931, 0]
